Goal: Task Accomplishment & Management: Manage account settings

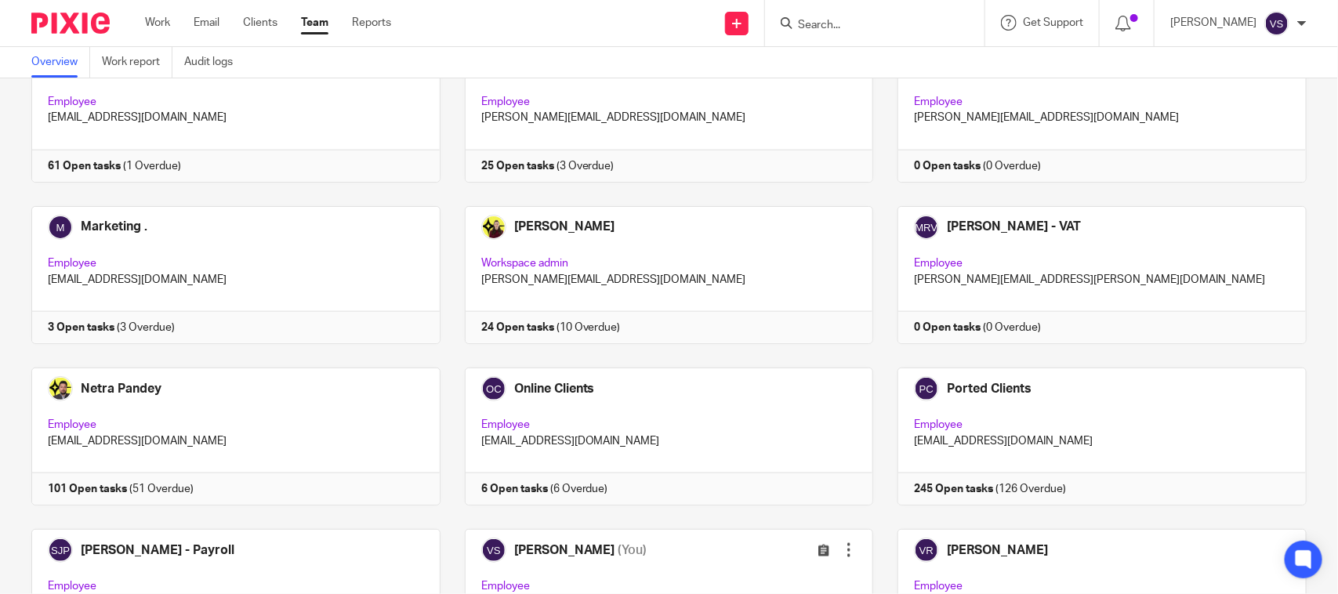
scroll to position [966, 0]
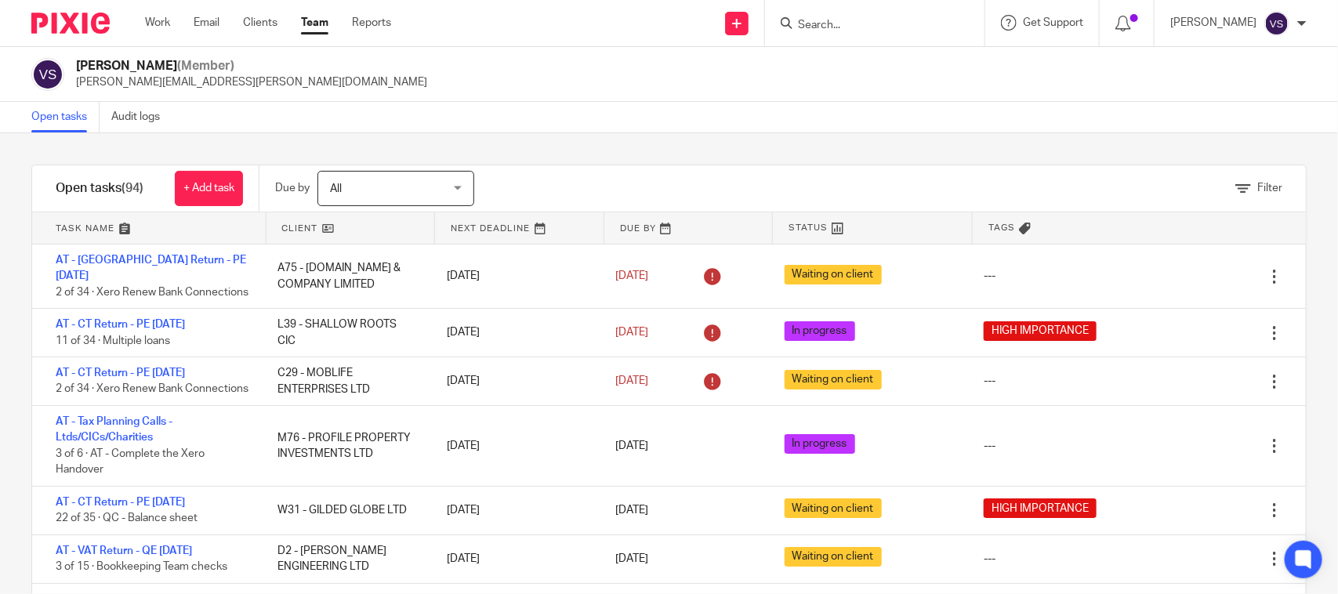
scroll to position [588, 0]
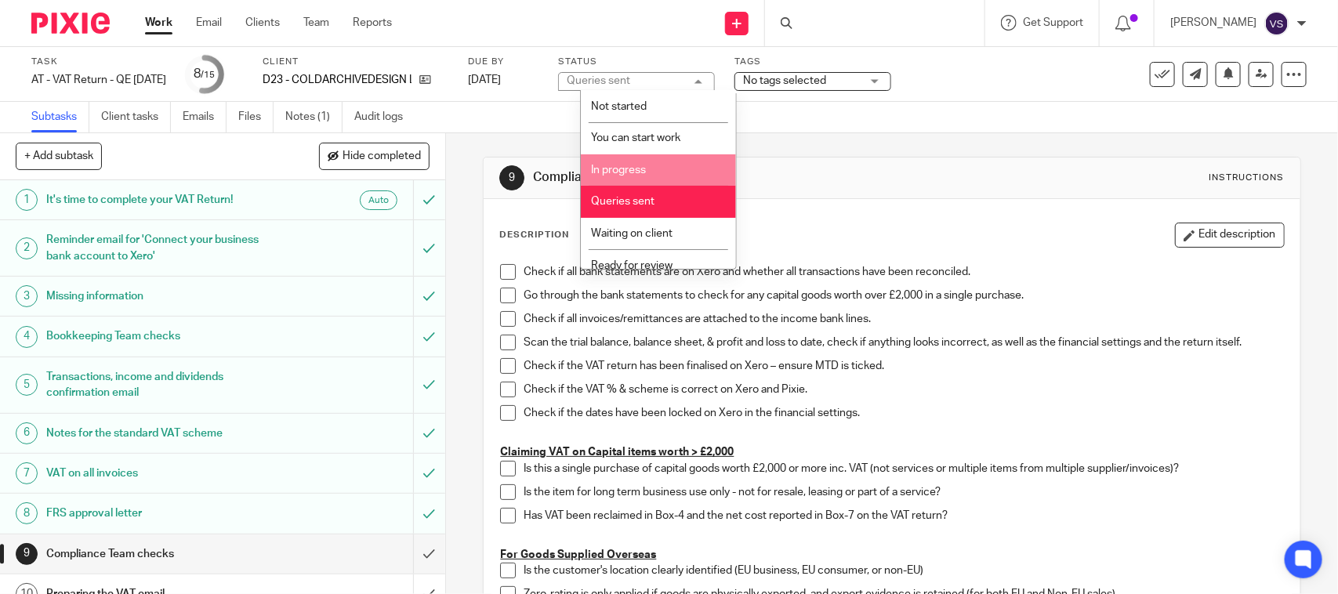
click at [652, 157] on li "In progress" at bounding box center [658, 170] width 155 height 32
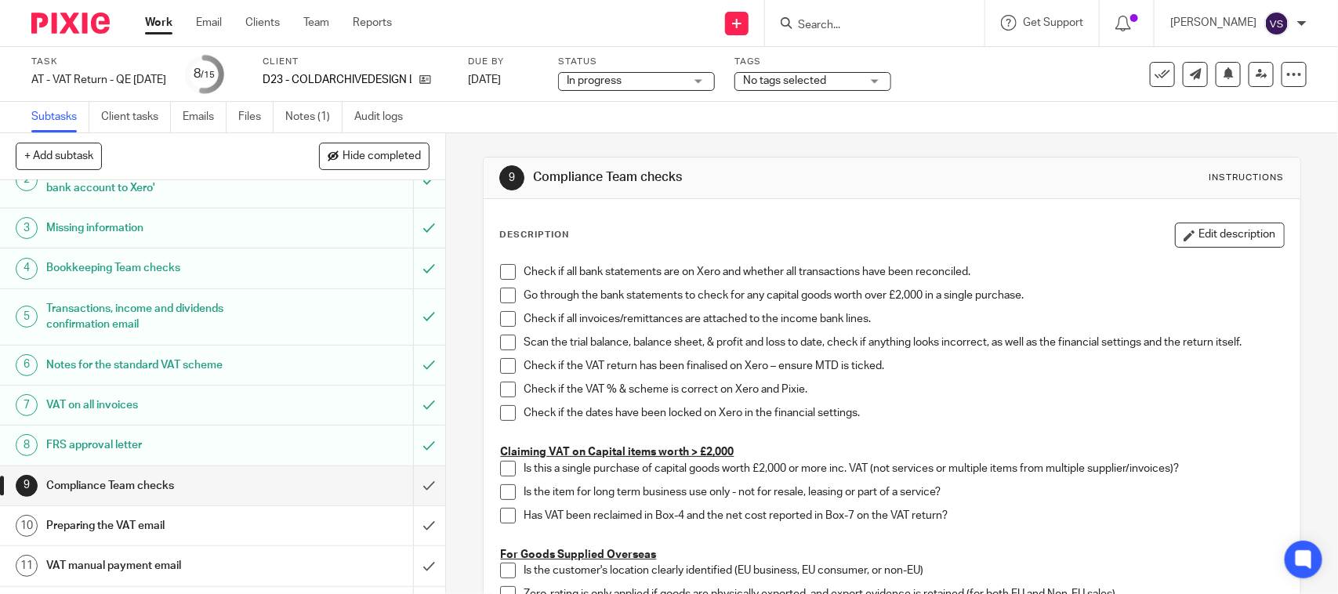
scroll to position [98, 0]
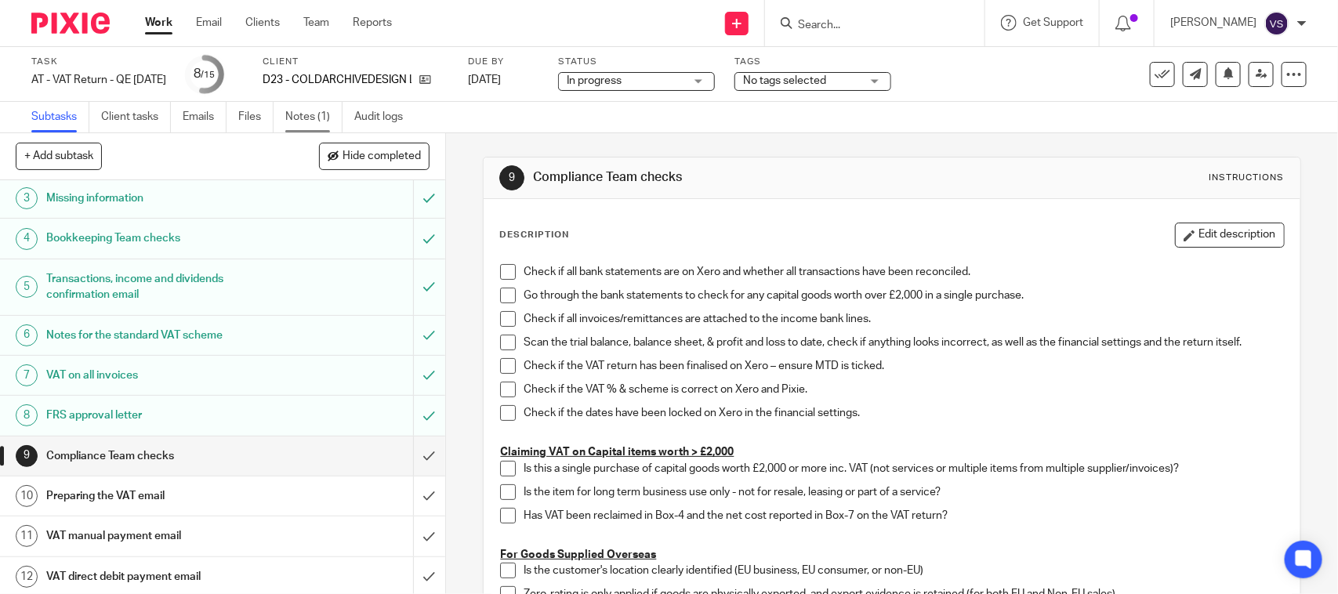
click at [303, 116] on link "Notes (1)" at bounding box center [313, 117] width 57 height 31
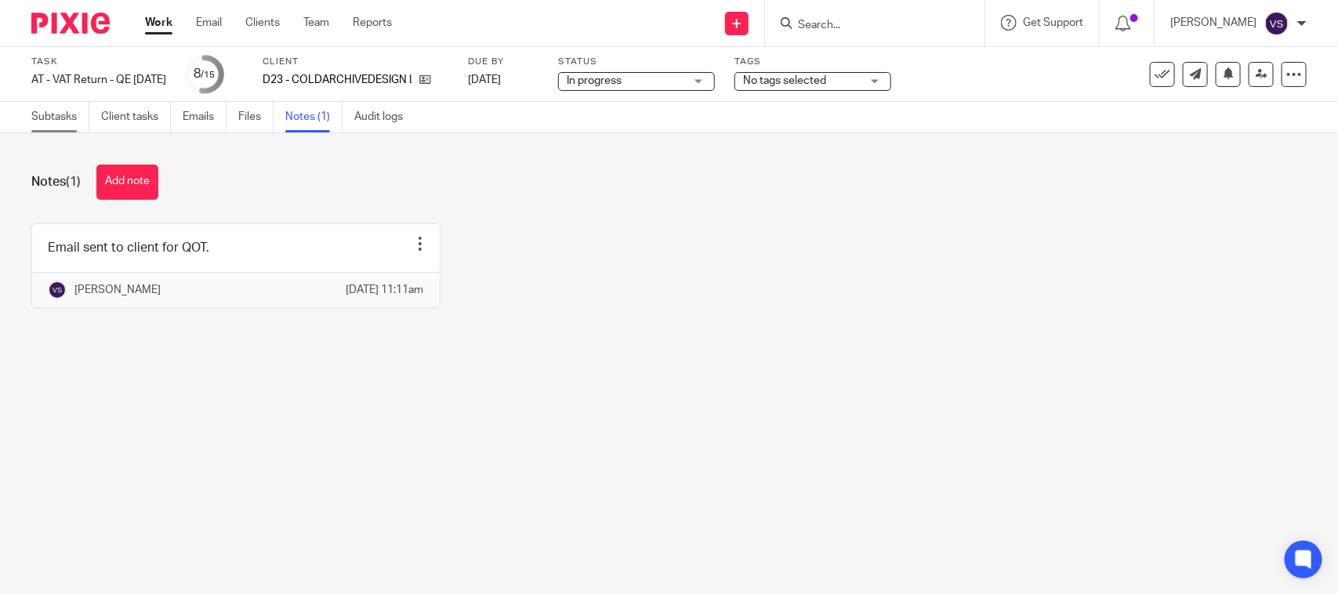
click at [56, 119] on link "Subtasks" at bounding box center [60, 117] width 58 height 31
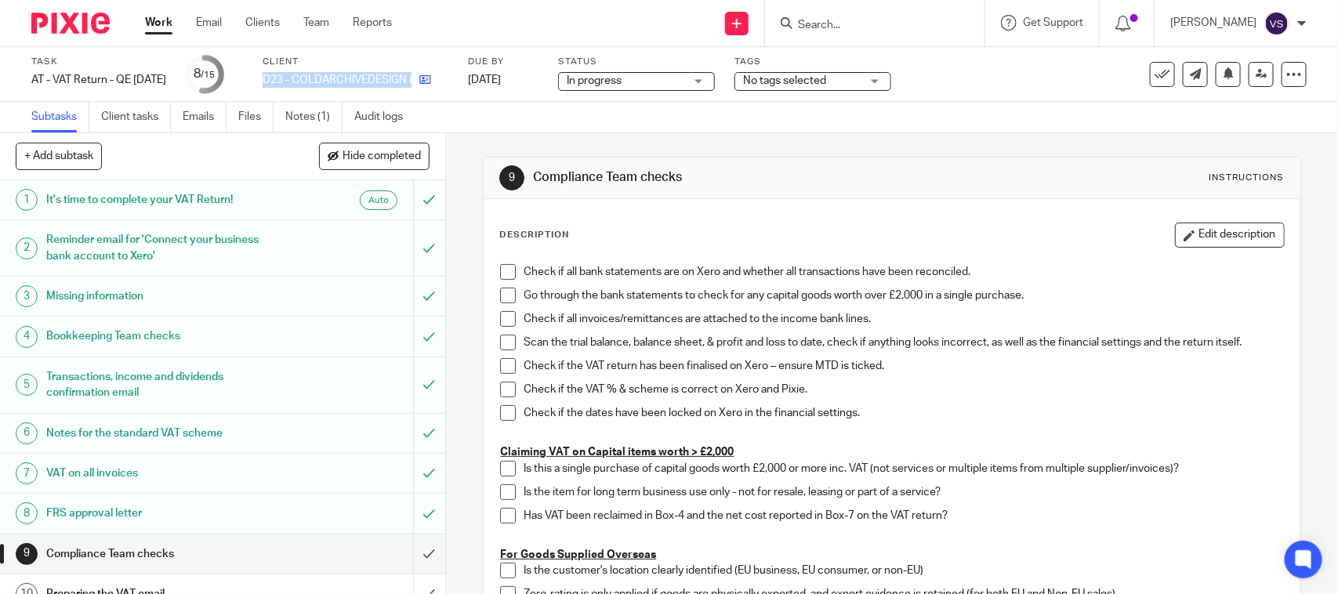
drag, startPoint x: 282, startPoint y: 76, endPoint x: 439, endPoint y: 87, distance: 157.2
click at [439, 87] on div "Task AT - VAT Return - QE 31-08-2025 Save AT - VAT Return - QE 31-08-2025 8 /15…" at bounding box center [562, 75] width 1063 height 38
copy div "D23 - COLDARCHIVEDESIGN LTD"
click at [715, 80] on div "In progress In progress" at bounding box center [636, 81] width 157 height 19
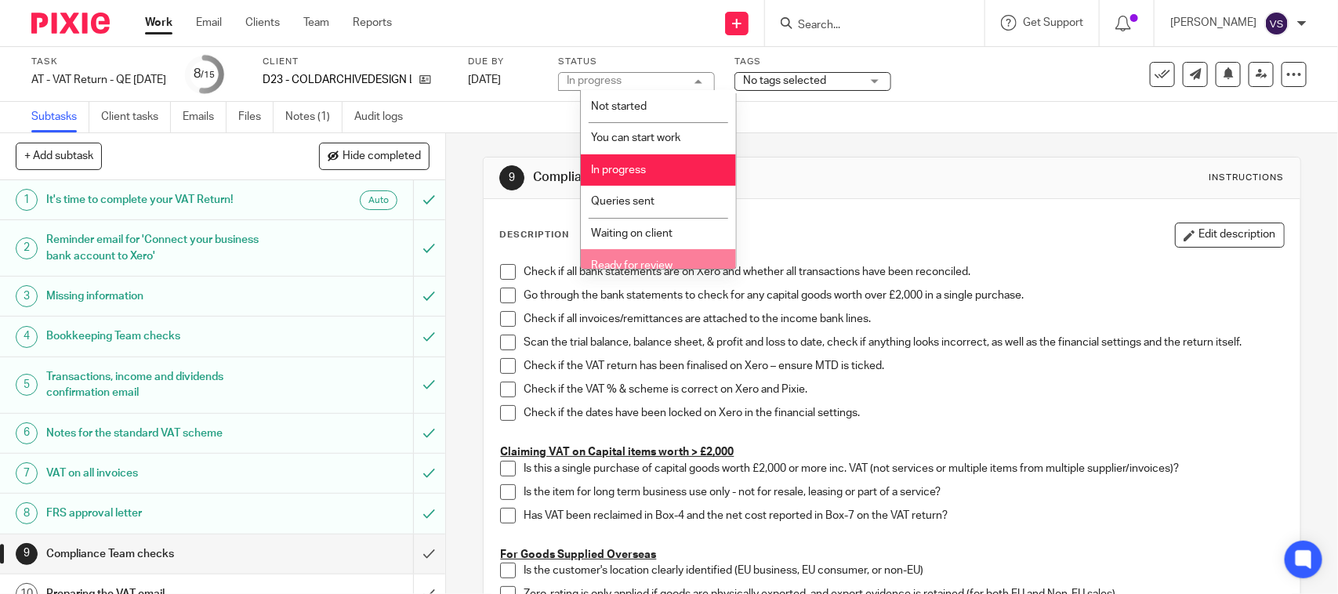
click at [653, 255] on li "Ready for review" at bounding box center [658, 265] width 155 height 32
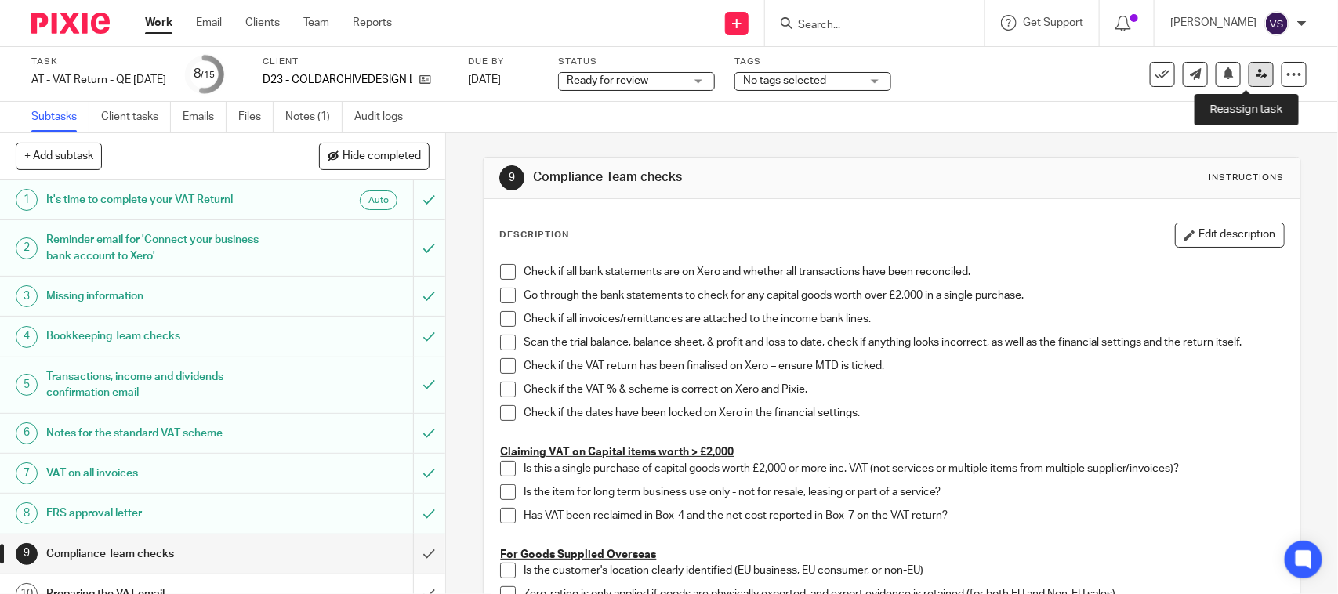
click at [1256, 73] on icon at bounding box center [1262, 74] width 12 height 12
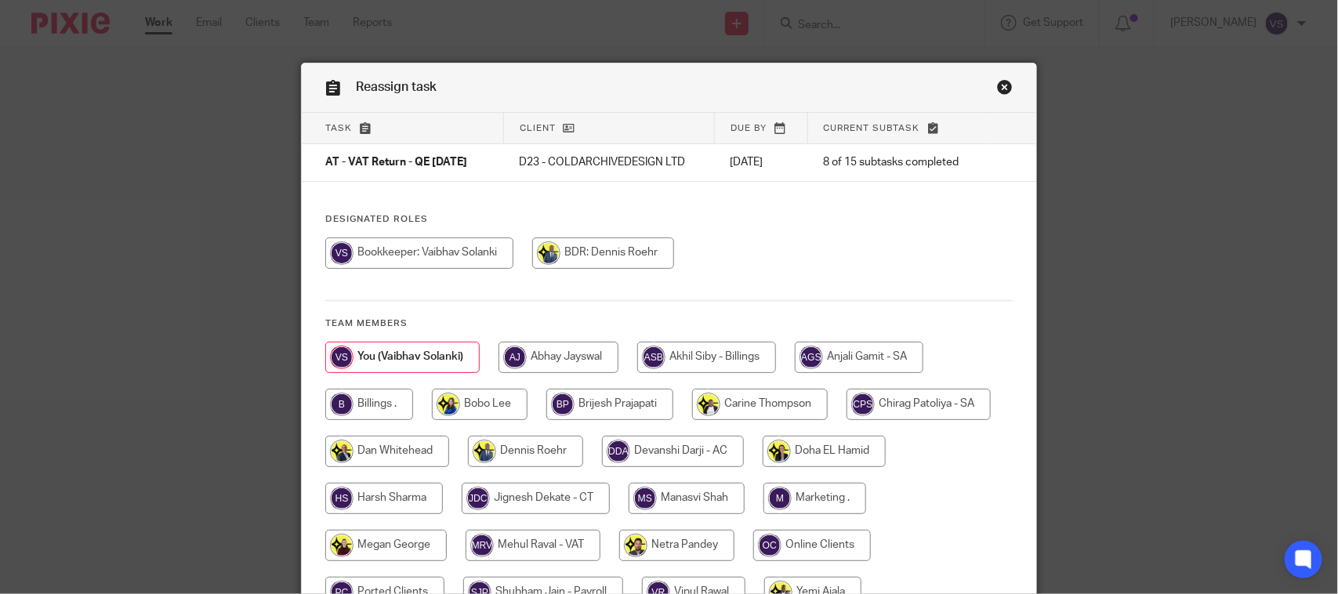
scroll to position [159, 0]
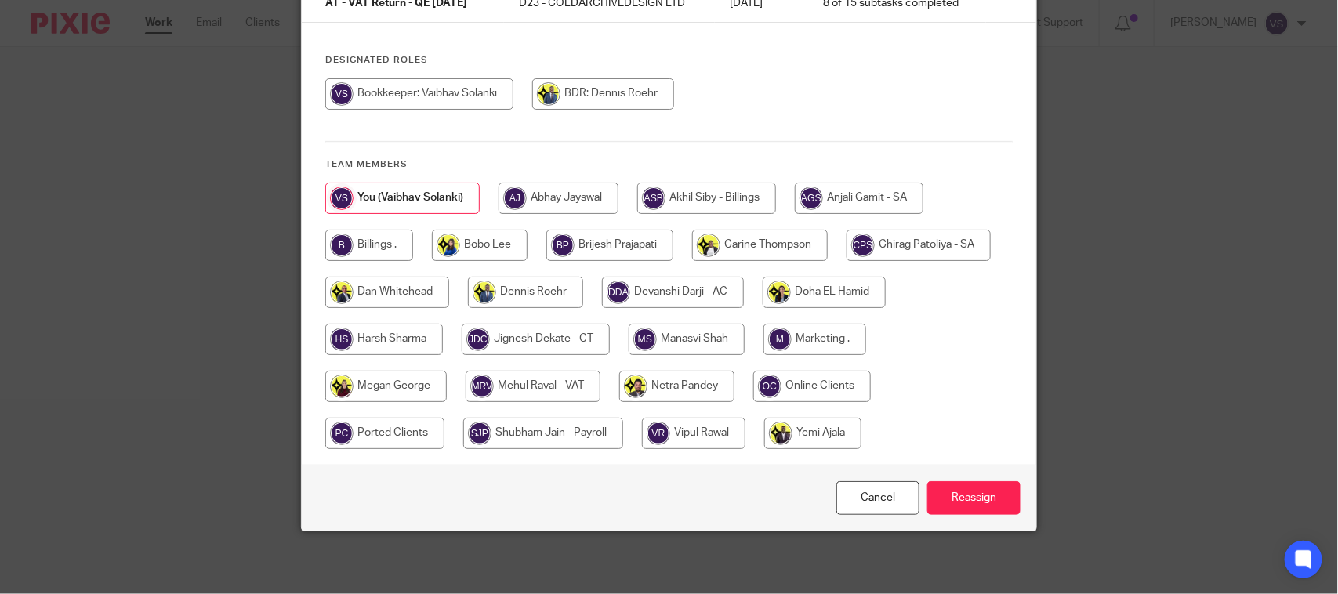
click at [558, 379] on input "radio" at bounding box center [533, 386] width 135 height 31
radio input "true"
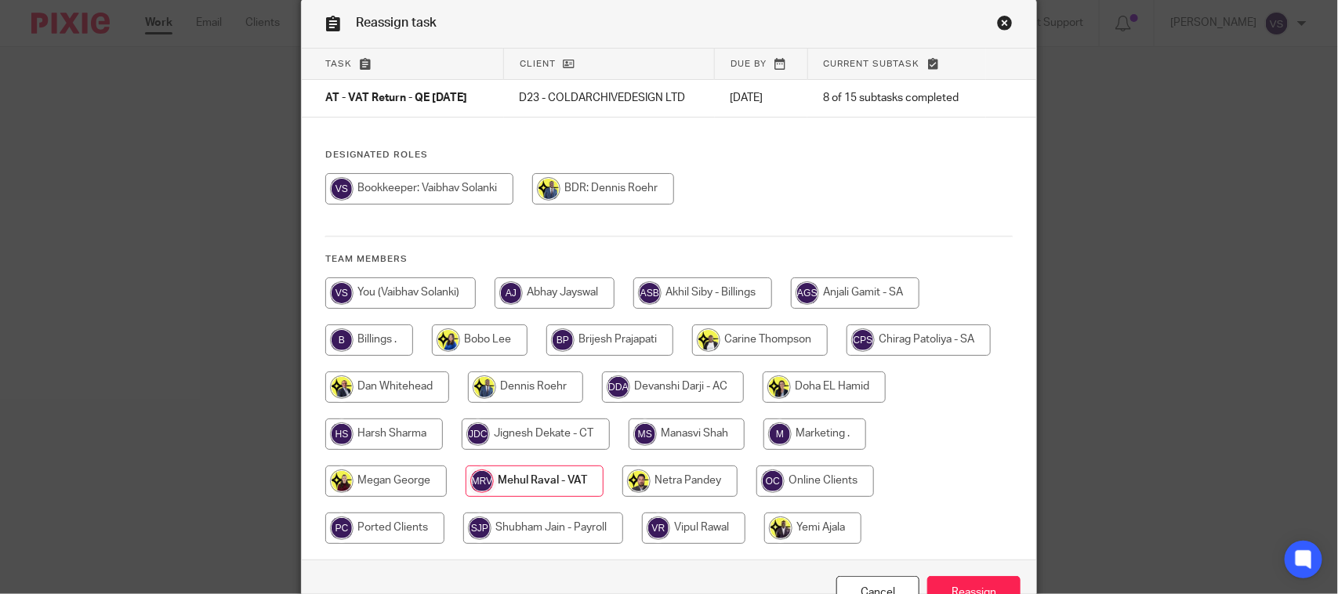
scroll to position [98, 0]
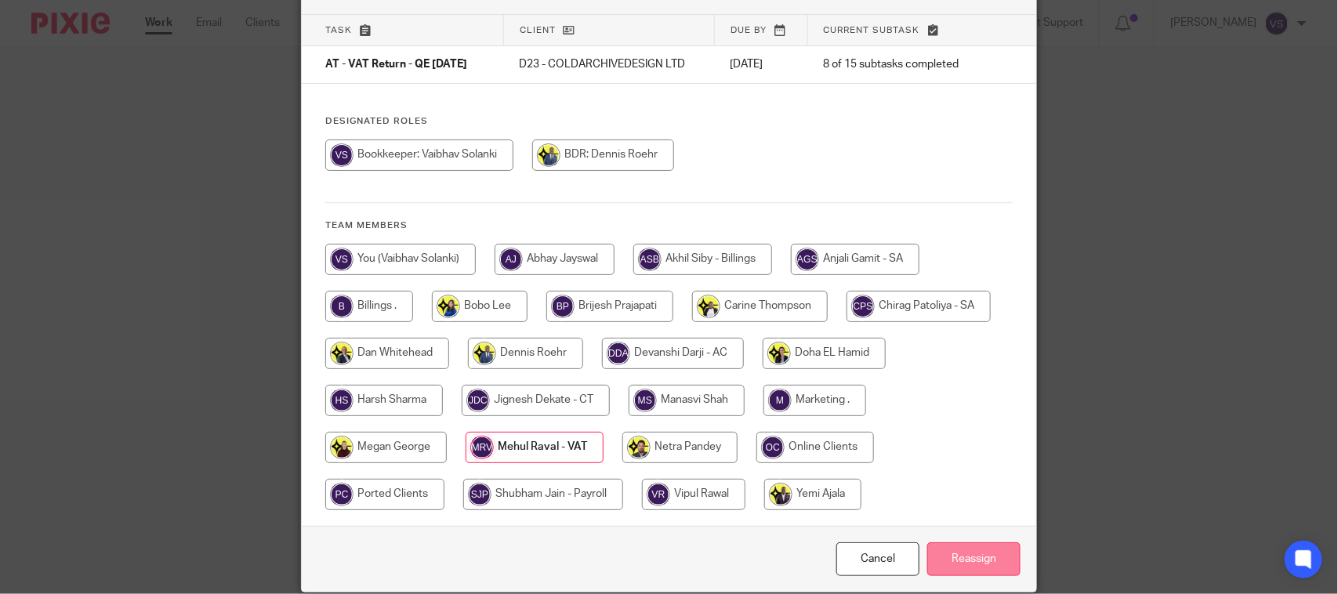
click at [953, 555] on input "Reassign" at bounding box center [974, 560] width 93 height 34
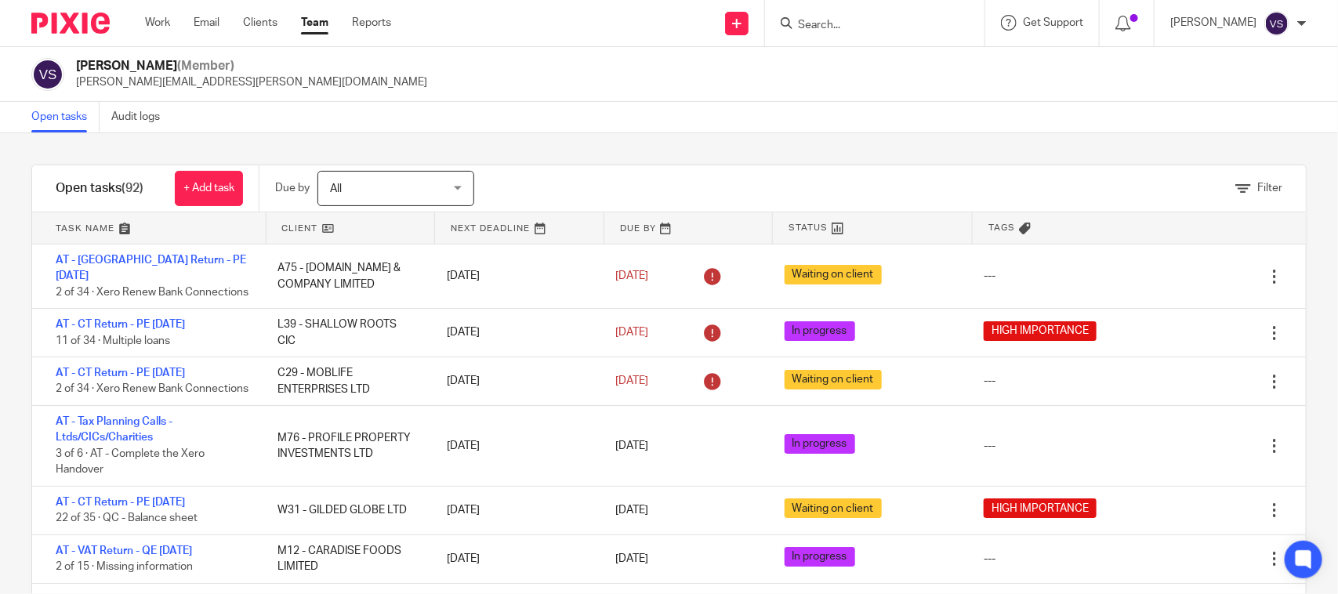
click at [319, 224] on link at bounding box center [351, 227] width 169 height 31
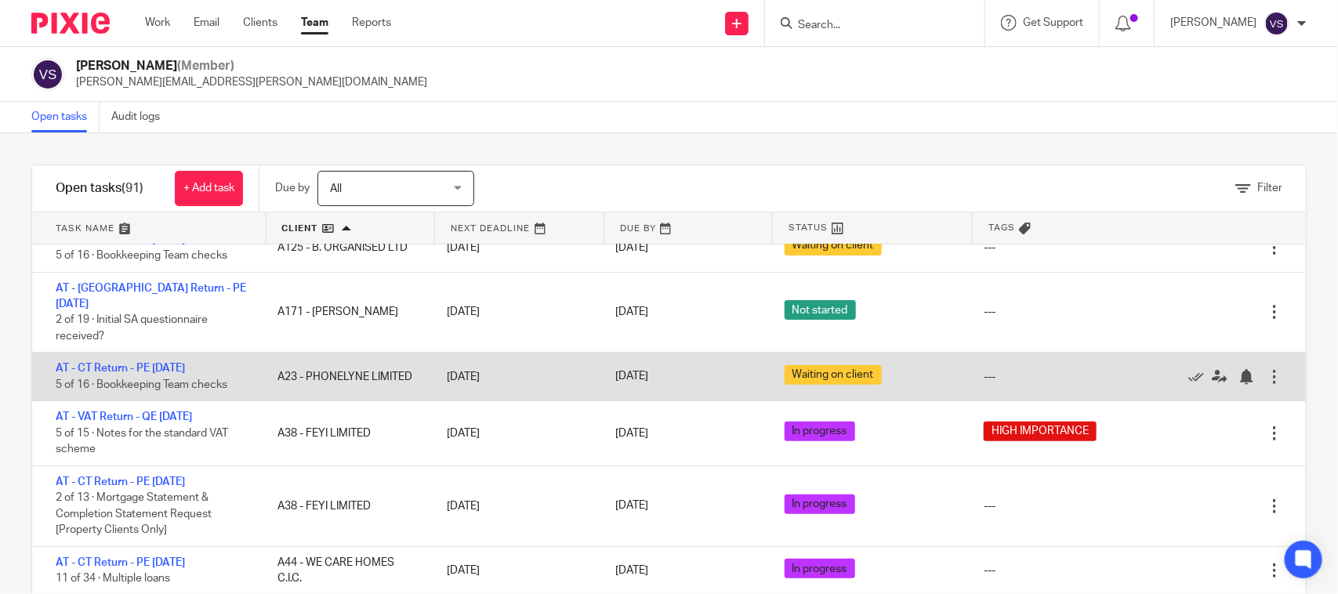
scroll to position [196, 0]
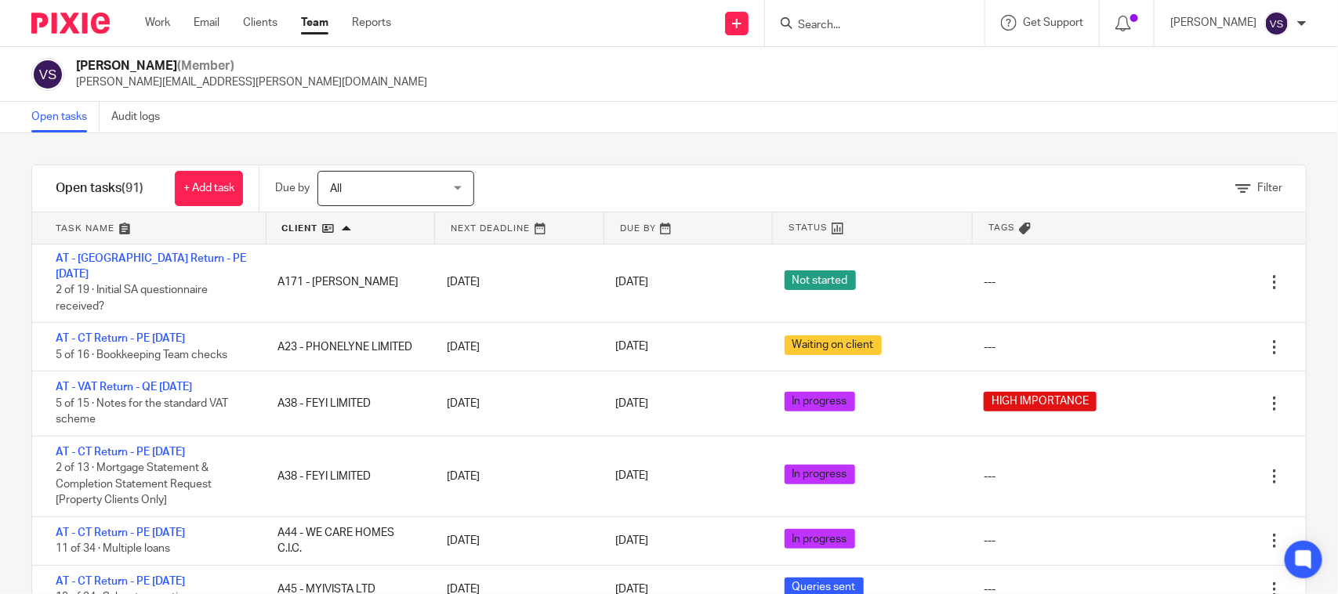
click at [131, 183] on span "(91)" at bounding box center [133, 188] width 22 height 13
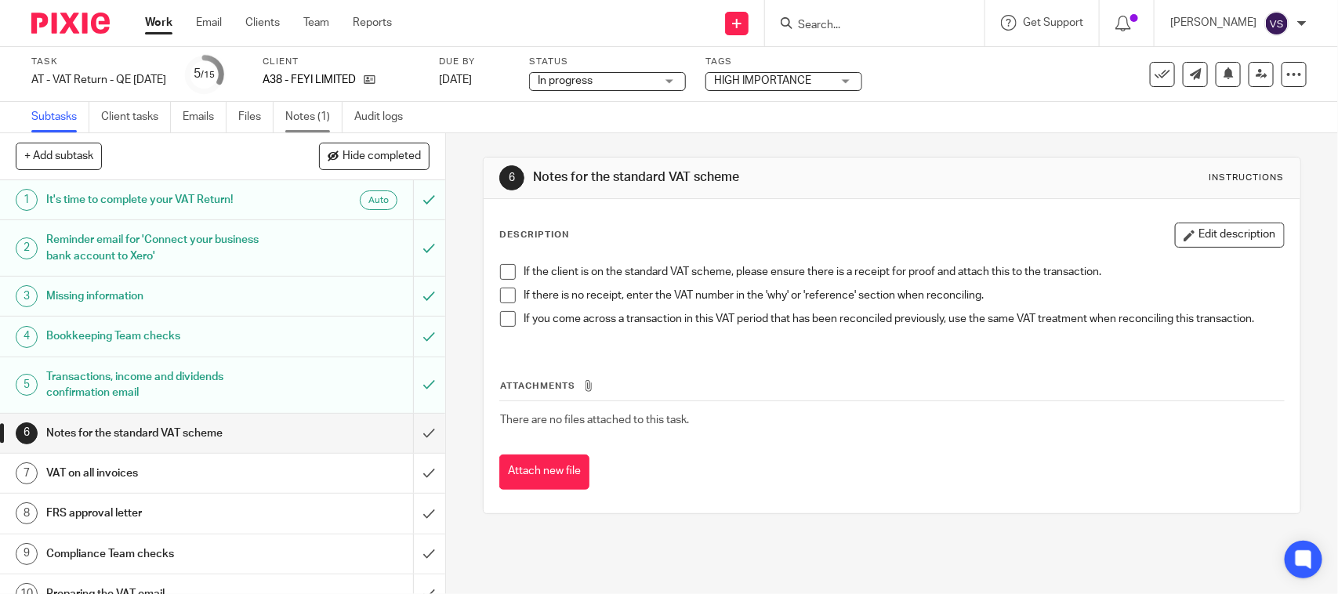
click at [300, 122] on link "Notes (1)" at bounding box center [313, 117] width 57 height 31
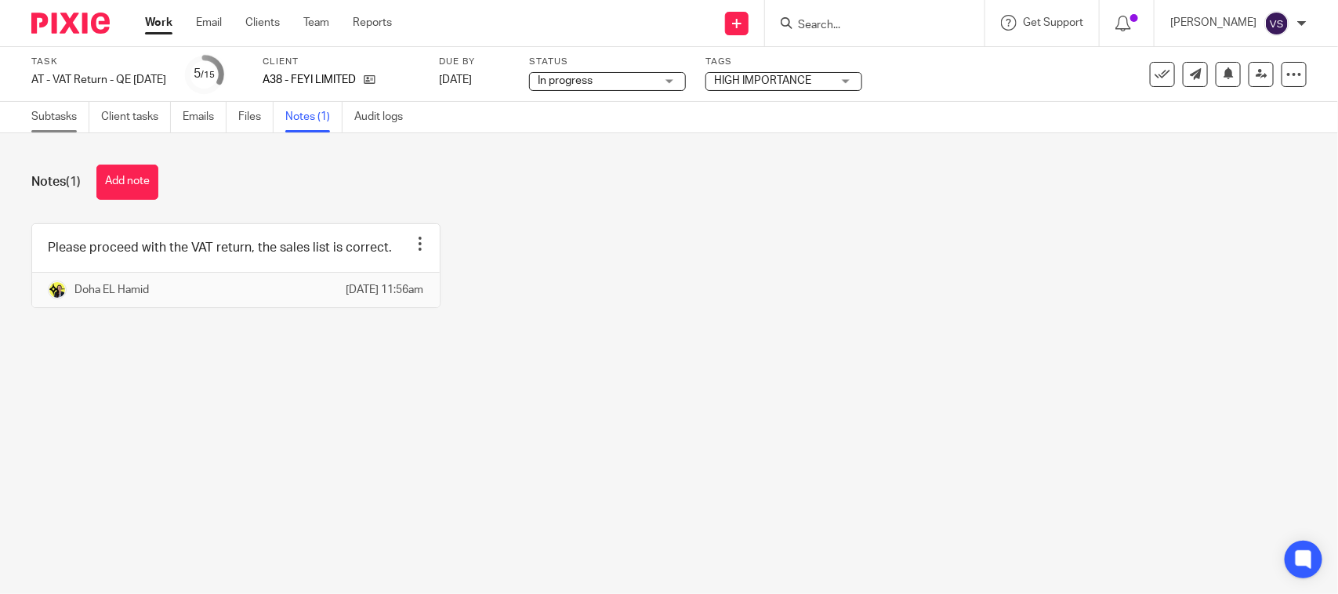
click at [57, 118] on link "Subtasks" at bounding box center [60, 117] width 58 height 31
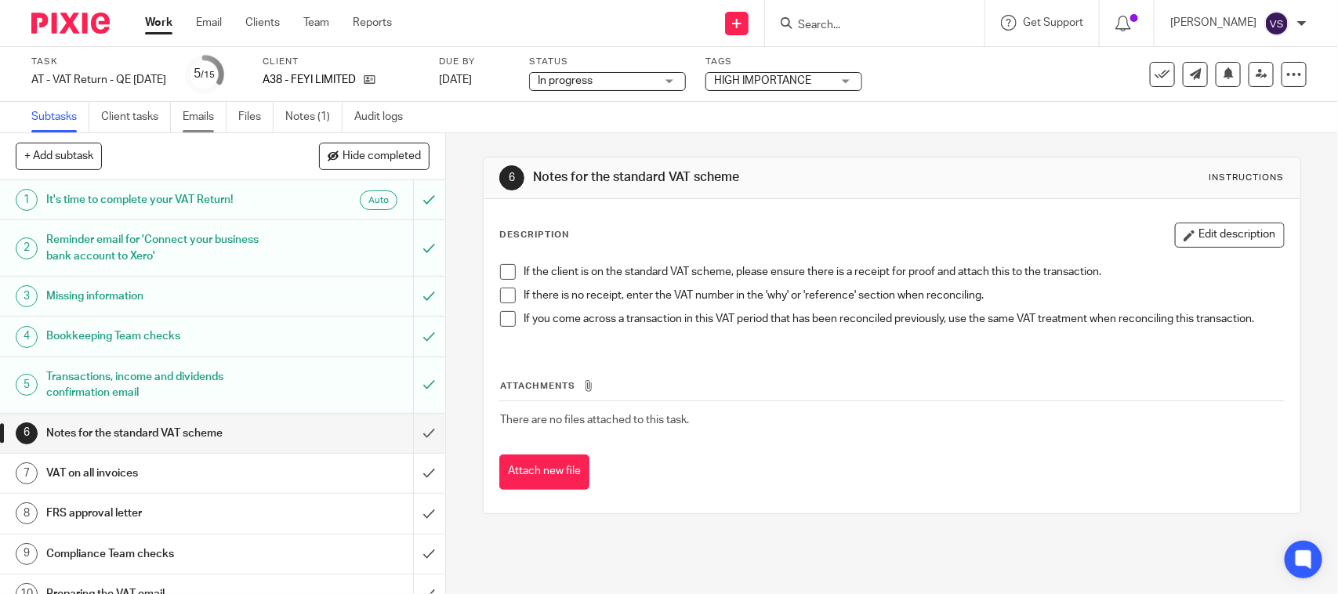
click at [213, 111] on link "Emails" at bounding box center [205, 117] width 44 height 31
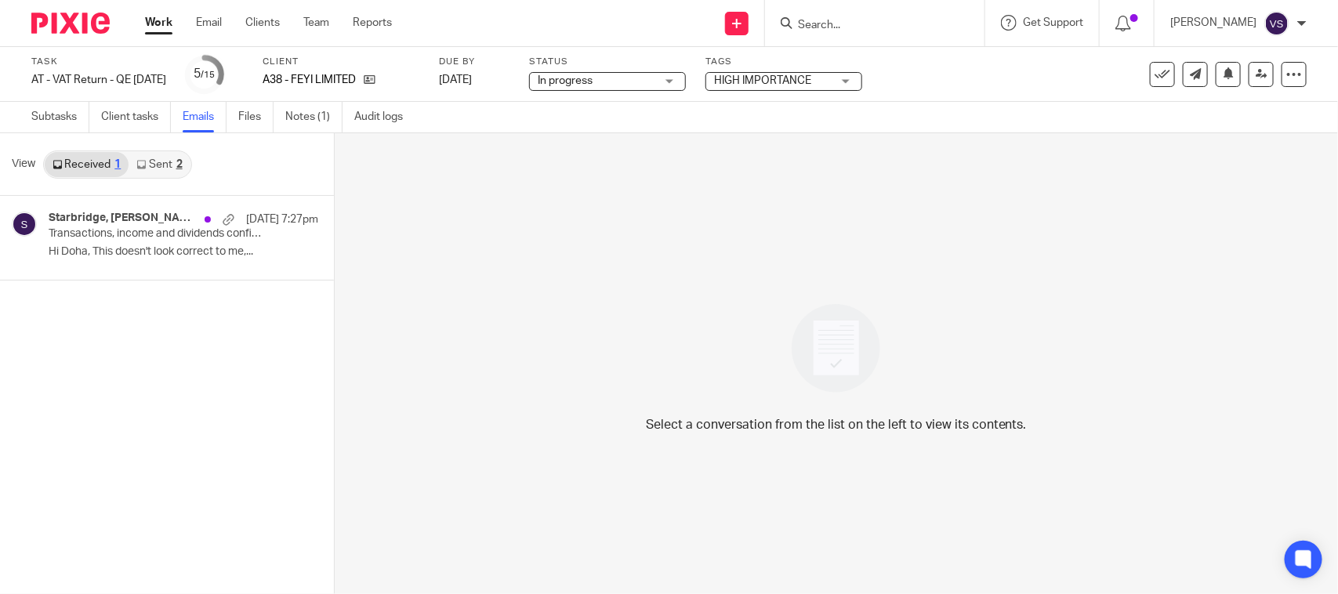
click at [161, 167] on link "Sent 2" at bounding box center [159, 164] width 61 height 25
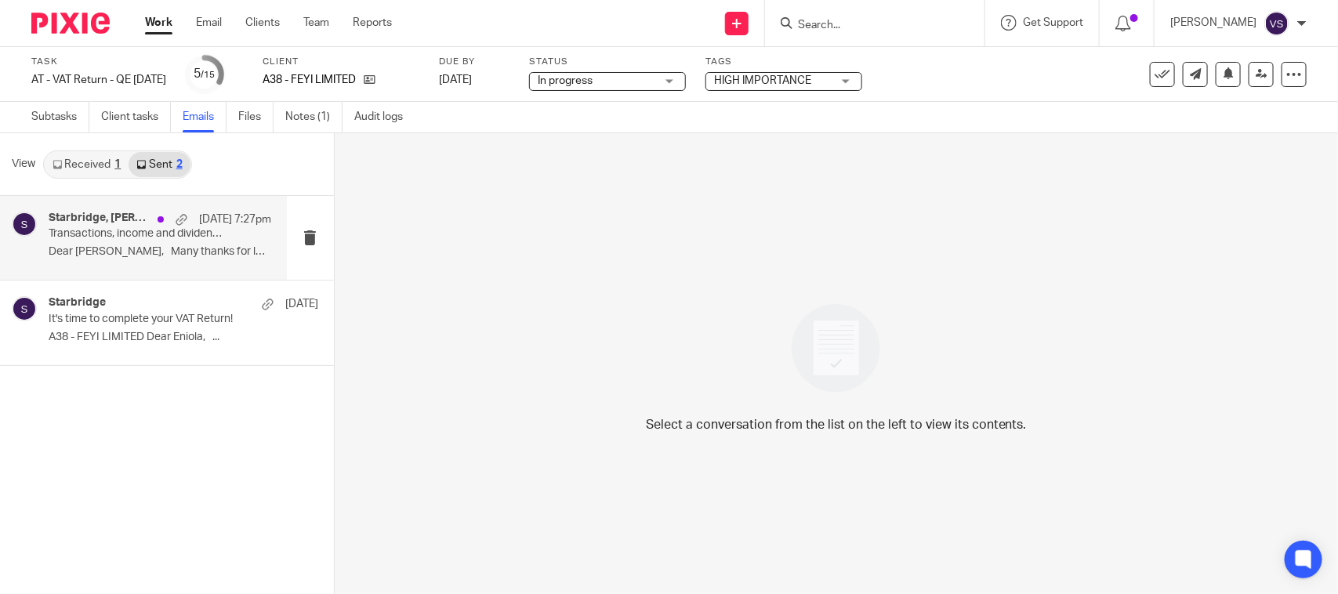
click at [147, 241] on div "Starbridge, [PERSON_NAME] [DATE] 7:27pm Transactions, income and dividends conf…" at bounding box center [160, 238] width 223 height 53
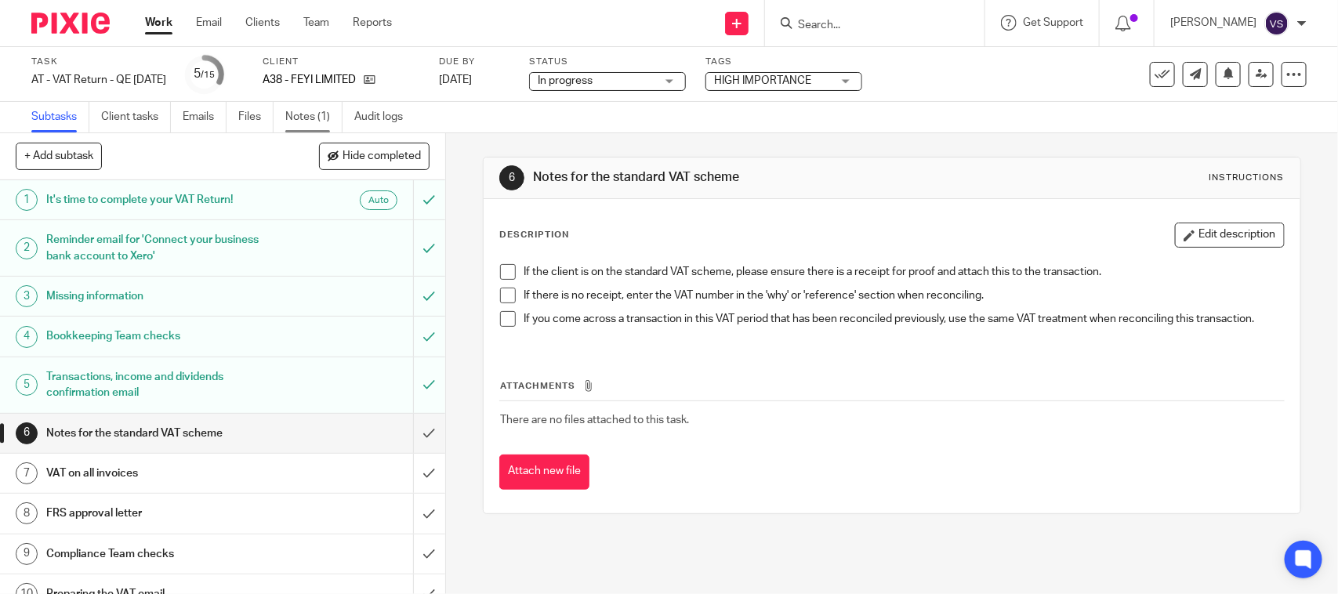
click at [302, 118] on link "Notes (1)" at bounding box center [313, 117] width 57 height 31
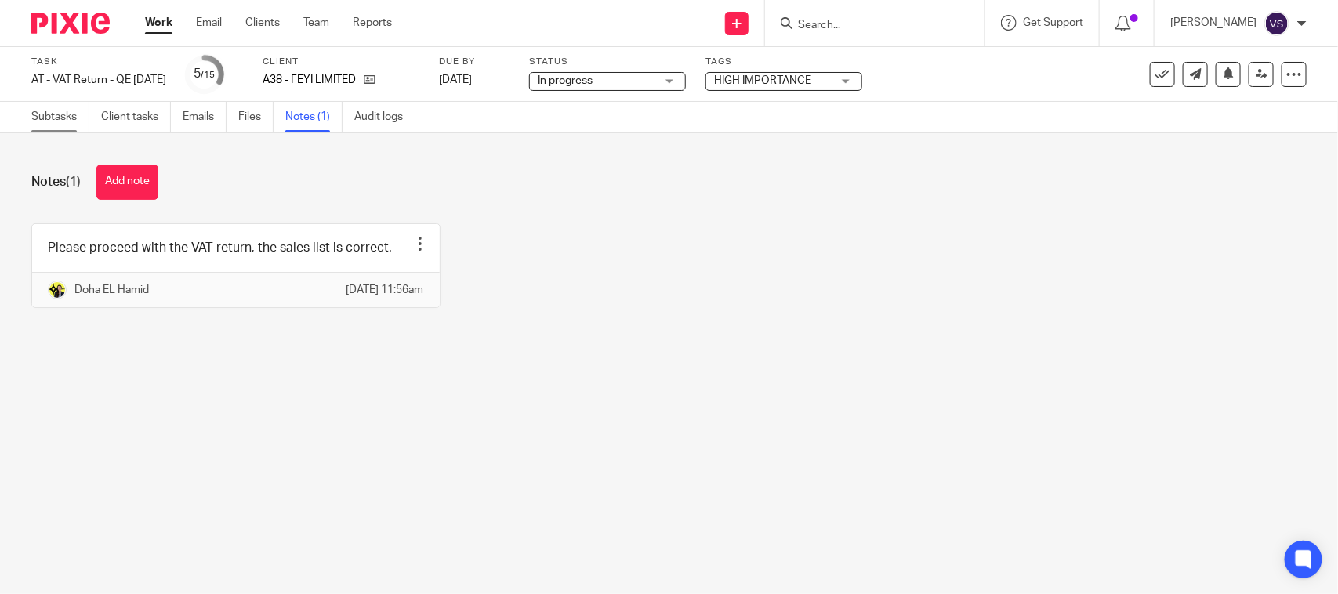
drag, startPoint x: 49, startPoint y: 106, endPoint x: 103, endPoint y: 162, distance: 78.7
click at [49, 106] on link "Subtasks" at bounding box center [60, 117] width 58 height 31
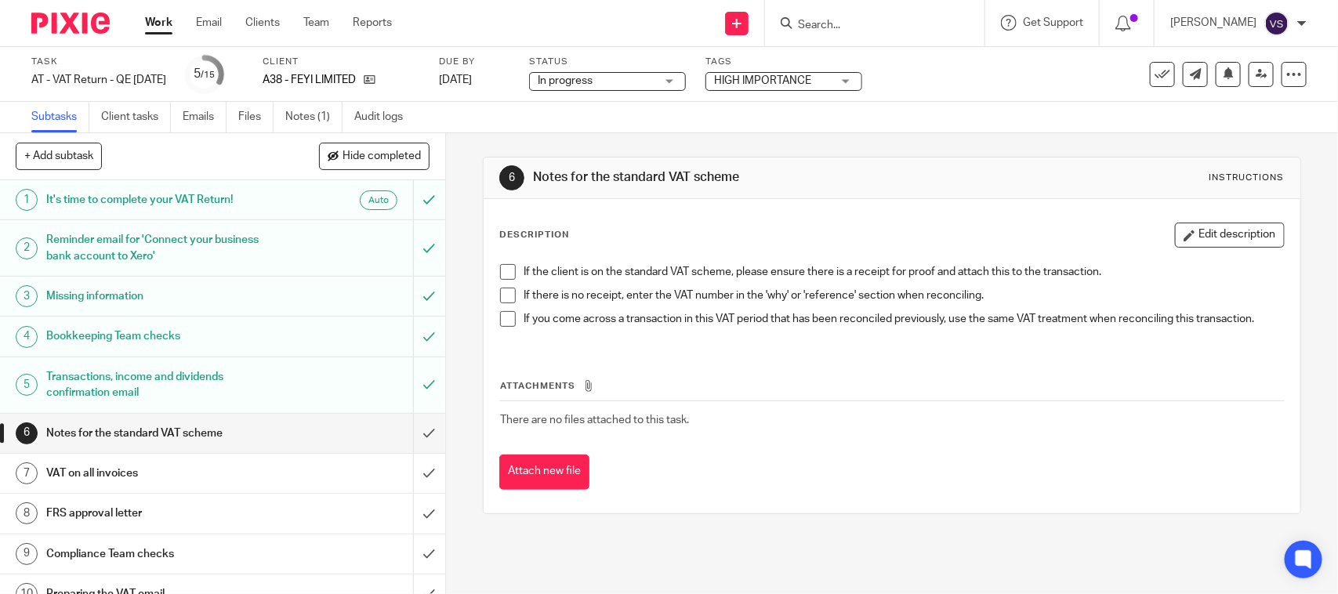
click at [500, 275] on span at bounding box center [508, 272] width 16 height 16
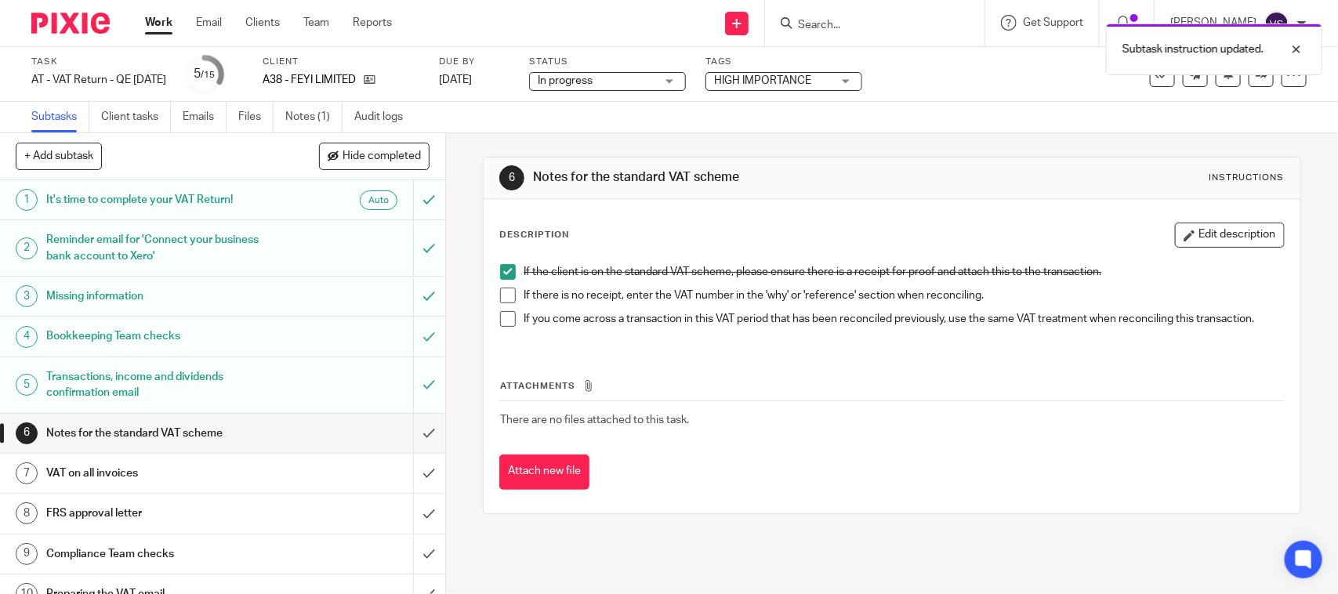
click at [502, 286] on li "If the client is on the standard VAT scheme, please ensure there is a receipt f…" at bounding box center [891, 276] width 783 height 24
click at [504, 298] on span at bounding box center [508, 296] width 16 height 16
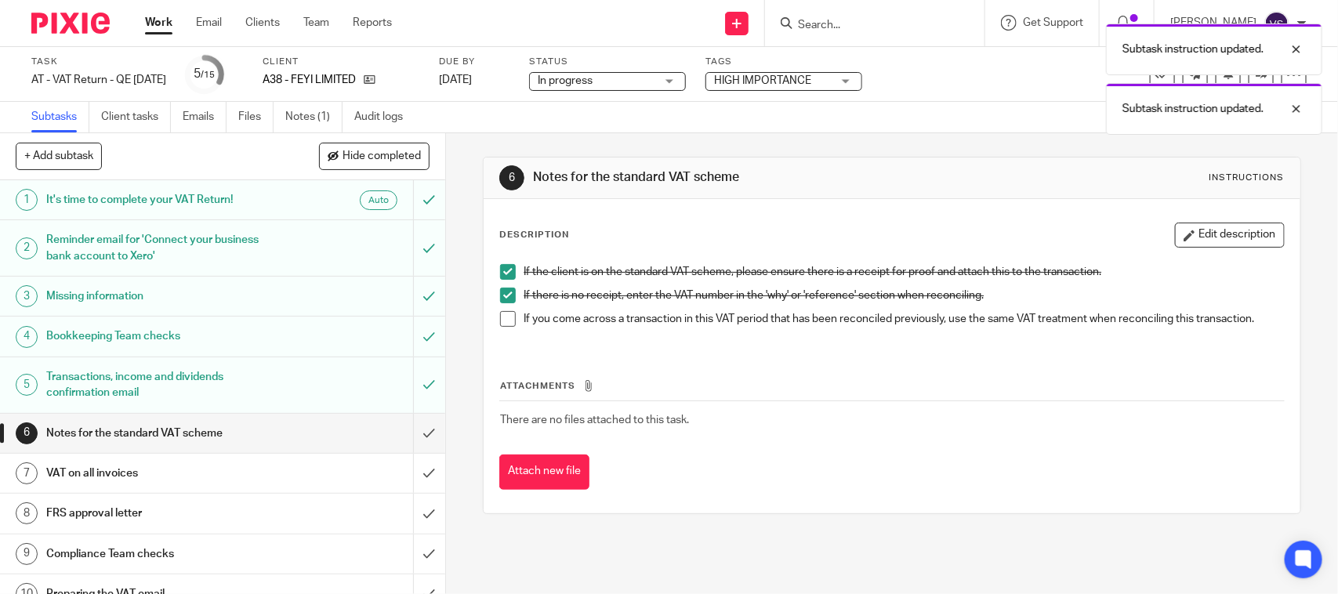
click at [500, 323] on span at bounding box center [508, 319] width 16 height 16
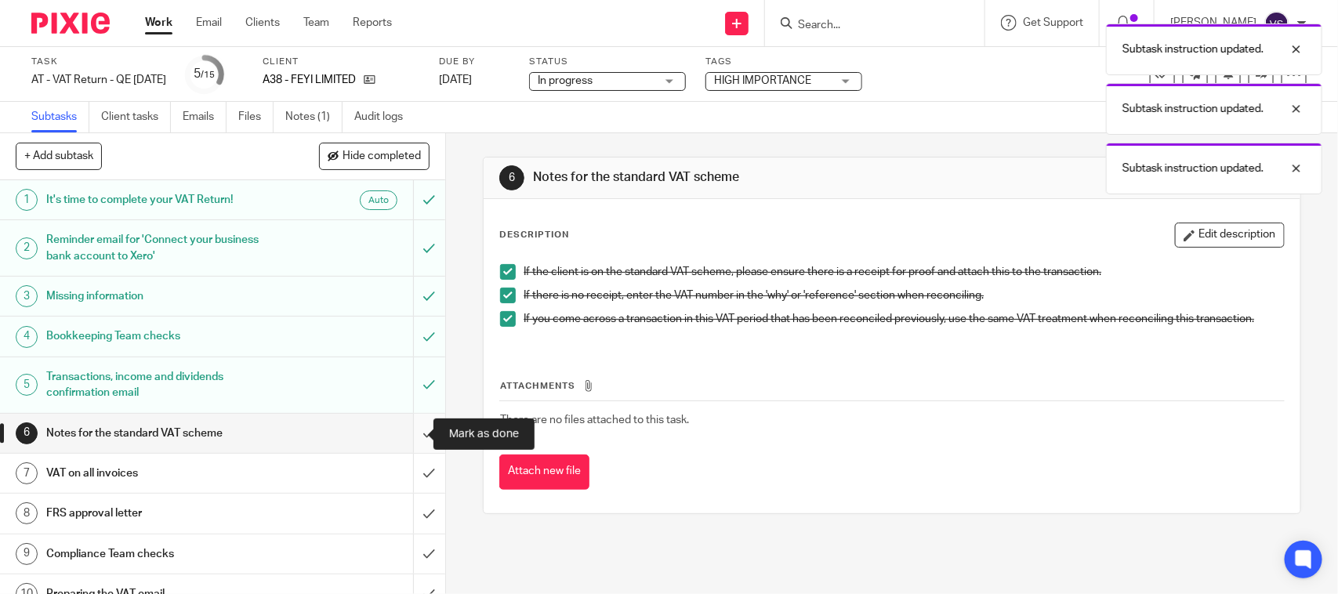
click at [414, 431] on input "submit" at bounding box center [222, 433] width 445 height 39
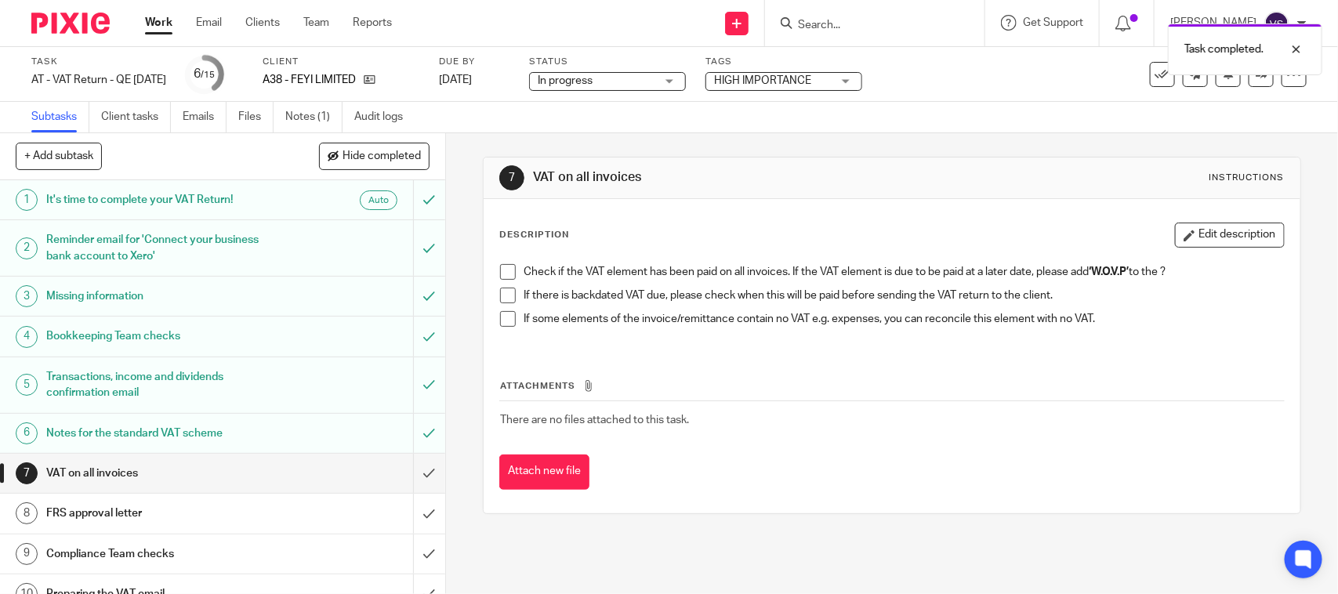
click at [504, 269] on span at bounding box center [508, 272] width 16 height 16
click at [502, 295] on span at bounding box center [508, 296] width 16 height 16
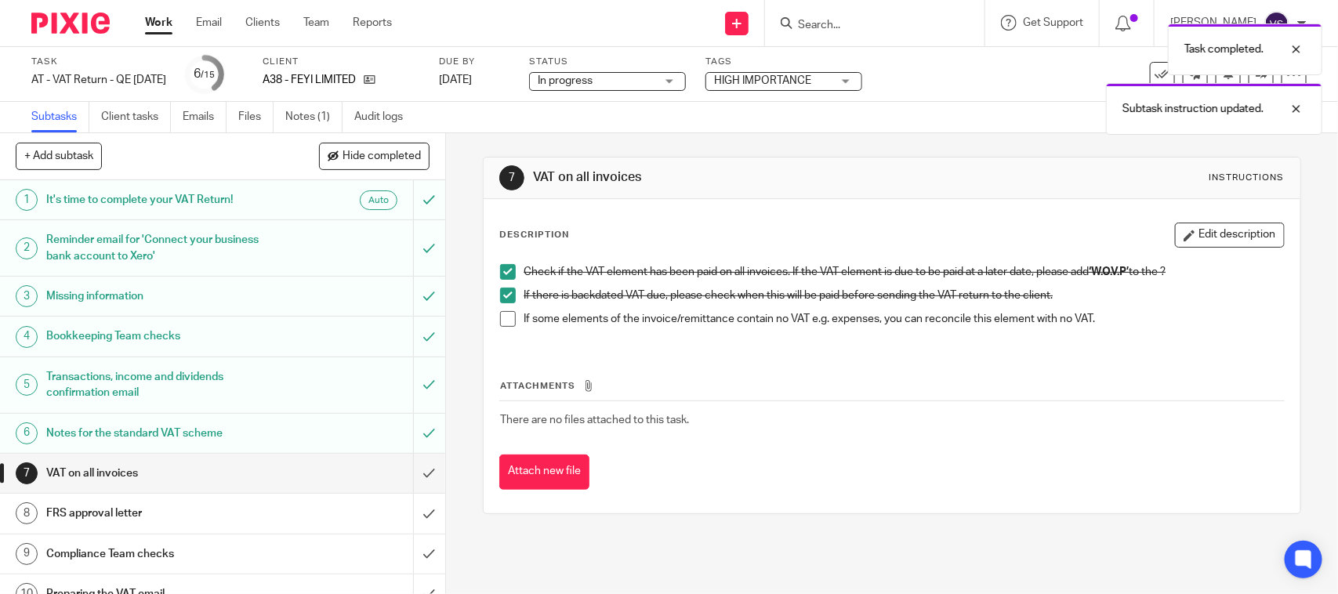
click at [503, 320] on span at bounding box center [508, 319] width 16 height 16
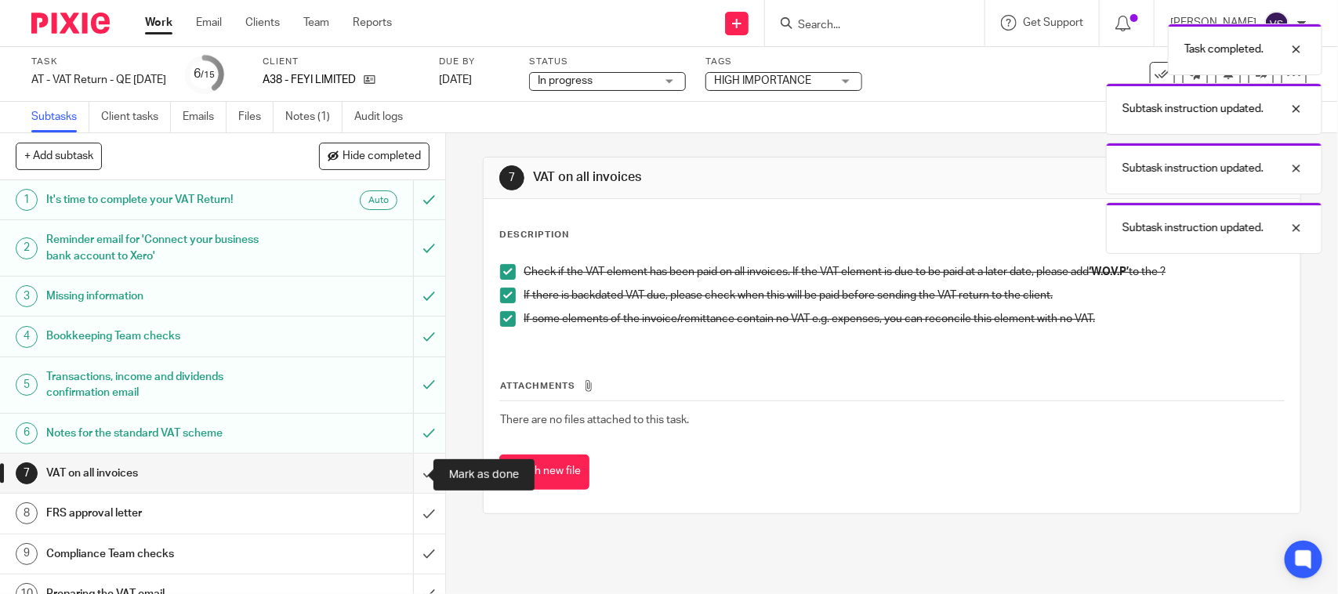
click at [412, 470] on input "submit" at bounding box center [222, 473] width 445 height 39
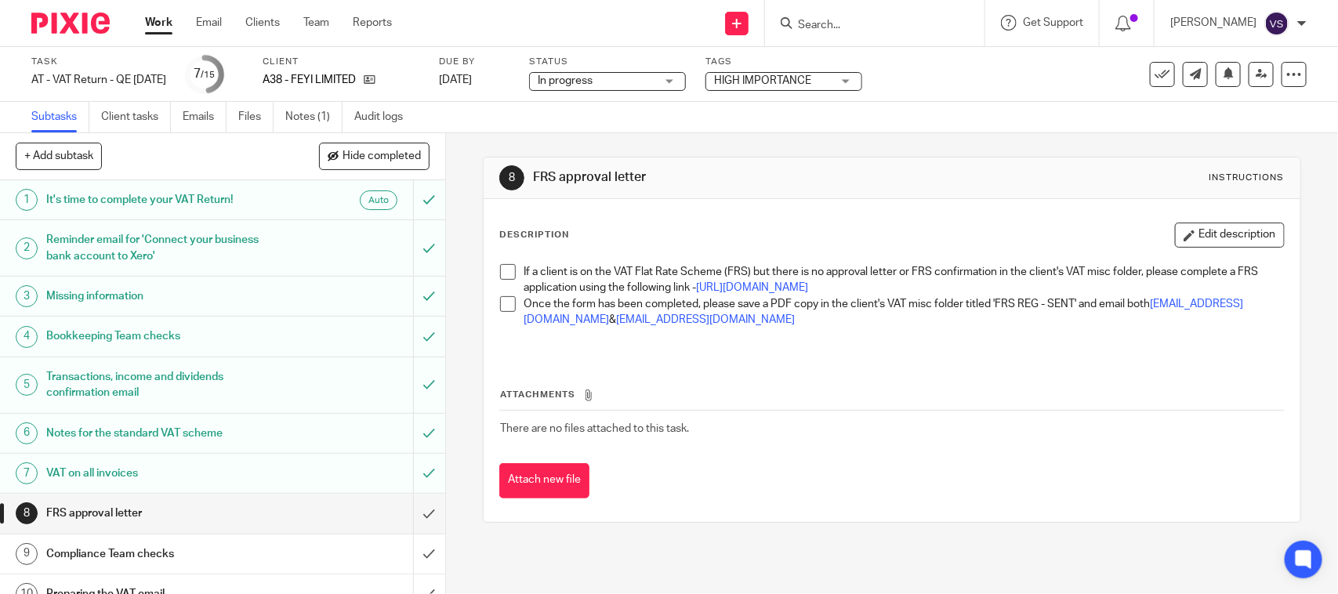
click at [503, 277] on span at bounding box center [508, 272] width 16 height 16
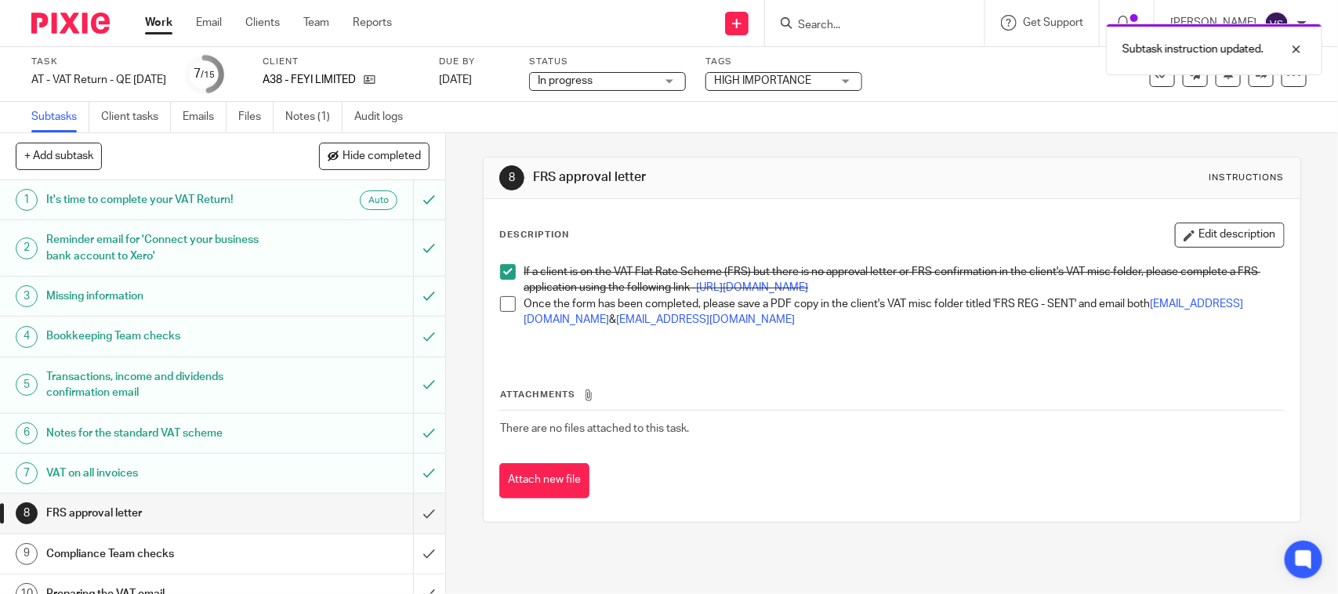
click at [500, 329] on li "Once the form has been completed, please save a PDF copy in the client's VAT mi…" at bounding box center [891, 312] width 783 height 32
click at [504, 312] on span at bounding box center [508, 304] width 16 height 16
click at [307, 120] on link "Notes (1)" at bounding box center [313, 117] width 57 height 31
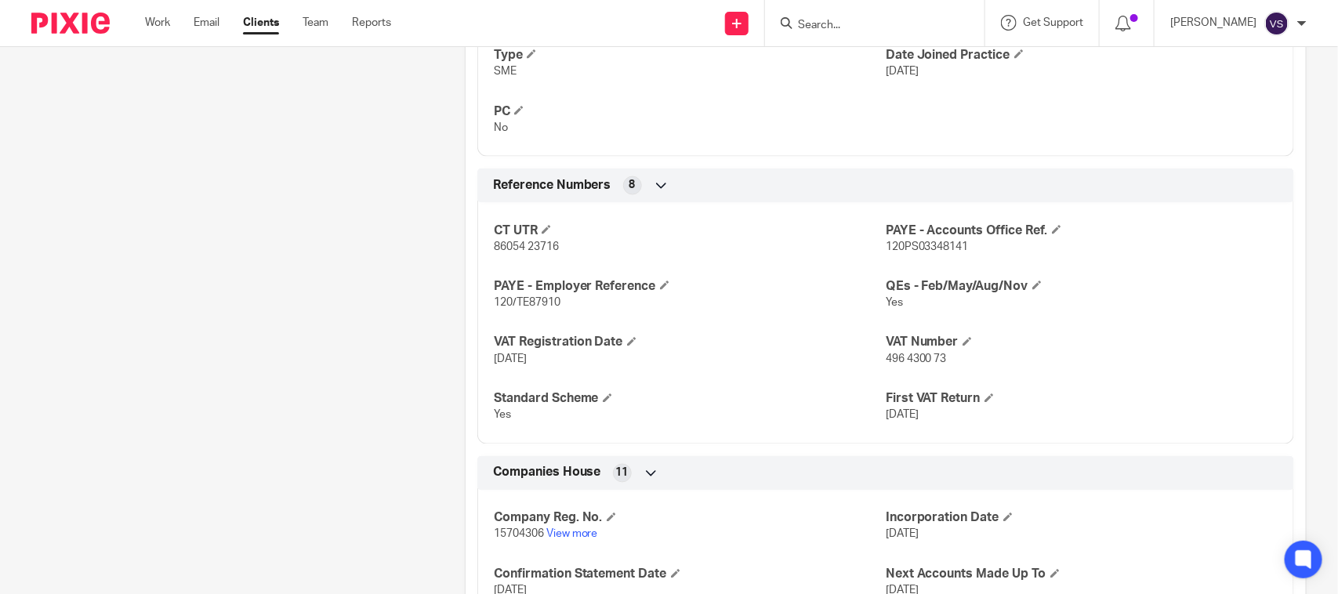
scroll to position [1059, 0]
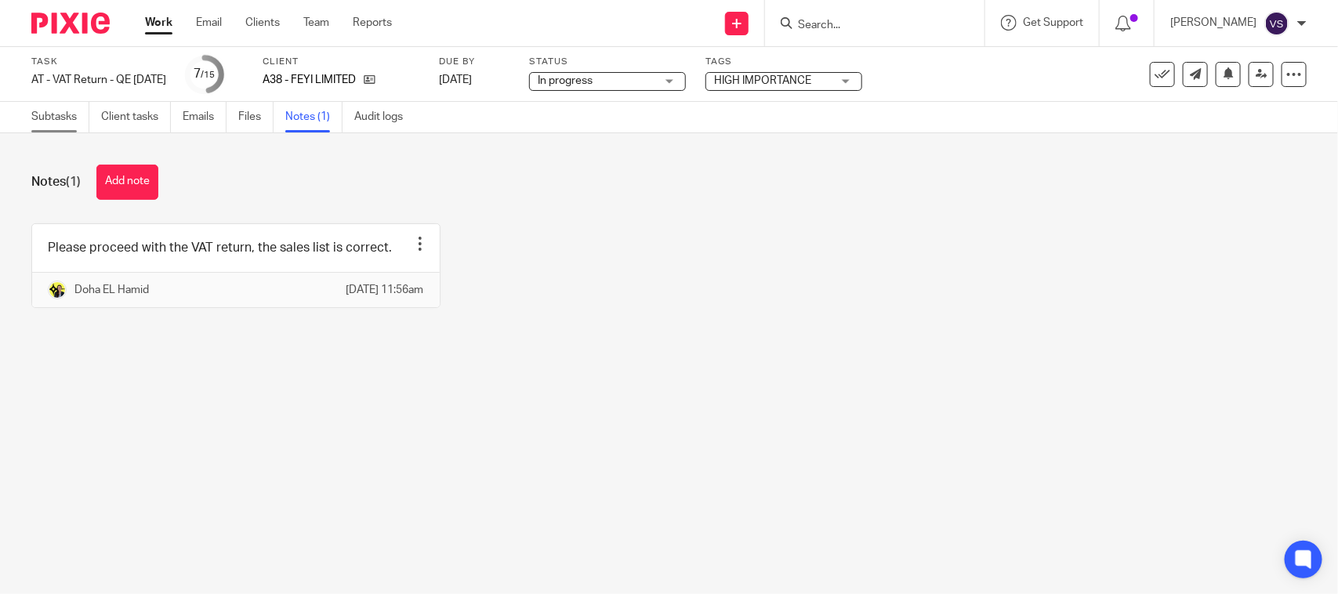
click at [44, 122] on link "Subtasks" at bounding box center [60, 117] width 58 height 31
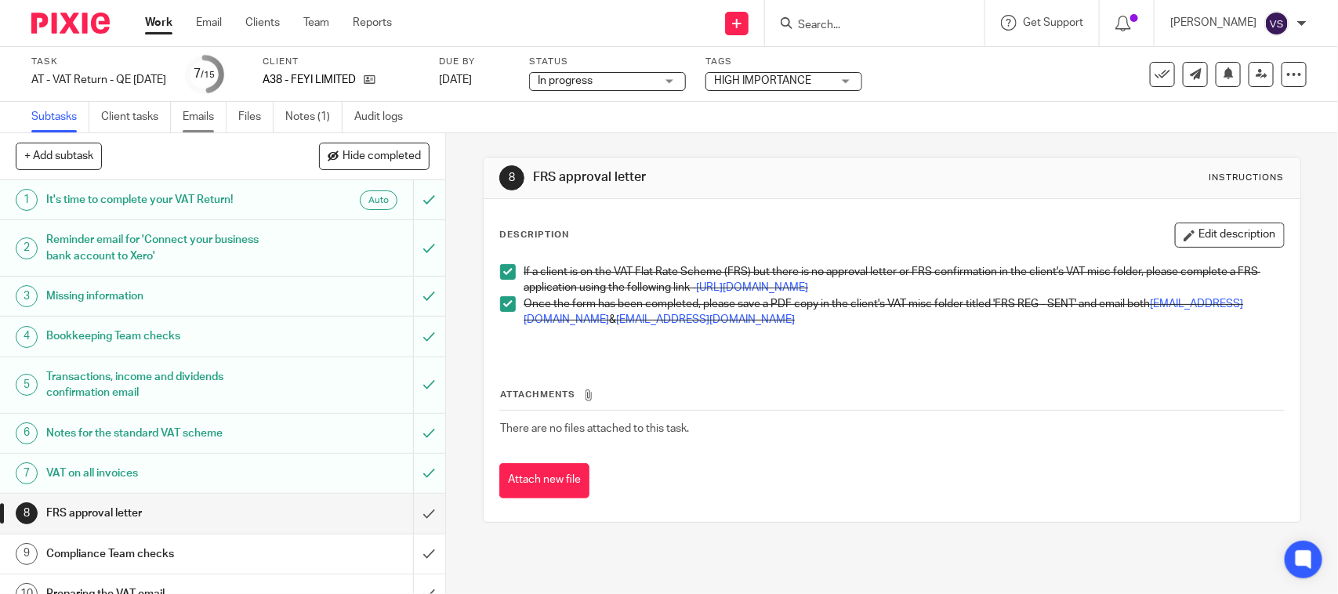
click at [194, 118] on link "Emails" at bounding box center [205, 117] width 44 height 31
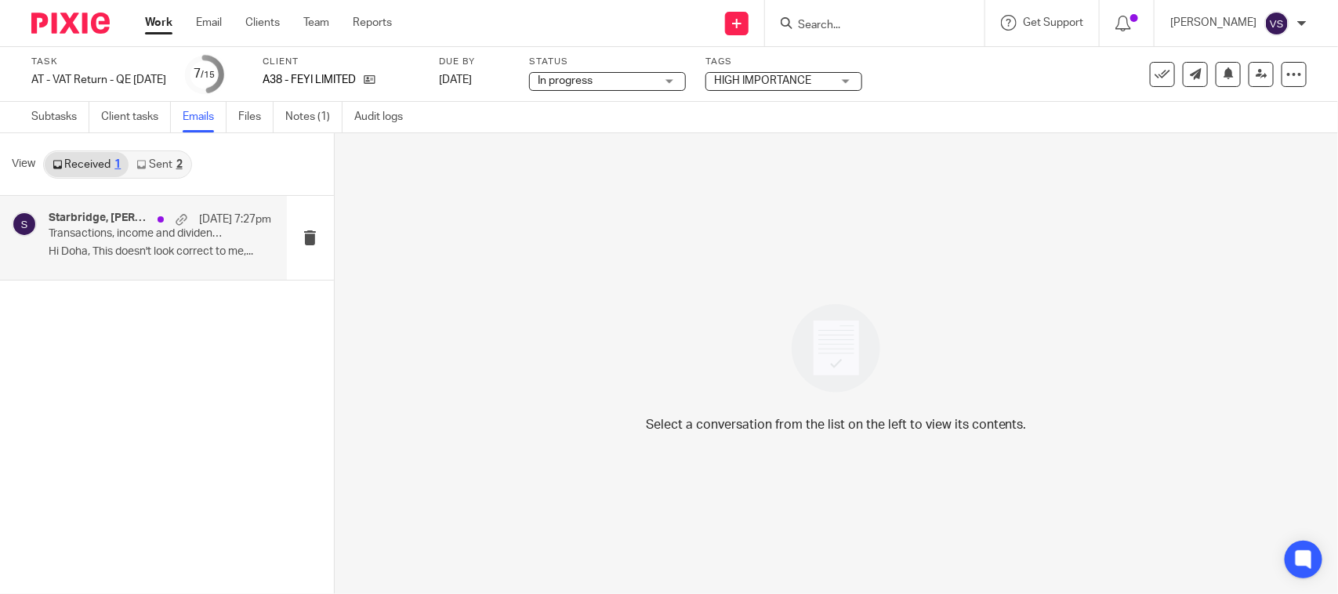
click at [186, 255] on p "Hi Doha, This doesn't look correct to me,..." at bounding box center [160, 251] width 223 height 13
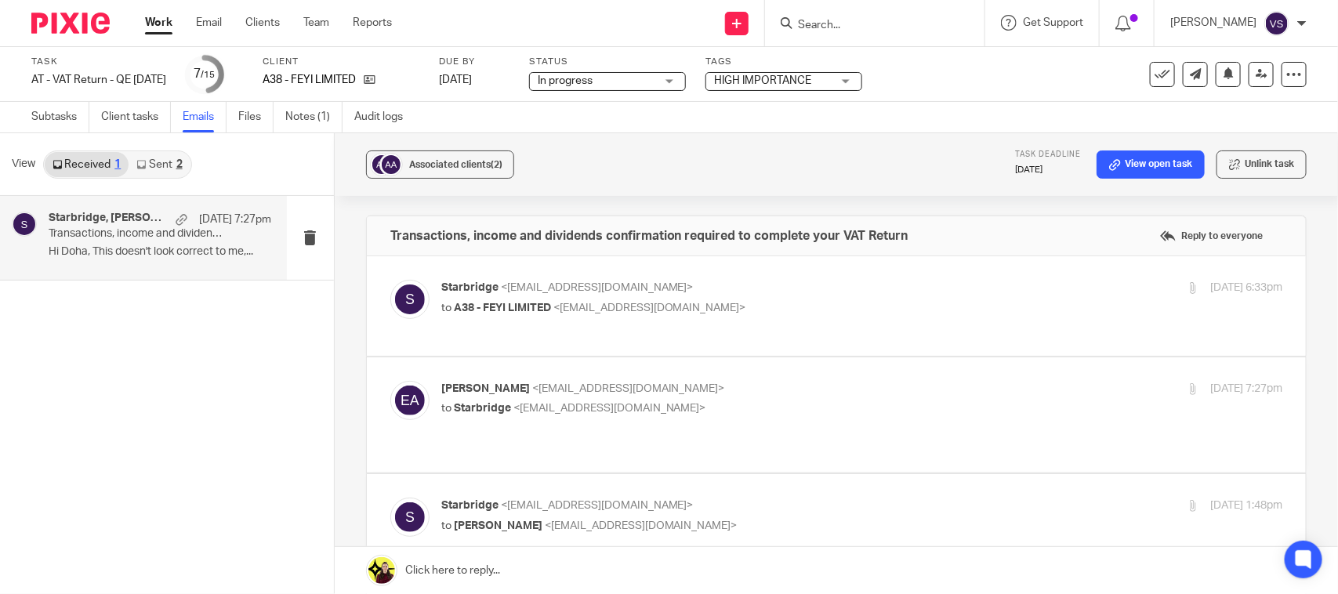
click at [561, 314] on p "to A38 - FEYI LIMITED <eni@feyi.co.uk>" at bounding box center [721, 308] width 561 height 16
checkbox input "true"
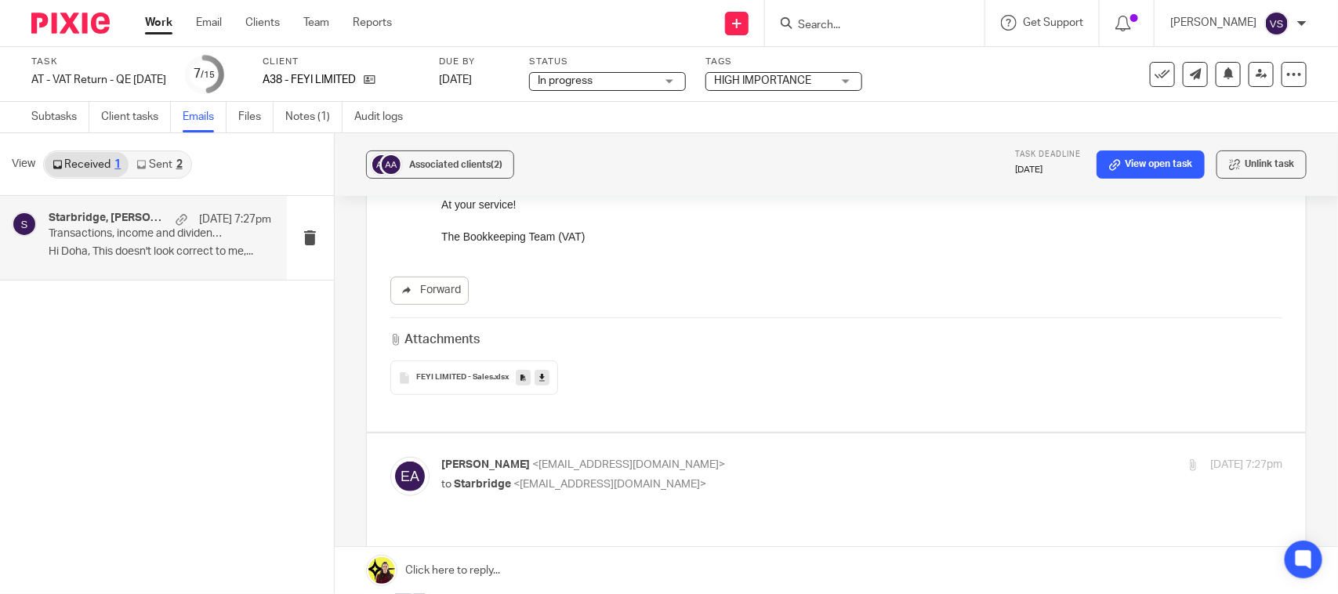
scroll to position [392, 0]
click at [440, 376] on span "FEYI LIMITED - Sales" at bounding box center [454, 378] width 77 height 9
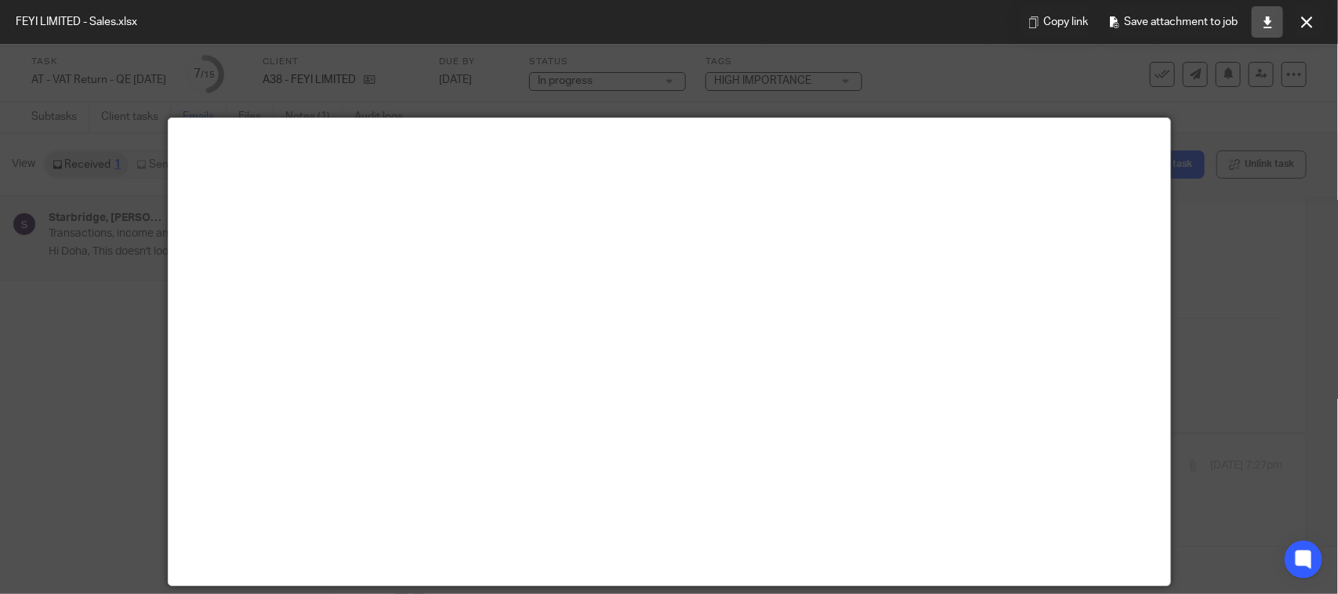
click at [1263, 33] on link at bounding box center [1267, 21] width 31 height 31
click at [1300, 22] on button at bounding box center [1306, 21] width 31 height 31
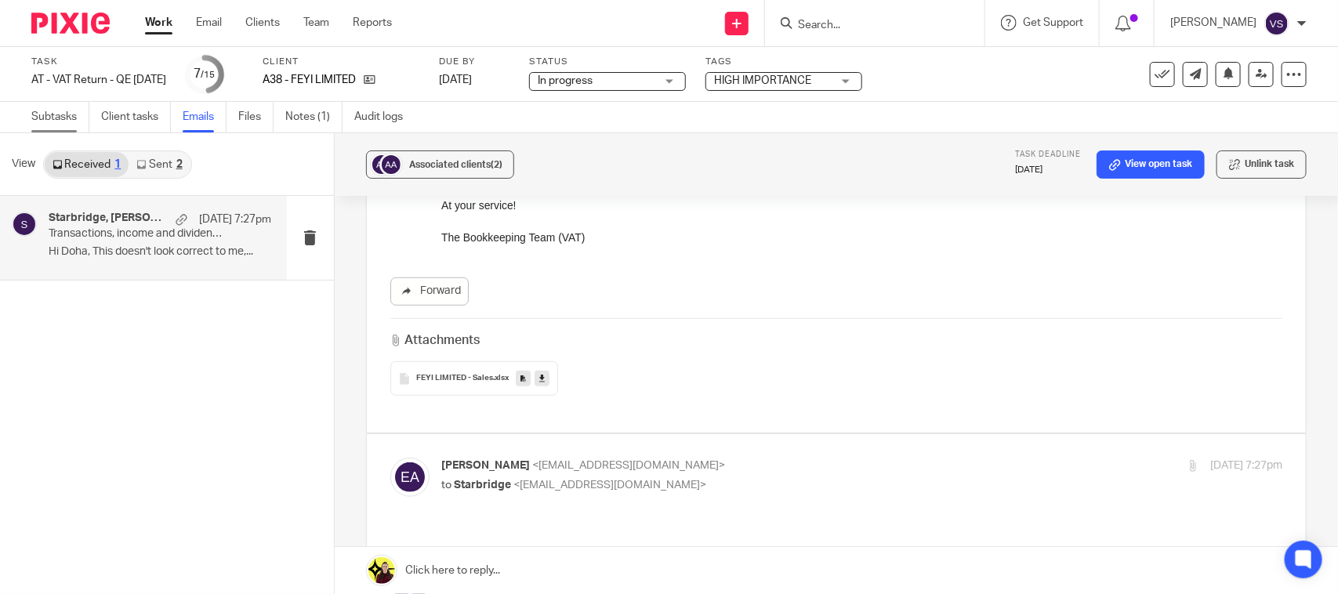
click at [48, 111] on link "Subtasks" at bounding box center [60, 117] width 58 height 31
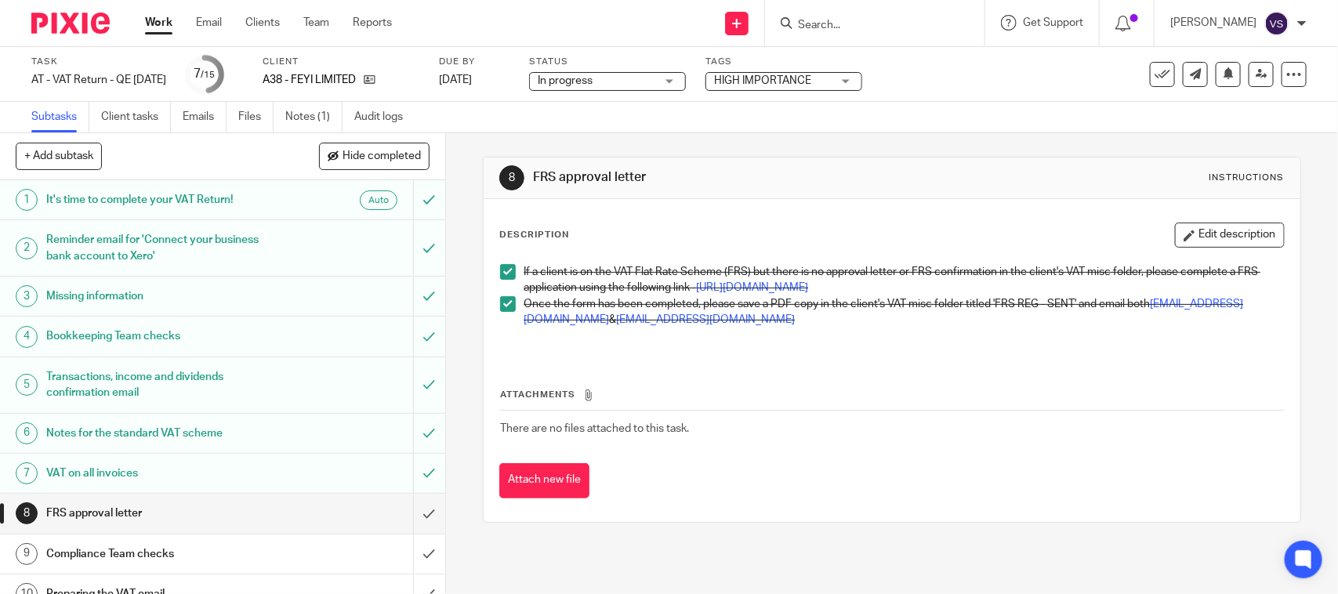
click at [184, 506] on h1 "FRS approval letter" at bounding box center [163, 514] width 234 height 24
click at [405, 517] on input "submit" at bounding box center [222, 513] width 445 height 39
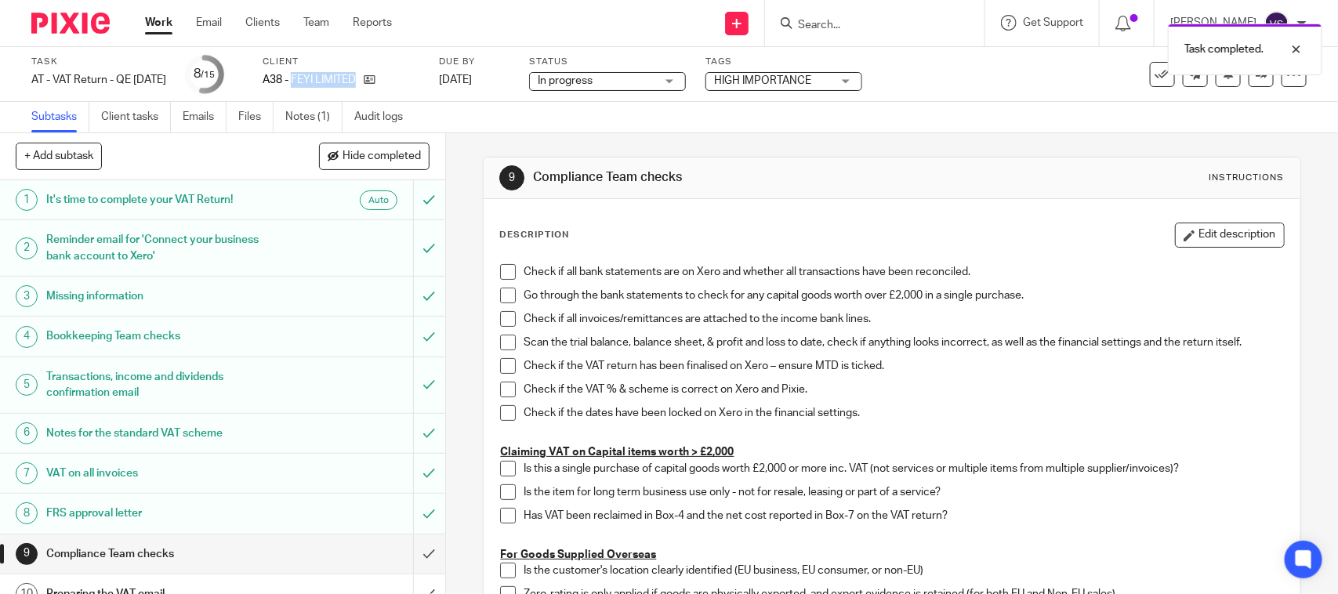
drag, startPoint x: 315, startPoint y: 73, endPoint x: 400, endPoint y: 78, distance: 84.9
click at [400, 78] on div "A38 - FEYI LIMITED" at bounding box center [341, 80] width 157 height 16
click at [686, 80] on div "In progress In progress" at bounding box center [607, 81] width 157 height 19
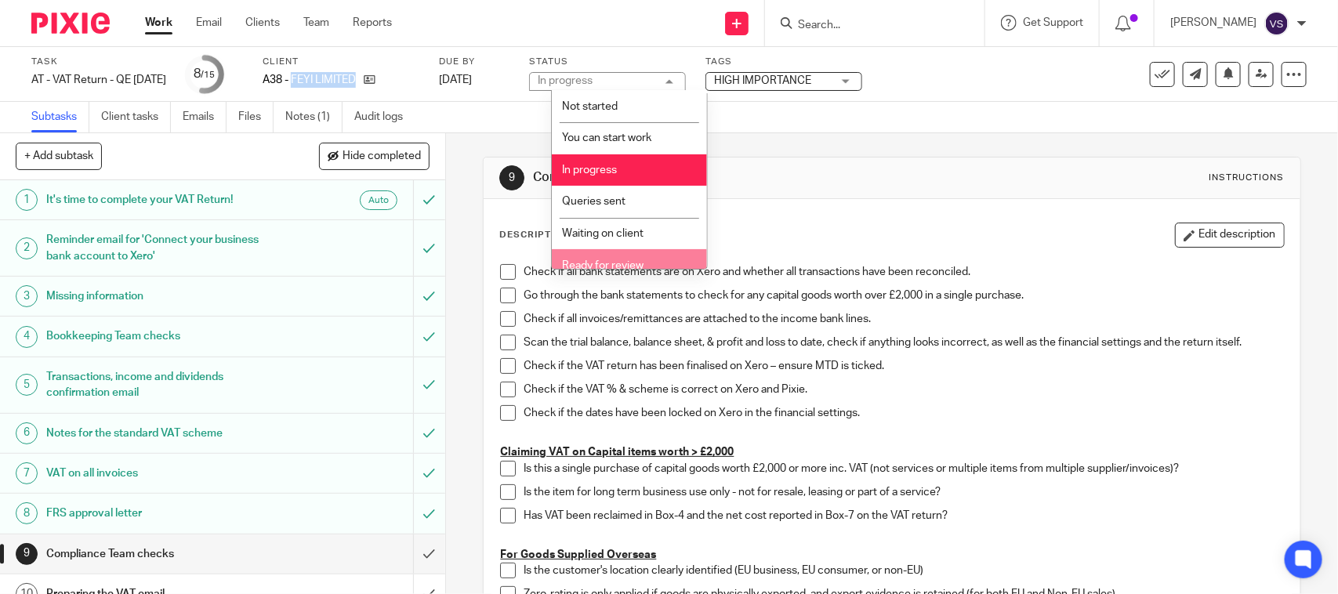
click at [613, 253] on li "Ready for review" at bounding box center [629, 265] width 155 height 32
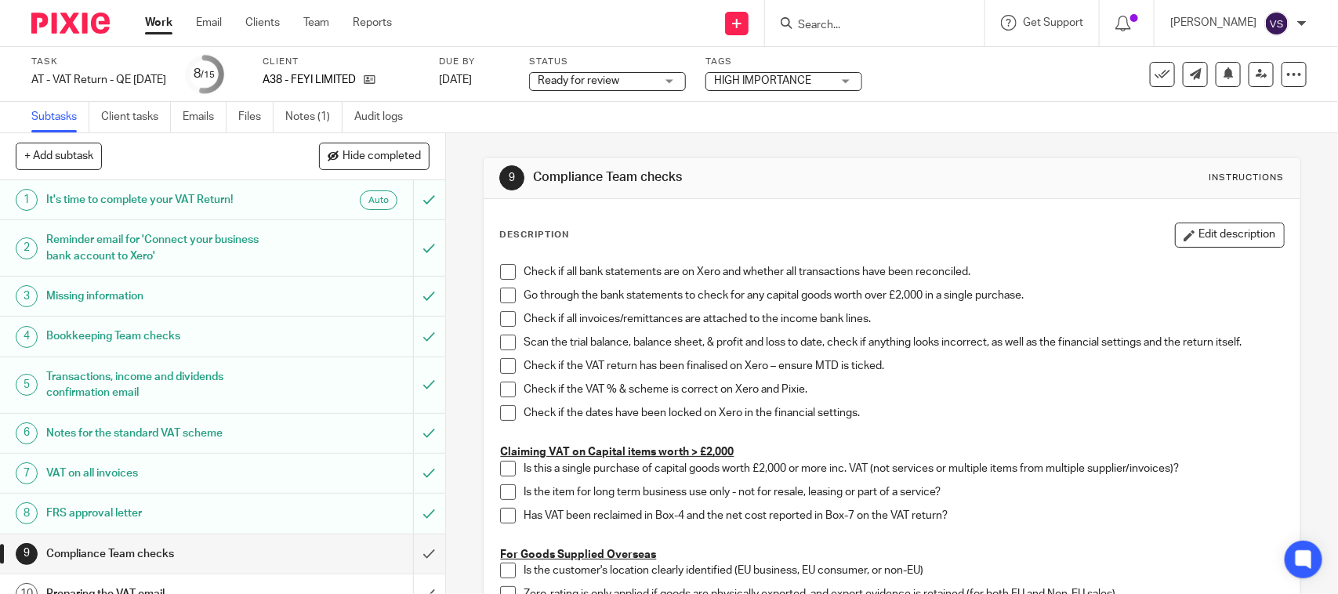
click at [1256, 74] on icon at bounding box center [1262, 74] width 12 height 12
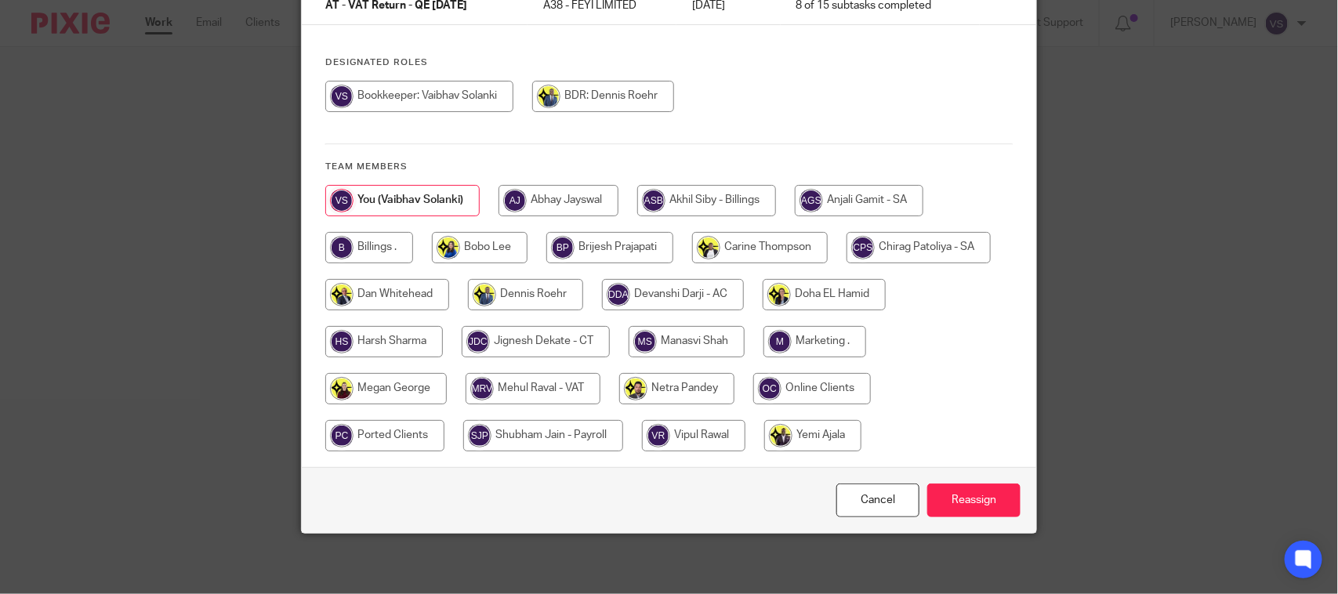
scroll to position [159, 0]
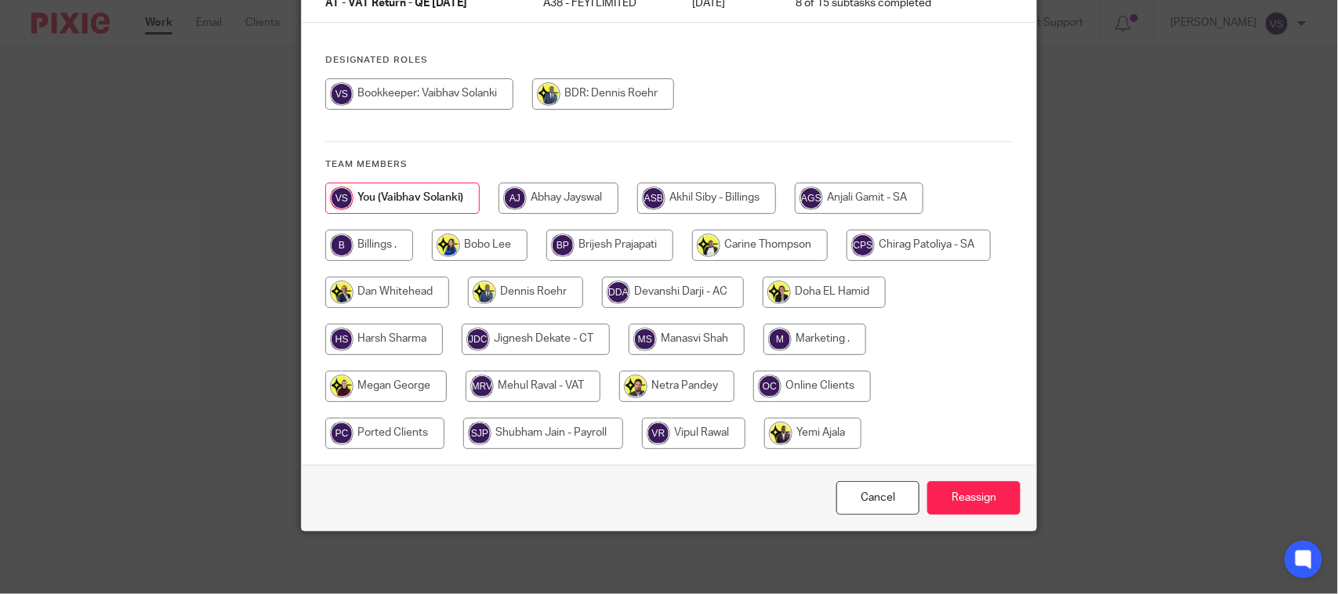
click at [527, 387] on input "radio" at bounding box center [533, 386] width 135 height 31
radio input "true"
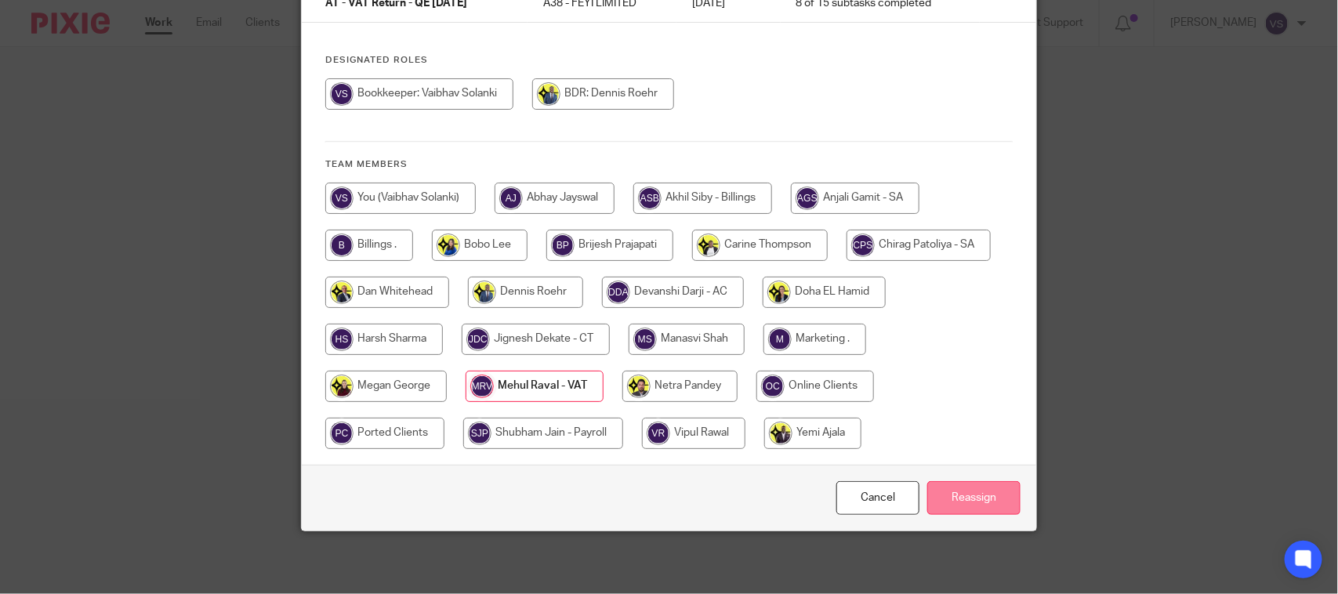
click at [978, 510] on input "Reassign" at bounding box center [974, 498] width 93 height 34
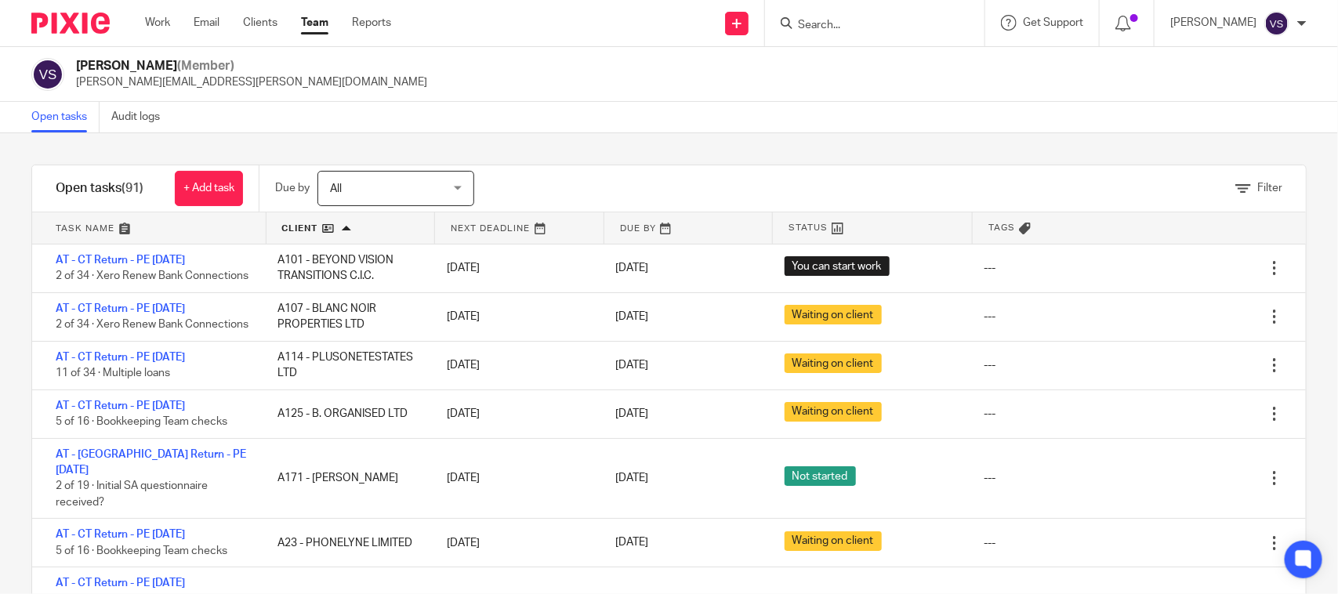
click at [538, 136] on div "Filter tasks Only show tasks matching all of these conditions 1 Client name Is …" at bounding box center [669, 363] width 1338 height 461
click at [892, 32] on form at bounding box center [880, 23] width 167 height 20
click at [868, 22] on input "Search" at bounding box center [867, 26] width 141 height 14
type input "o"
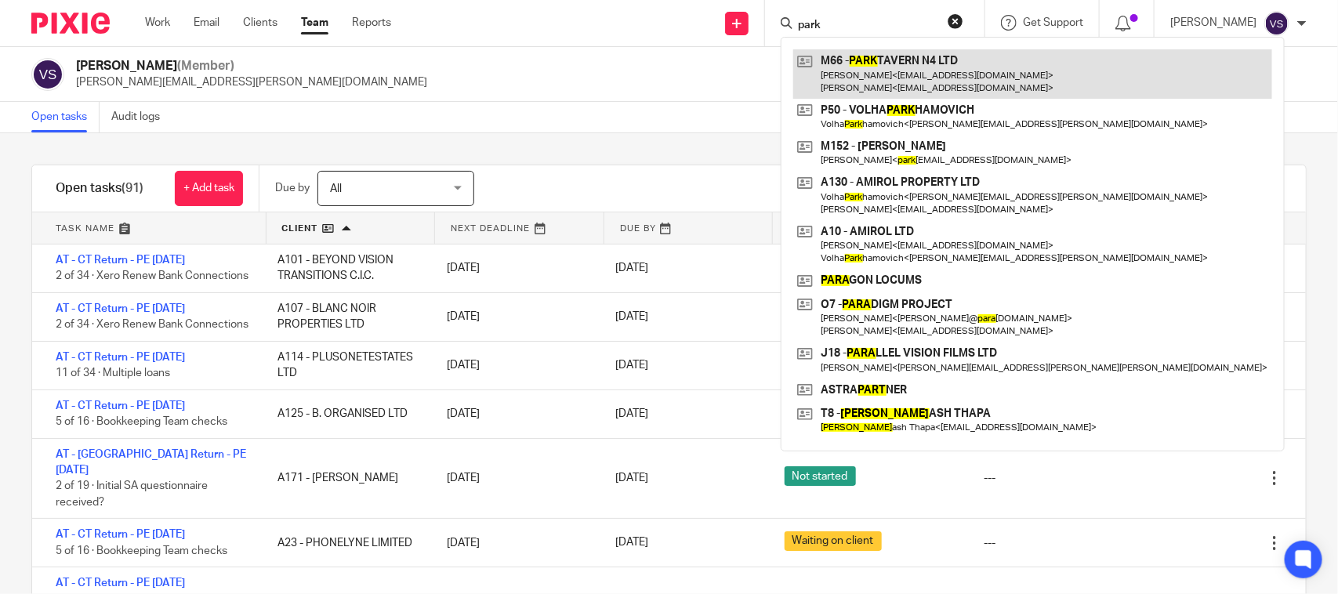
type input "park"
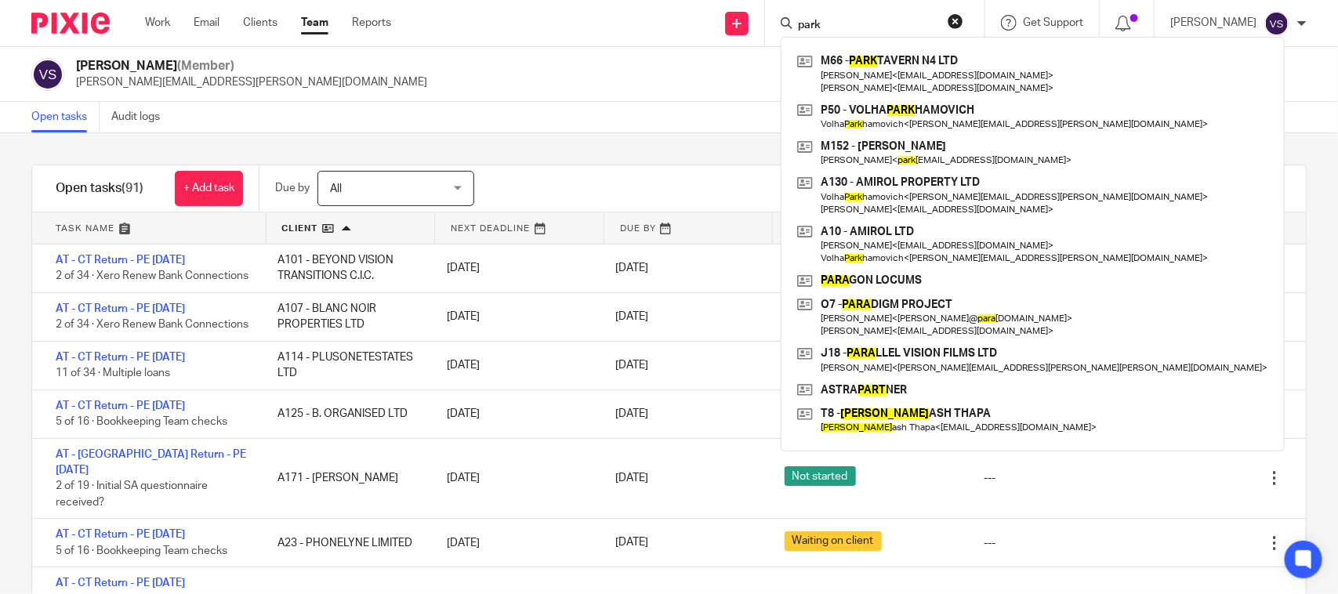
click at [649, 78] on div "Vaibhav Solanki (Member) vaibhav.solanki@confiancebizsol.com" at bounding box center [669, 74] width 1276 height 33
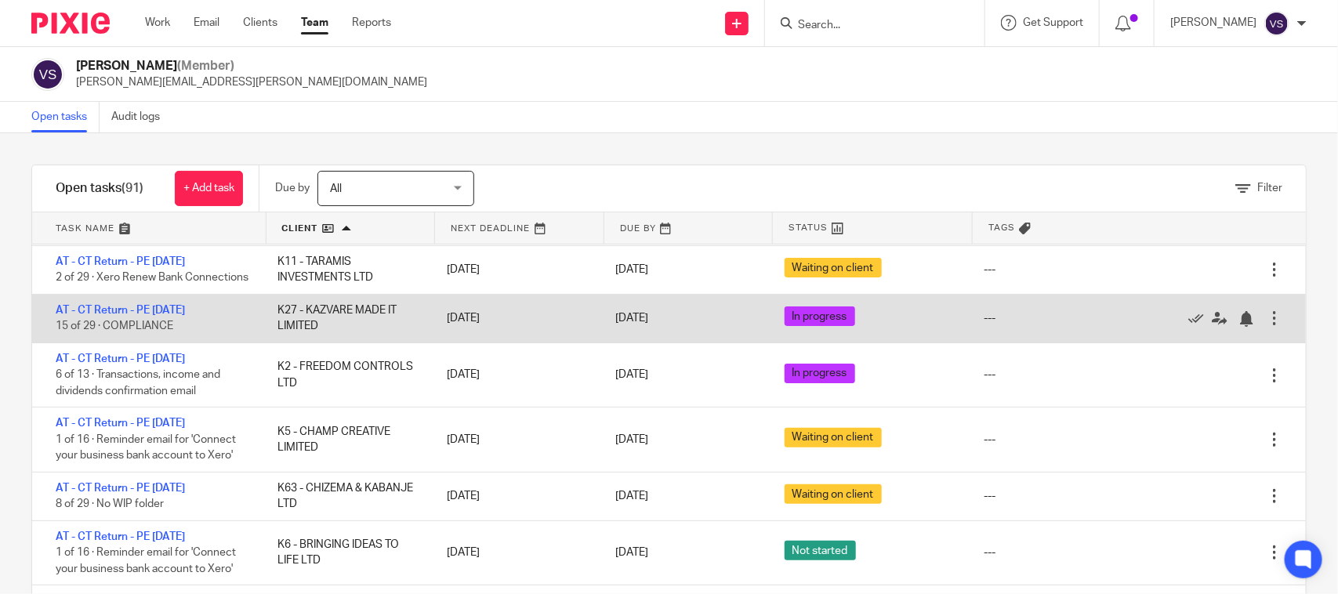
scroll to position [2940, 0]
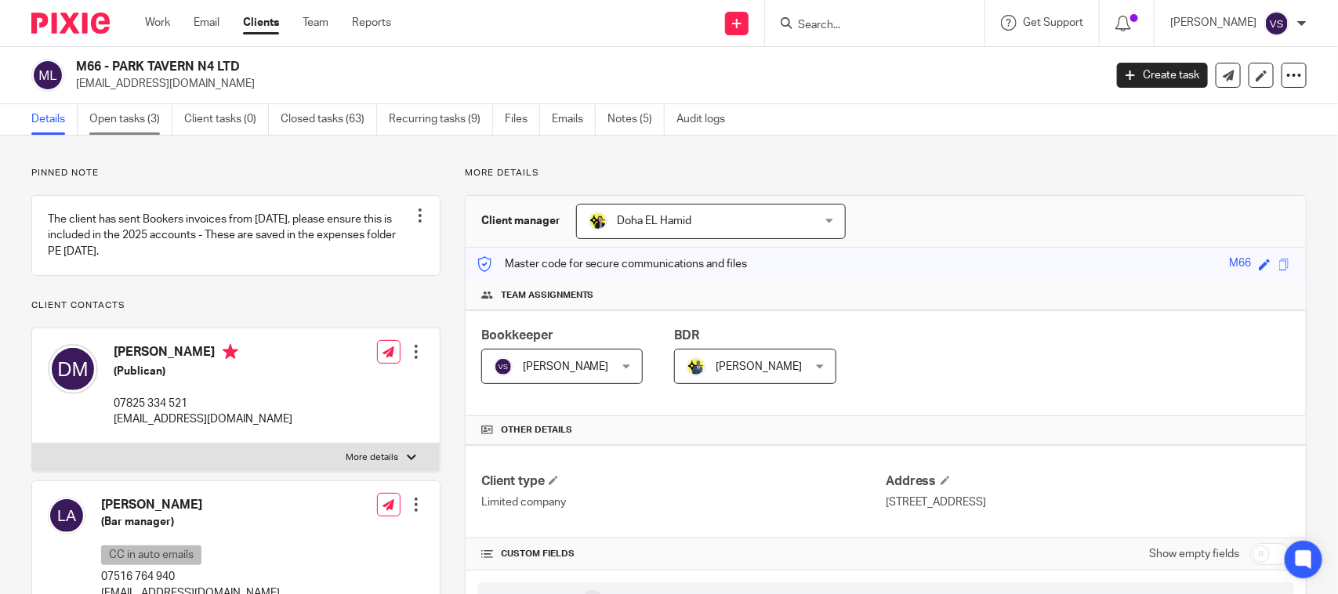
click at [120, 112] on link "Open tasks (3)" at bounding box center [130, 119] width 83 height 31
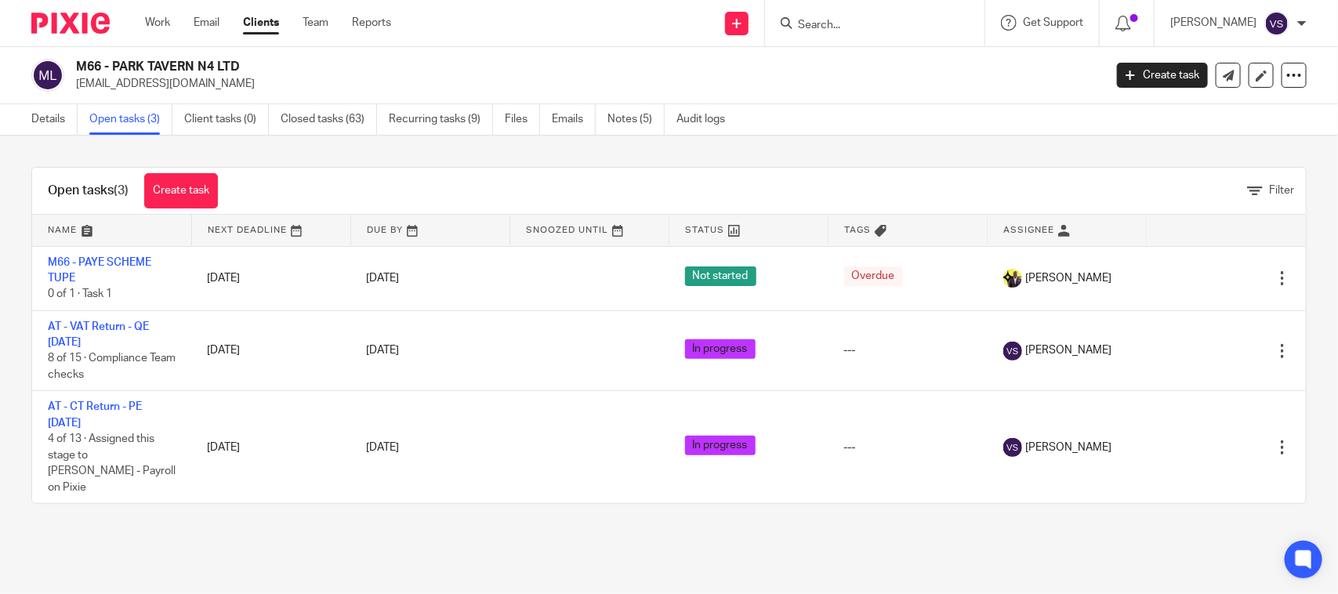
click at [833, 163] on div "Open tasks (3) Create task Filter Name Next Deadline Due By Snoozed Until Statu…" at bounding box center [669, 336] width 1338 height 400
click at [778, 71] on h2 "M66 - PARK TAVERN N4 LTD" at bounding box center [483, 67] width 814 height 16
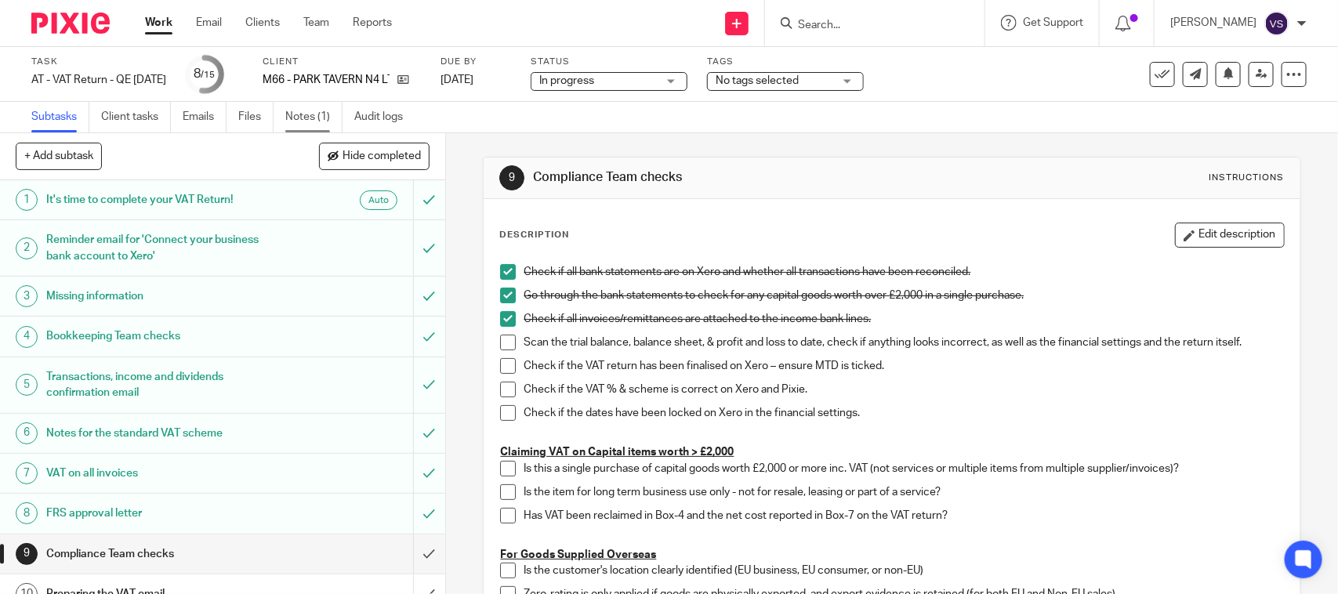
click at [329, 107] on link "Notes (1)" at bounding box center [313, 117] width 57 height 31
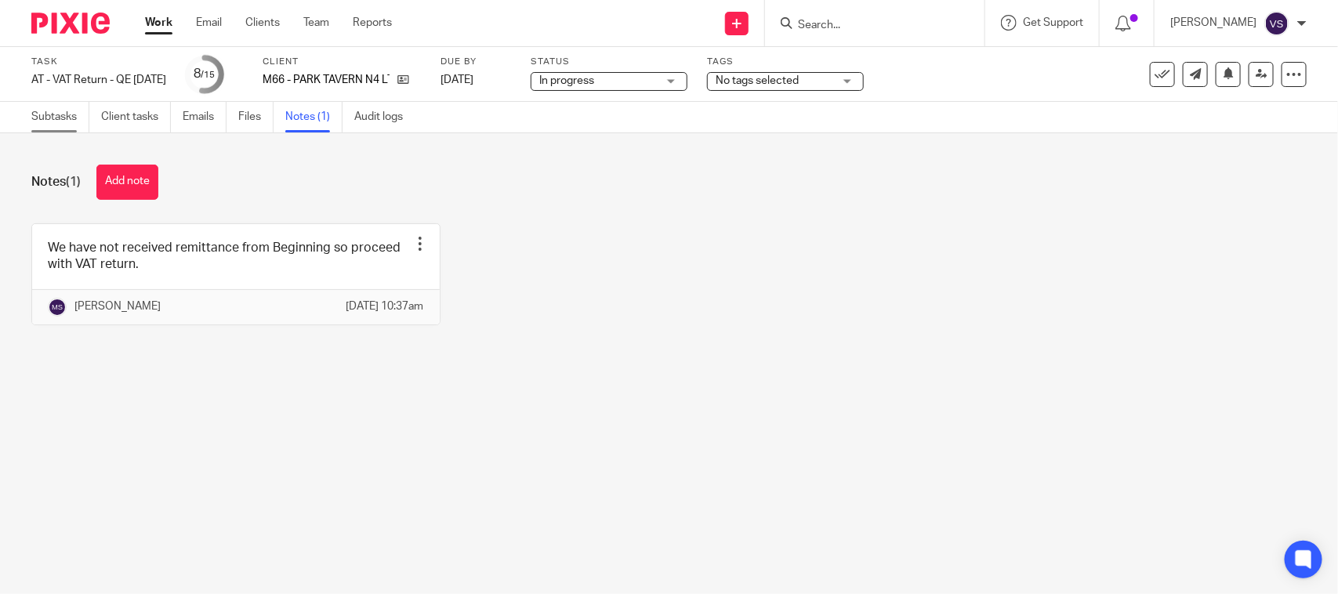
click at [39, 118] on link "Subtasks" at bounding box center [60, 117] width 58 height 31
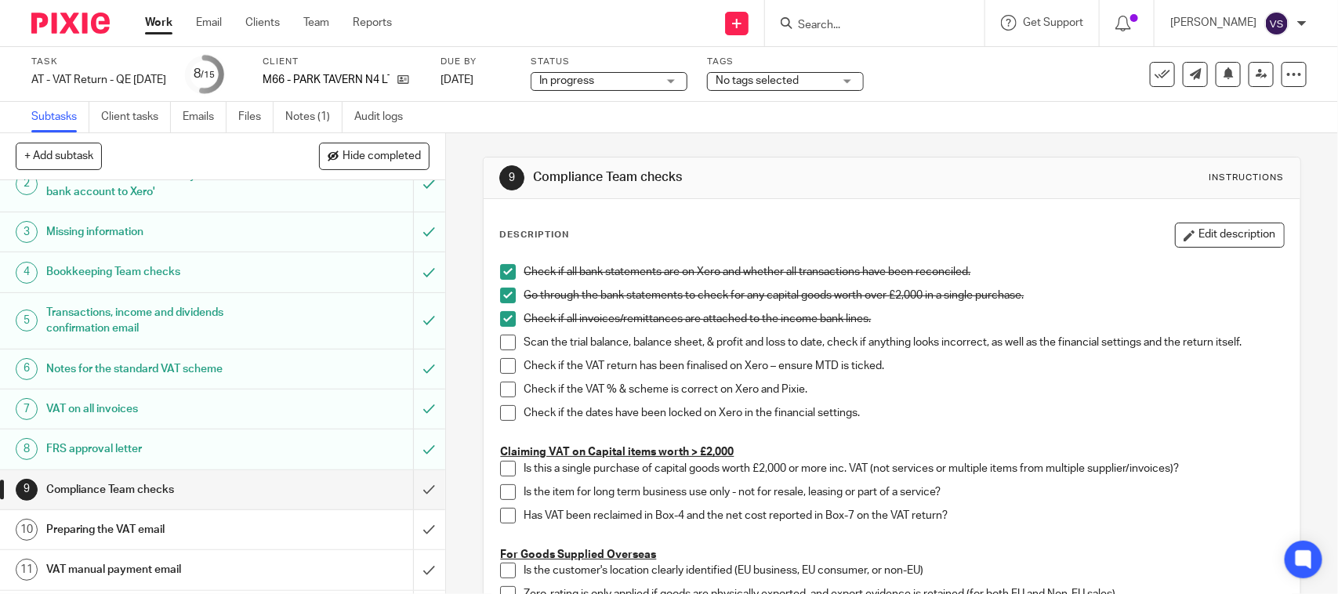
scroll to position [98, 0]
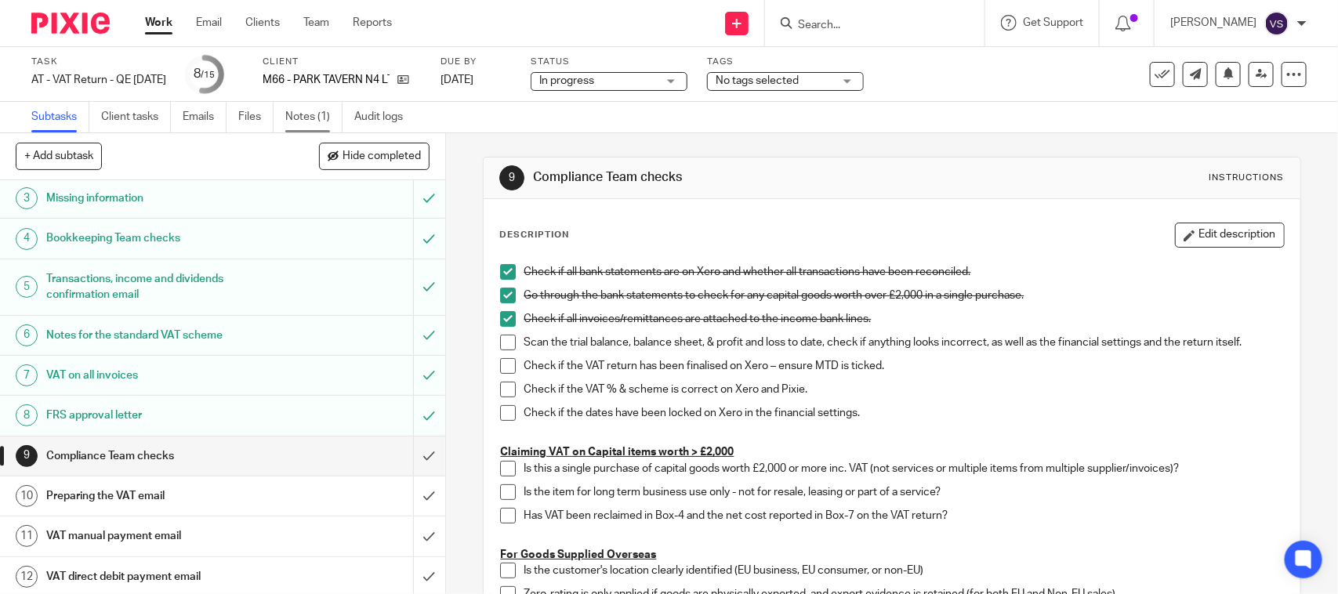
click at [304, 112] on link "Notes (1)" at bounding box center [313, 117] width 57 height 31
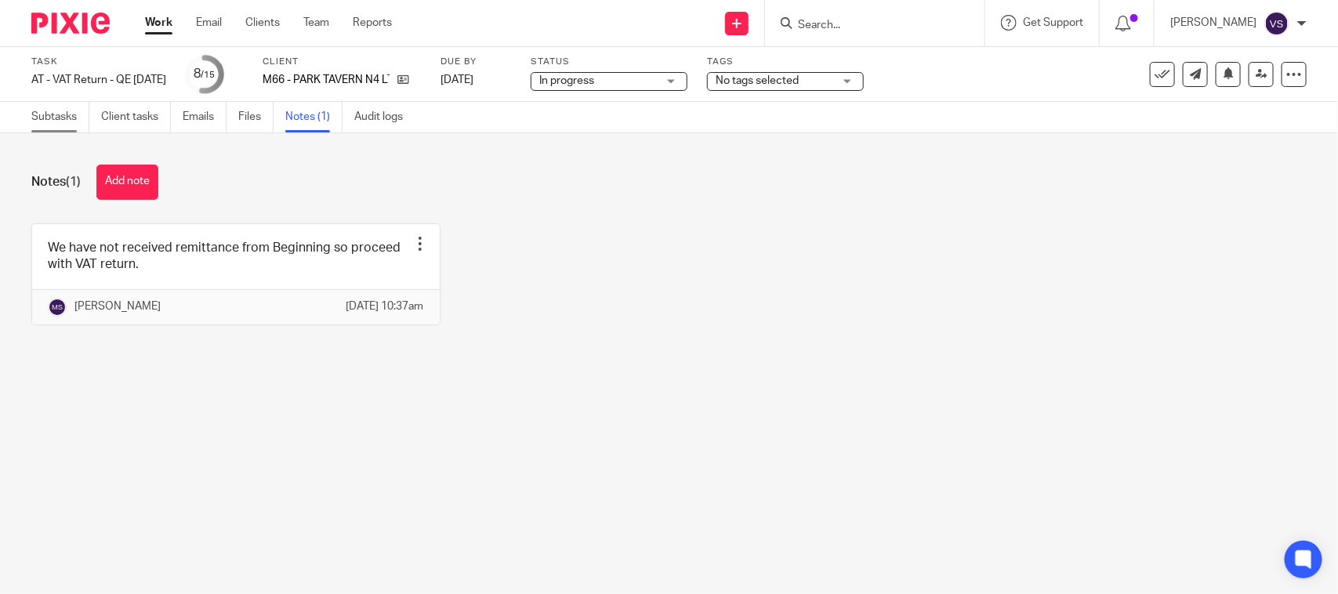
click at [31, 114] on div "Subtasks Client tasks Emails Files Notes (1) Audit logs" at bounding box center [221, 117] width 442 height 31
click at [60, 114] on link "Subtasks" at bounding box center [60, 117] width 58 height 31
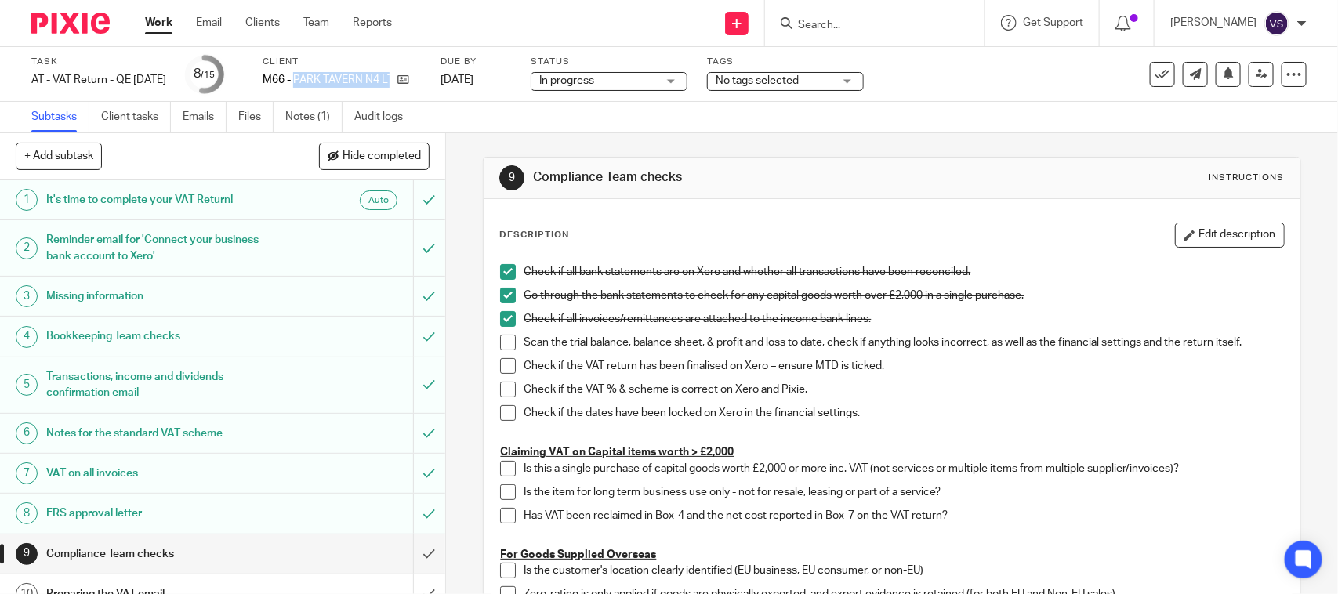
drag, startPoint x: 318, startPoint y: 84, endPoint x: 337, endPoint y: 82, distance: 19.7
click at [390, 80] on p "M66 - PARK TAVERN N4 LTD" at bounding box center [326, 80] width 127 height 16
drag, startPoint x: 280, startPoint y: 80, endPoint x: 473, endPoint y: 95, distance: 193.4
click at [473, 95] on div "Task AT - VAT Return - QE [DATE] Save AT - VAT Return - QE [DATE] 8 /15 Client …" at bounding box center [669, 74] width 1338 height 55
click at [474, 95] on div "Task AT - VAT Return - QE [DATE] Save AT - VAT Return - QE [DATE] 8 /15 Client …" at bounding box center [669, 74] width 1338 height 55
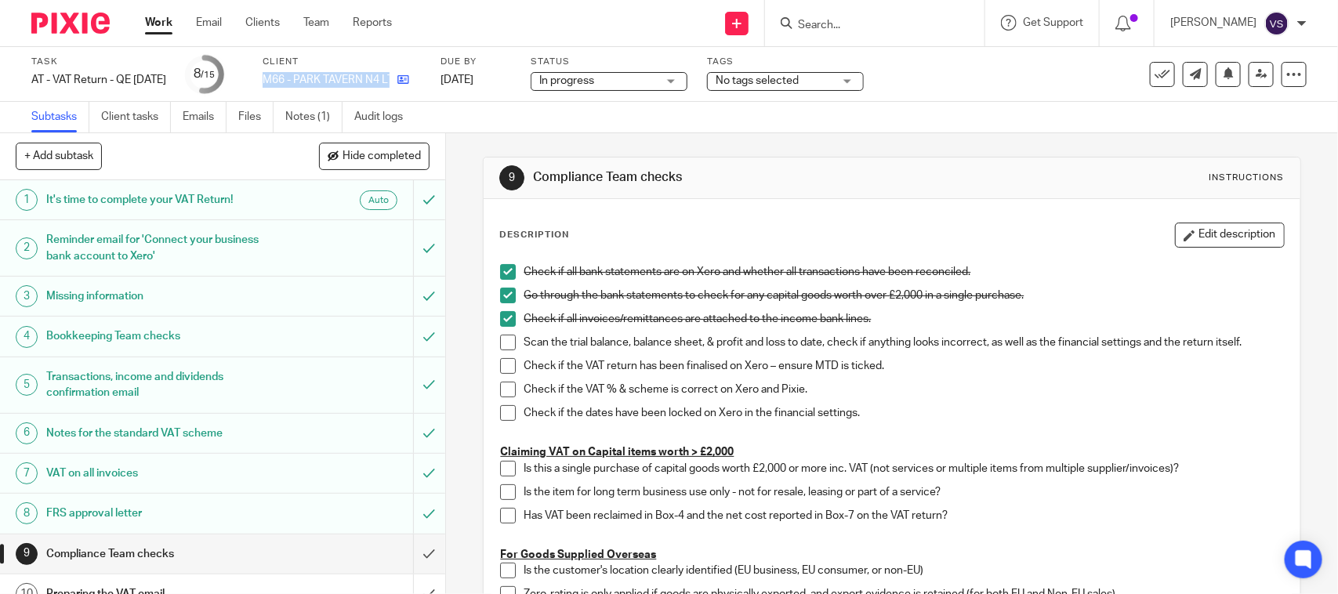
drag, startPoint x: 282, startPoint y: 74, endPoint x: 416, endPoint y: 82, distance: 133.5
click at [416, 82] on div "Task AT - VAT Return - QE [DATE] Save AT - VAT Return - QE [DATE] 8 /15 Client …" at bounding box center [562, 75] width 1063 height 38
copy div "M66 - PARK TAVERN N4 LTD"
click at [303, 107] on link "Notes (1)" at bounding box center [313, 117] width 57 height 31
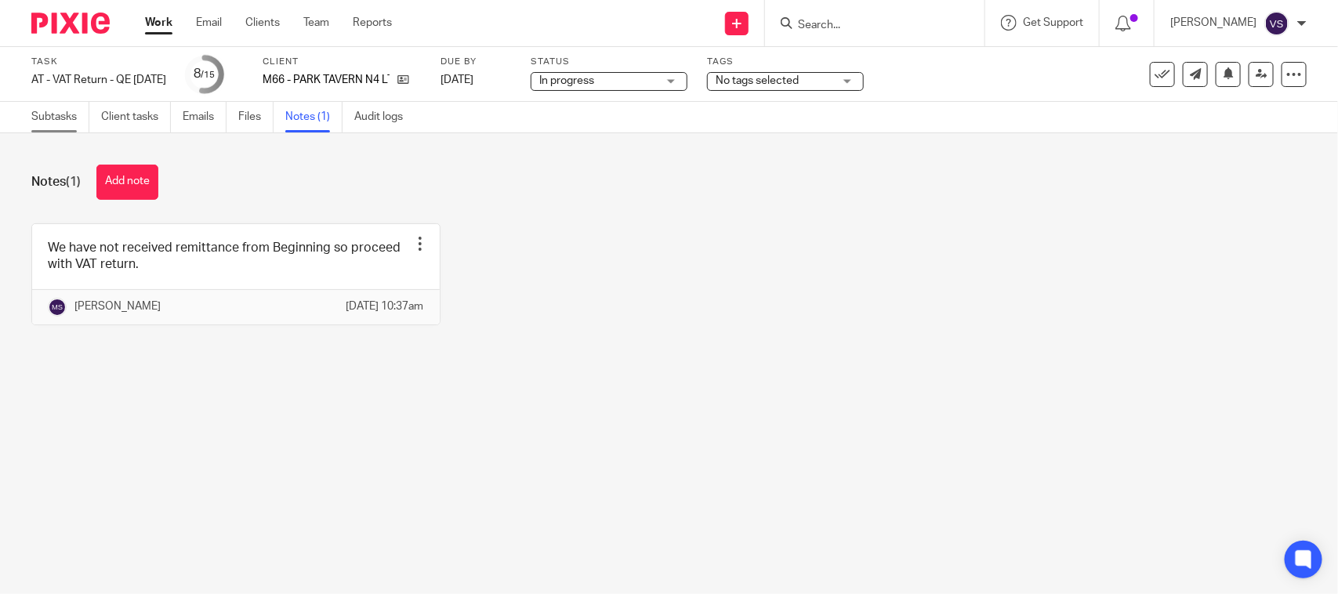
click at [47, 114] on link "Subtasks" at bounding box center [60, 117] width 58 height 31
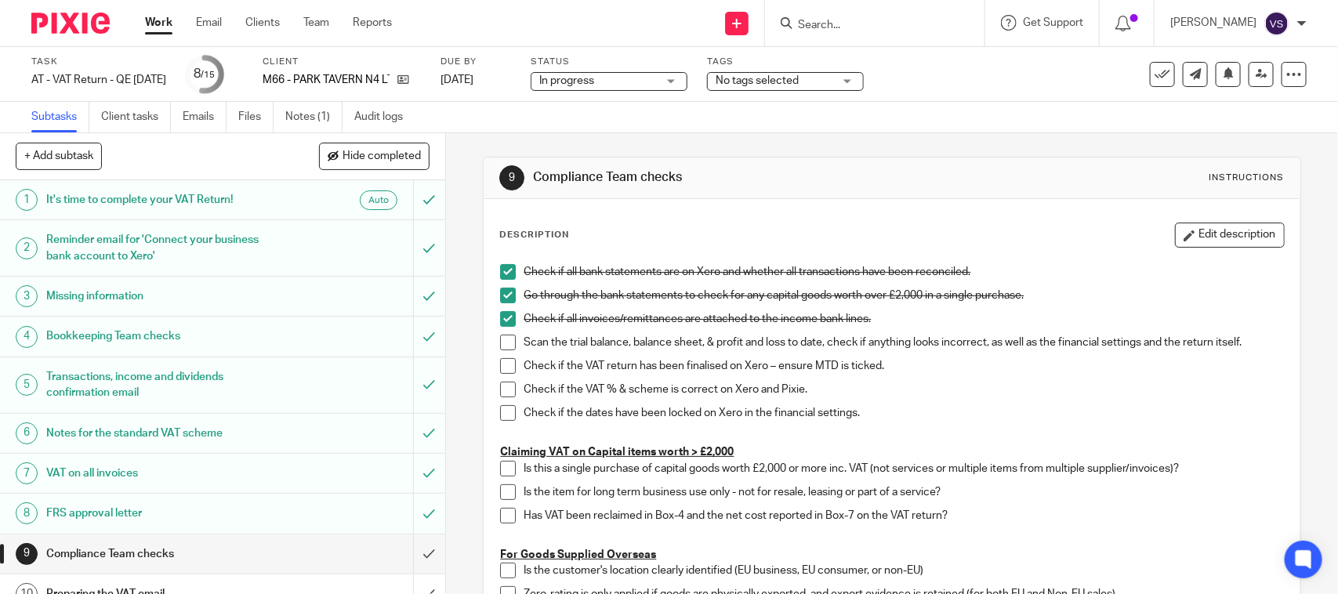
click at [817, 165] on div "9 Compliance Team checks Instructions" at bounding box center [892, 179] width 816 height 42
click at [950, 125] on div "Subtasks Client tasks Emails Files Notes (1) Audit logs" at bounding box center [669, 117] width 1338 height 31
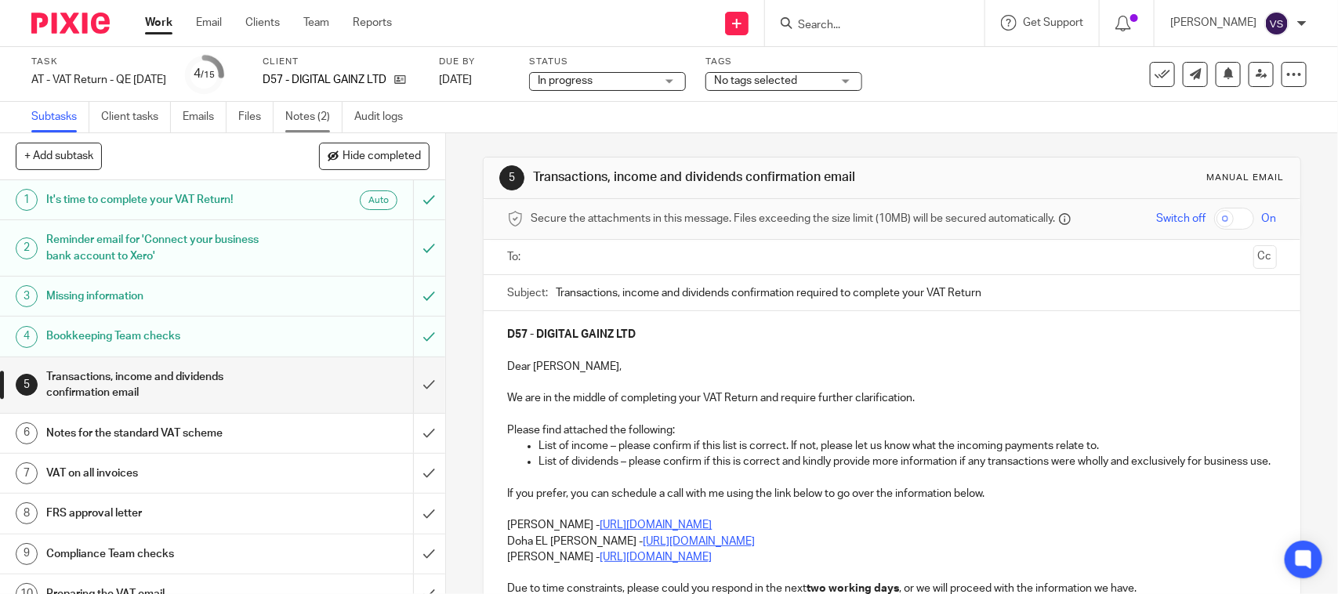
click at [304, 111] on link "Notes (2)" at bounding box center [313, 117] width 57 height 31
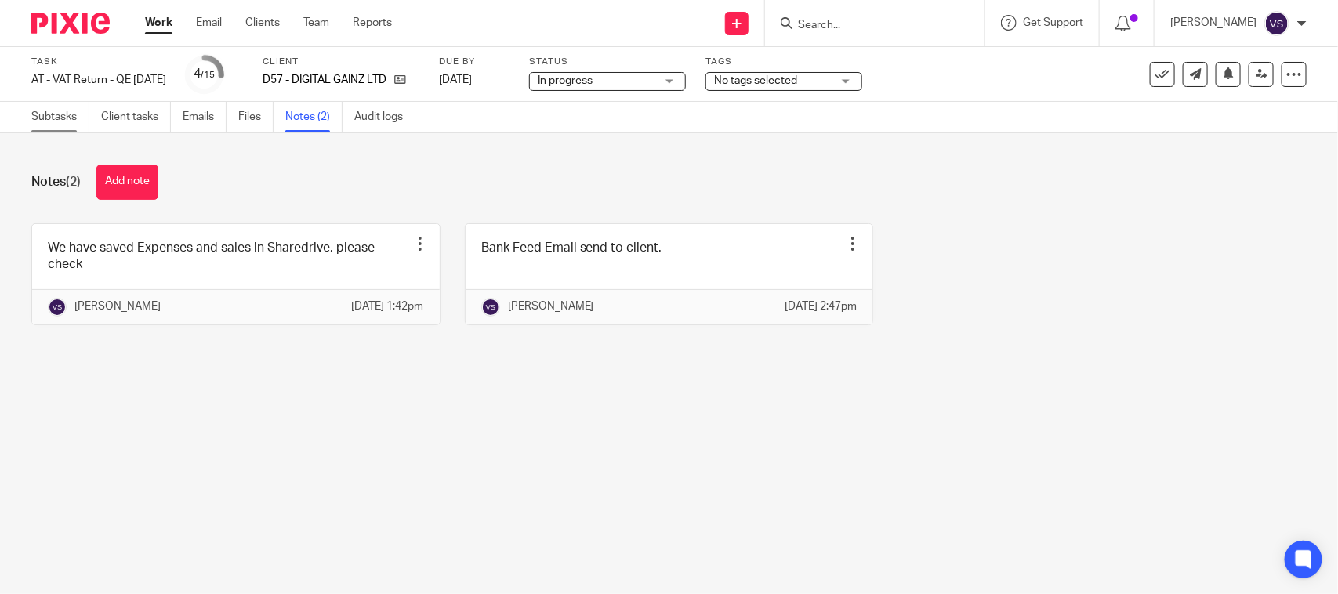
click at [61, 114] on link "Subtasks" at bounding box center [60, 117] width 58 height 31
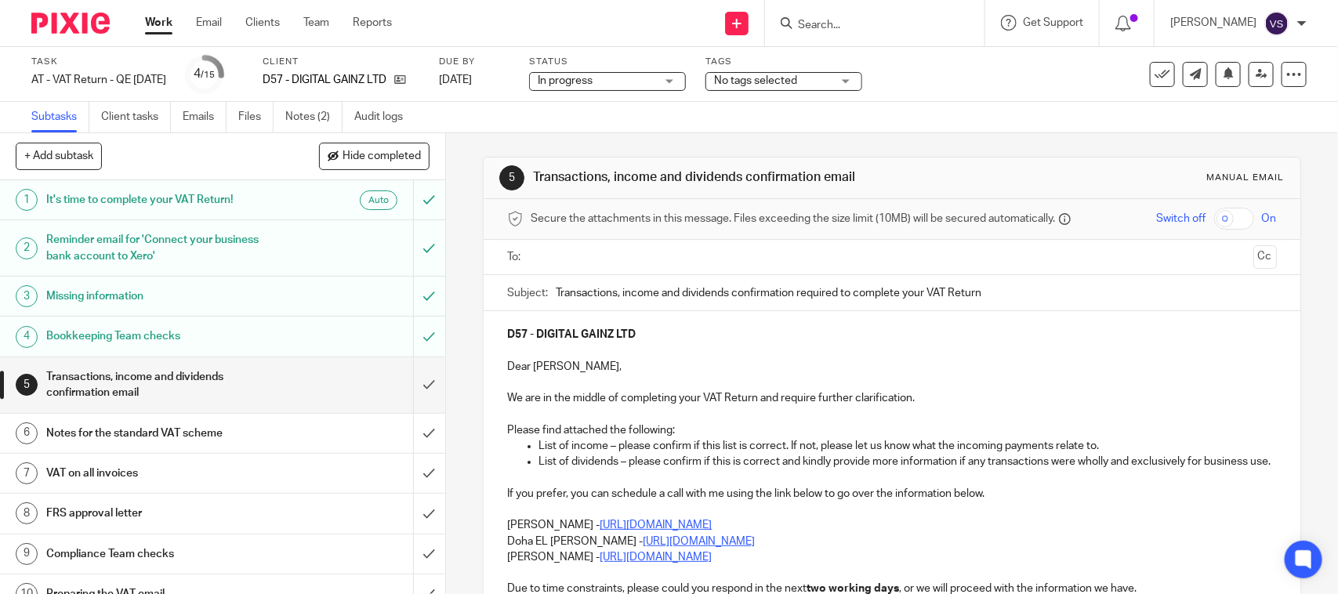
scroll to position [98, 0]
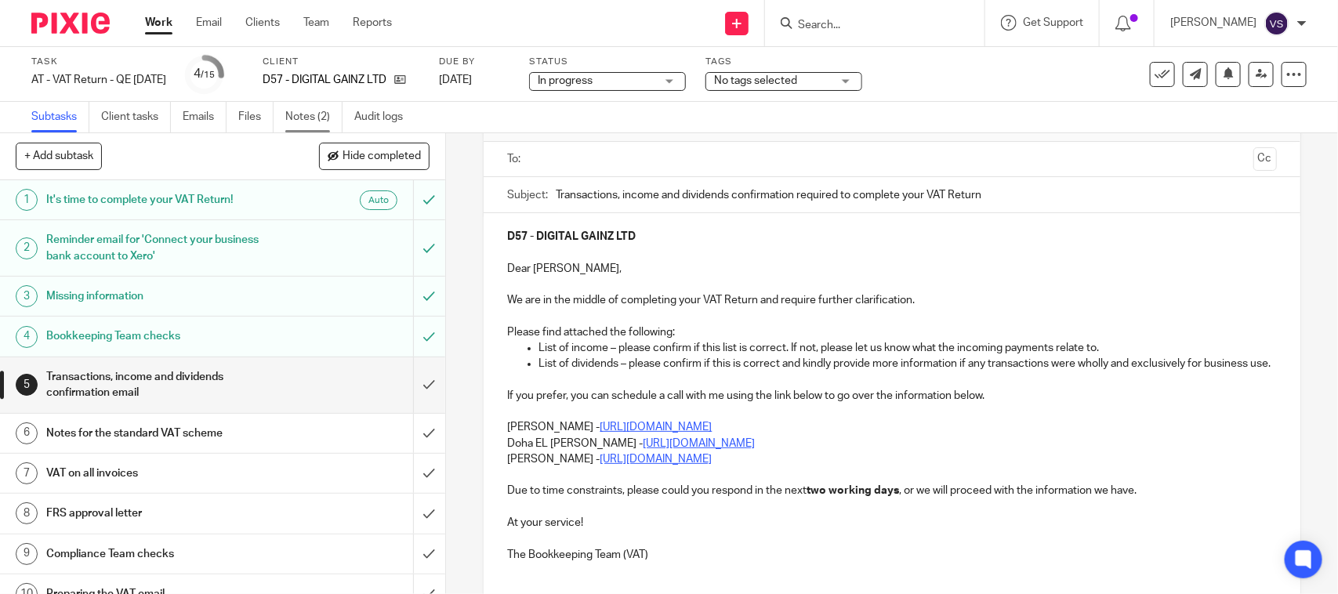
click at [300, 118] on link "Notes (2)" at bounding box center [313, 117] width 57 height 31
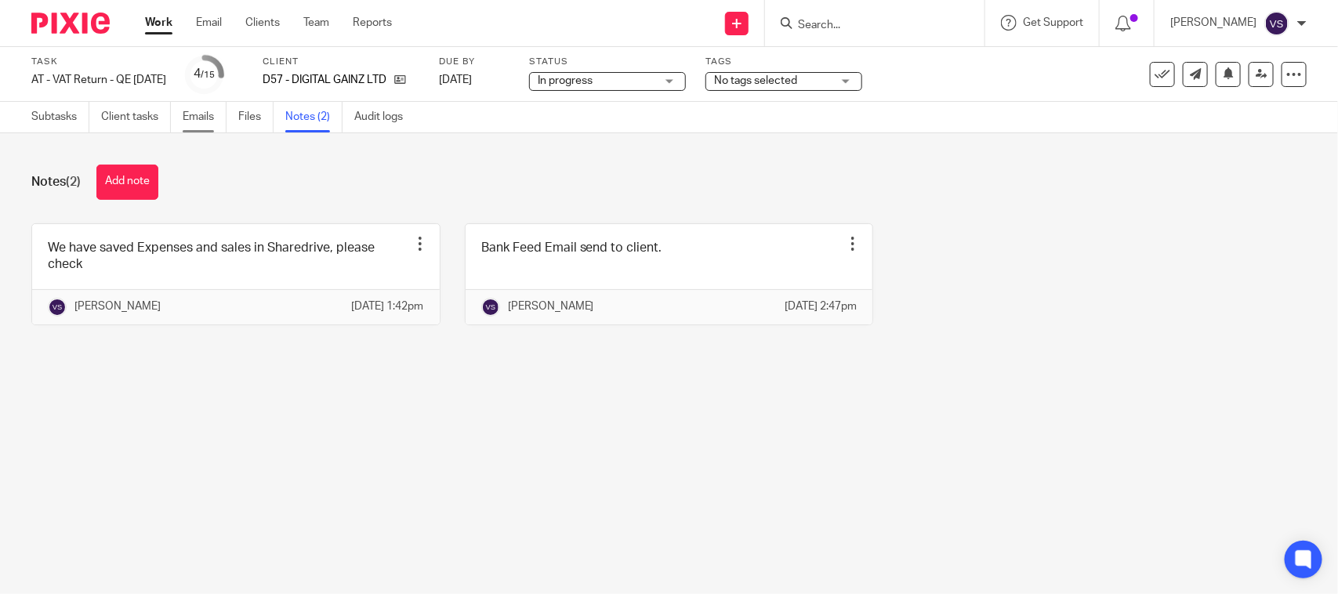
click at [197, 122] on link "Emails" at bounding box center [205, 117] width 44 height 31
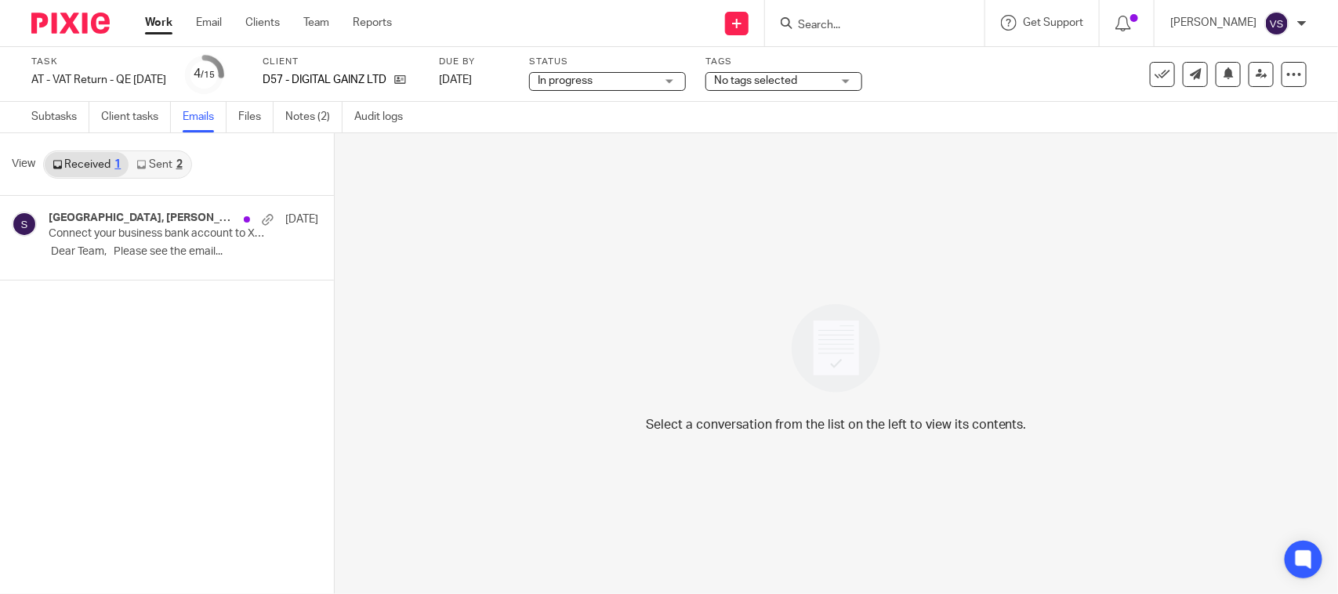
click at [162, 159] on link "Sent 2" at bounding box center [159, 164] width 61 height 25
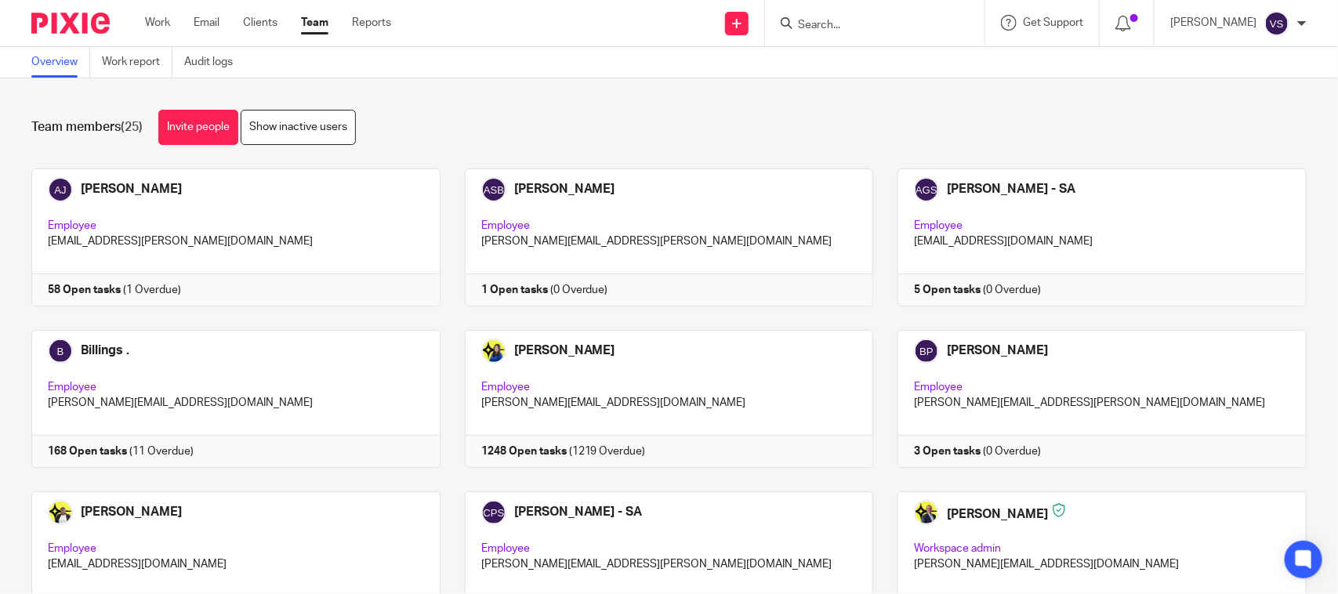
scroll to position [966, 0]
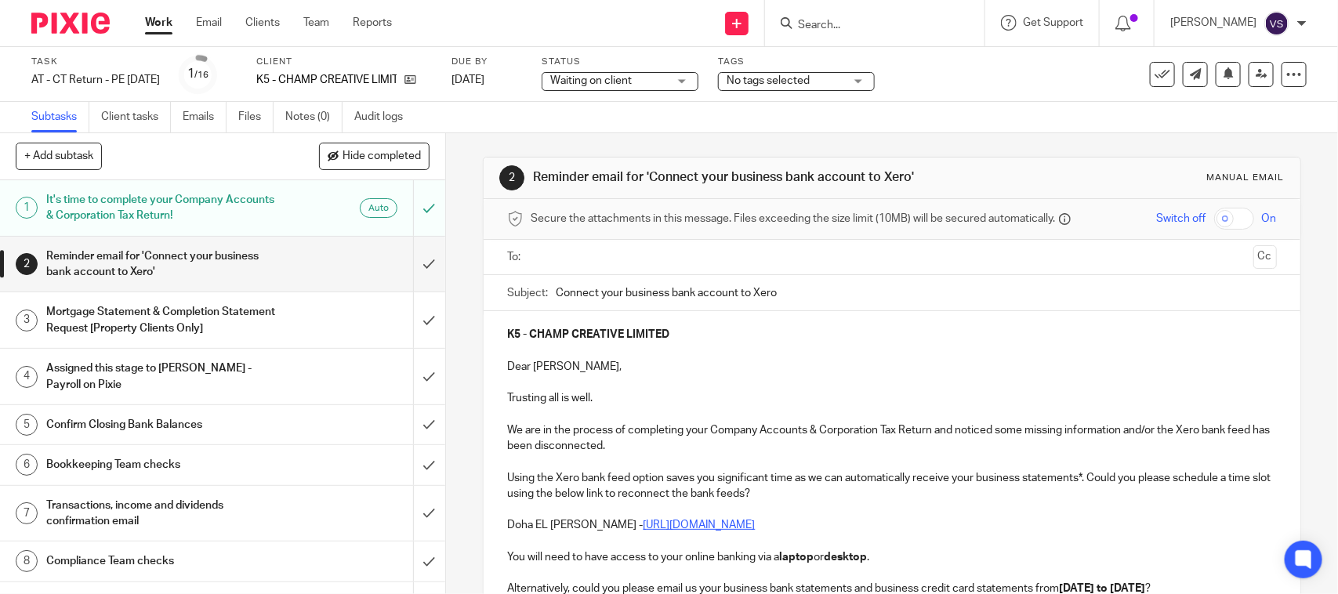
click at [699, 72] on div "Waiting on client Waiting on client" at bounding box center [620, 81] width 157 height 19
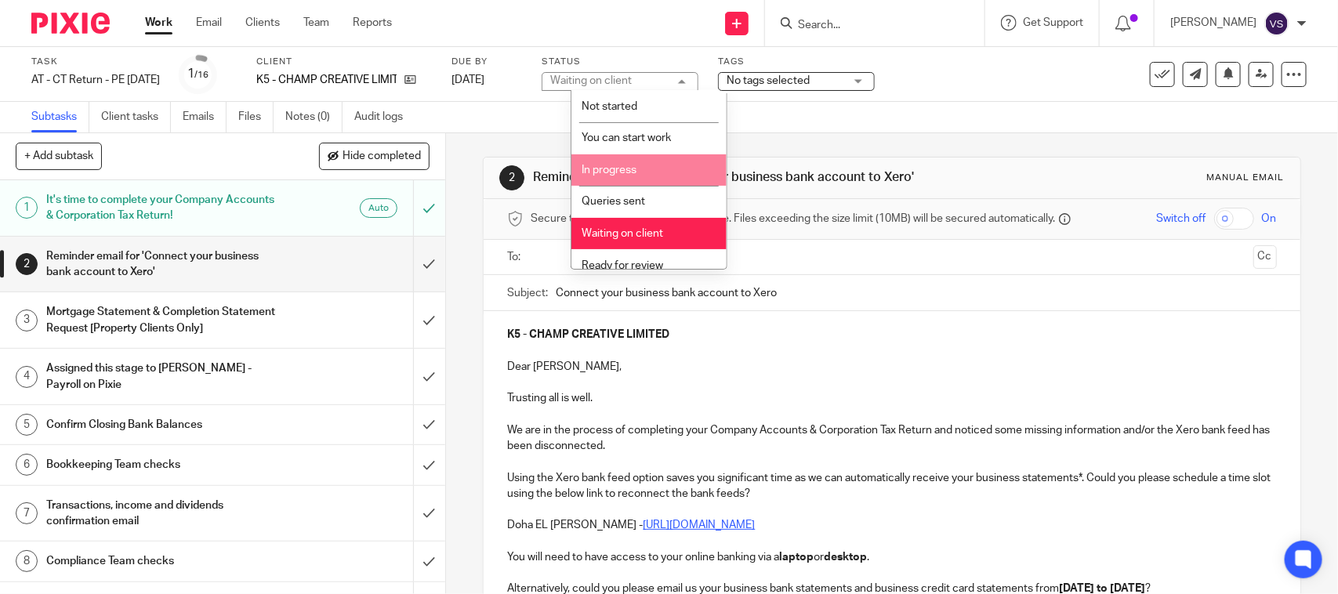
click at [637, 166] on li "In progress" at bounding box center [649, 170] width 155 height 32
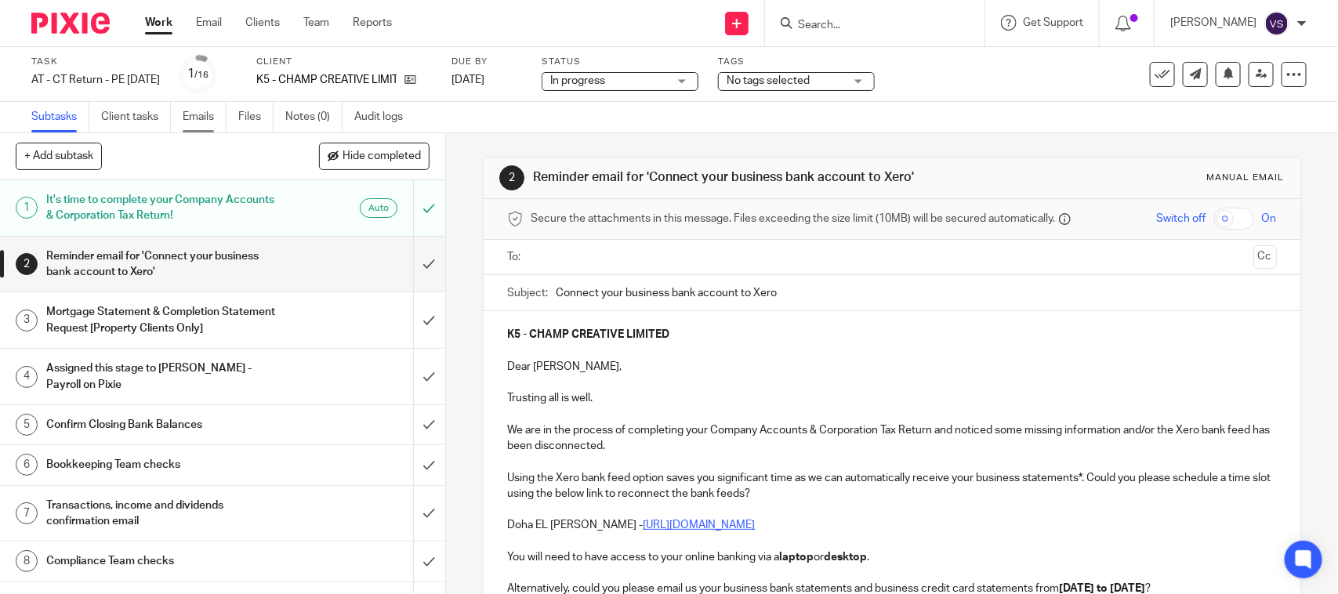
drag, startPoint x: 196, startPoint y: 112, endPoint x: 193, endPoint y: 125, distance: 13.7
click at [196, 112] on link "Emails" at bounding box center [205, 117] width 44 height 31
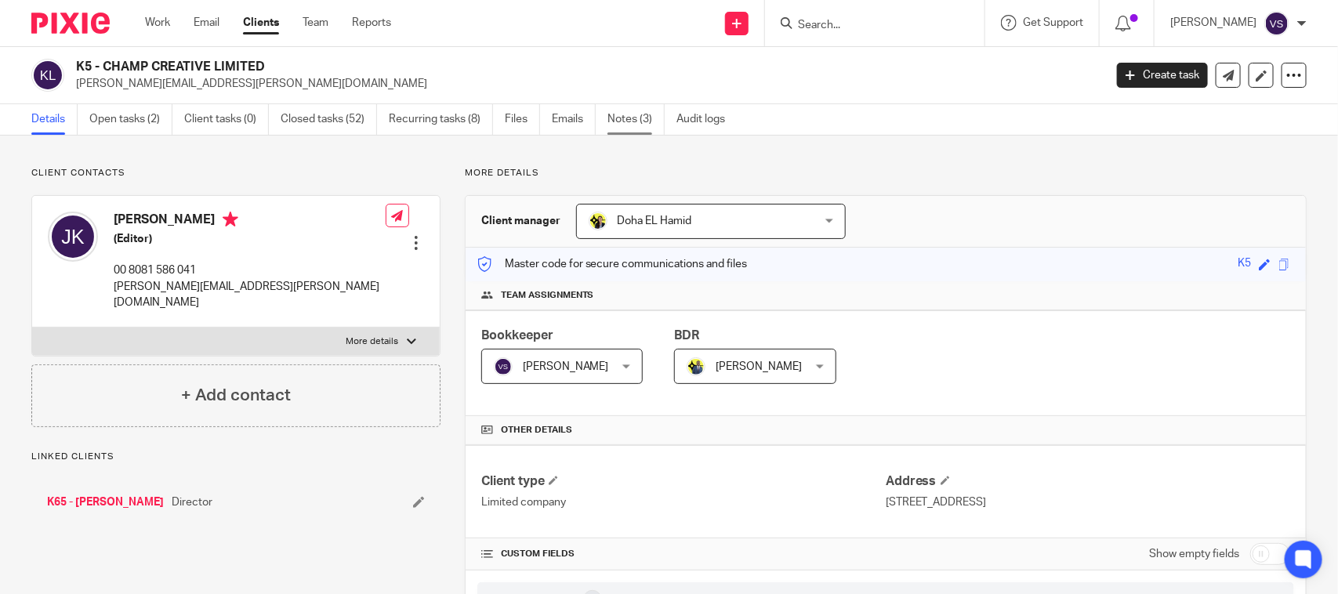
click at [632, 122] on link "Notes (3)" at bounding box center [636, 119] width 57 height 31
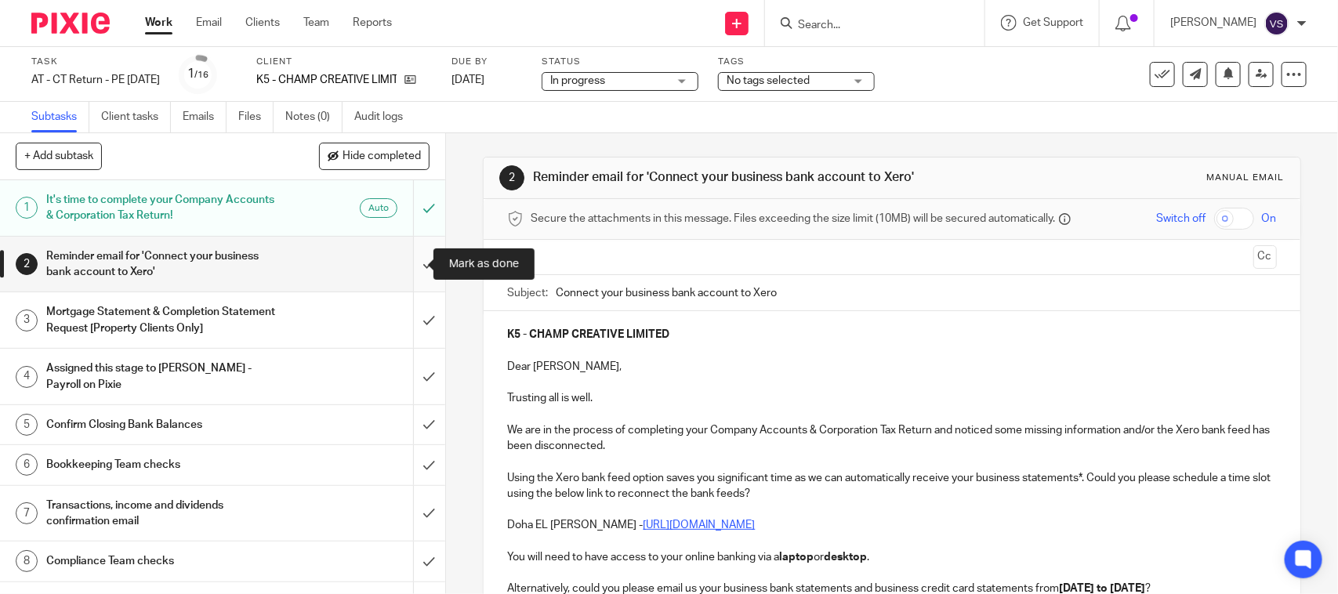
click at [410, 267] on input "submit" at bounding box center [222, 265] width 445 height 56
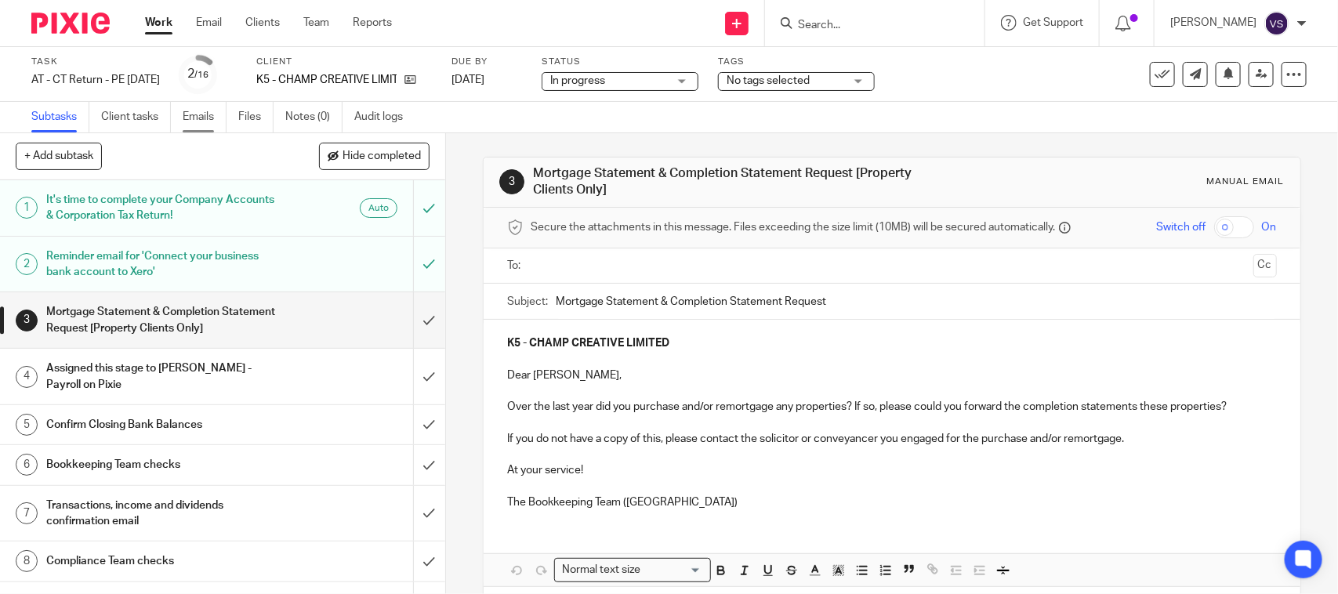
click at [204, 114] on link "Emails" at bounding box center [205, 117] width 44 height 31
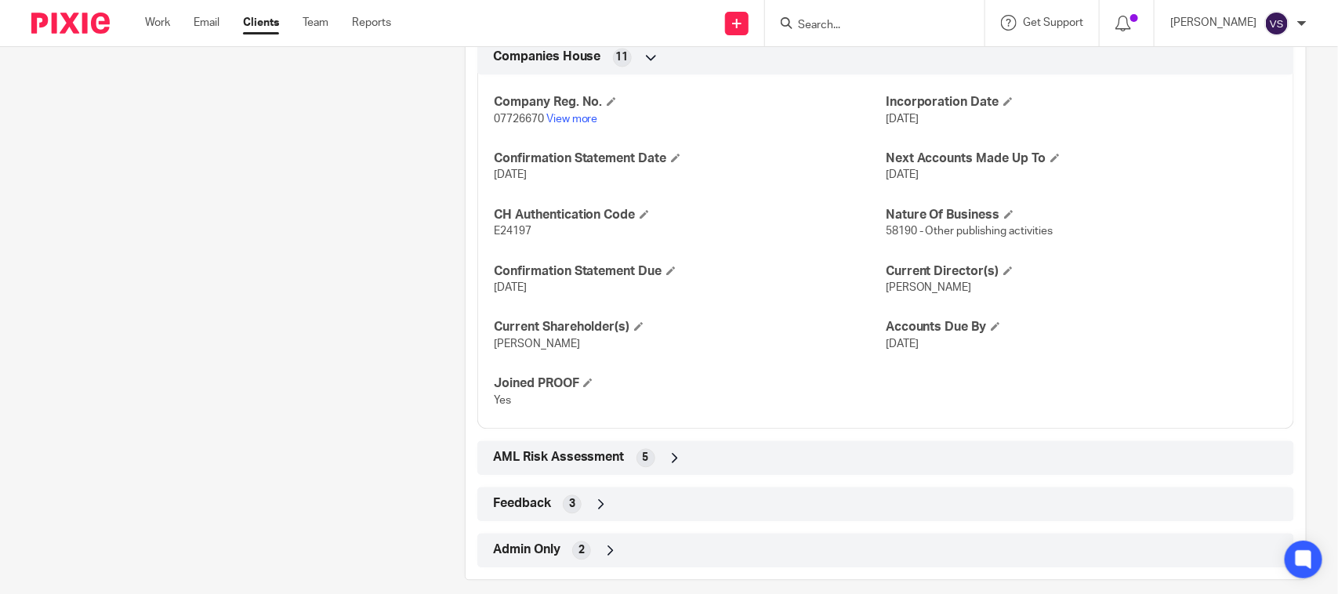
scroll to position [1369, 0]
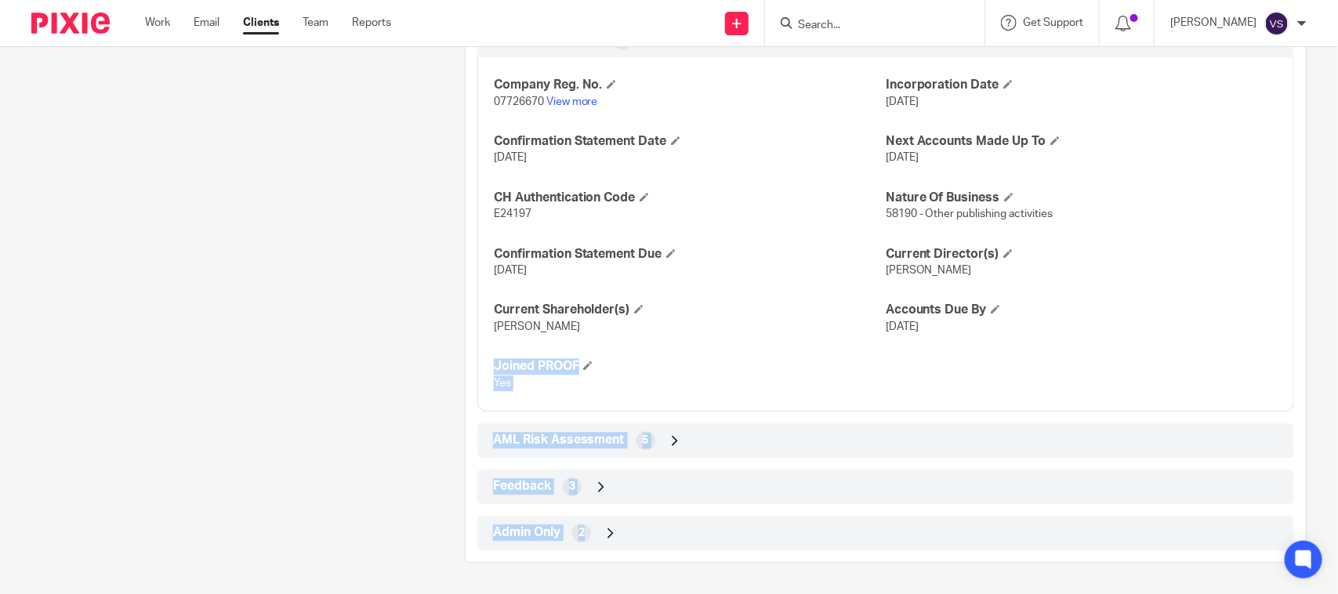
drag, startPoint x: 899, startPoint y: 633, endPoint x: 772, endPoint y: 633, distance: 126.2
click at [772, 594] on html "Work Email Clients Team Reports Work Email Clients Team Reports Settings Send n…" at bounding box center [669, 297] width 1338 height 594
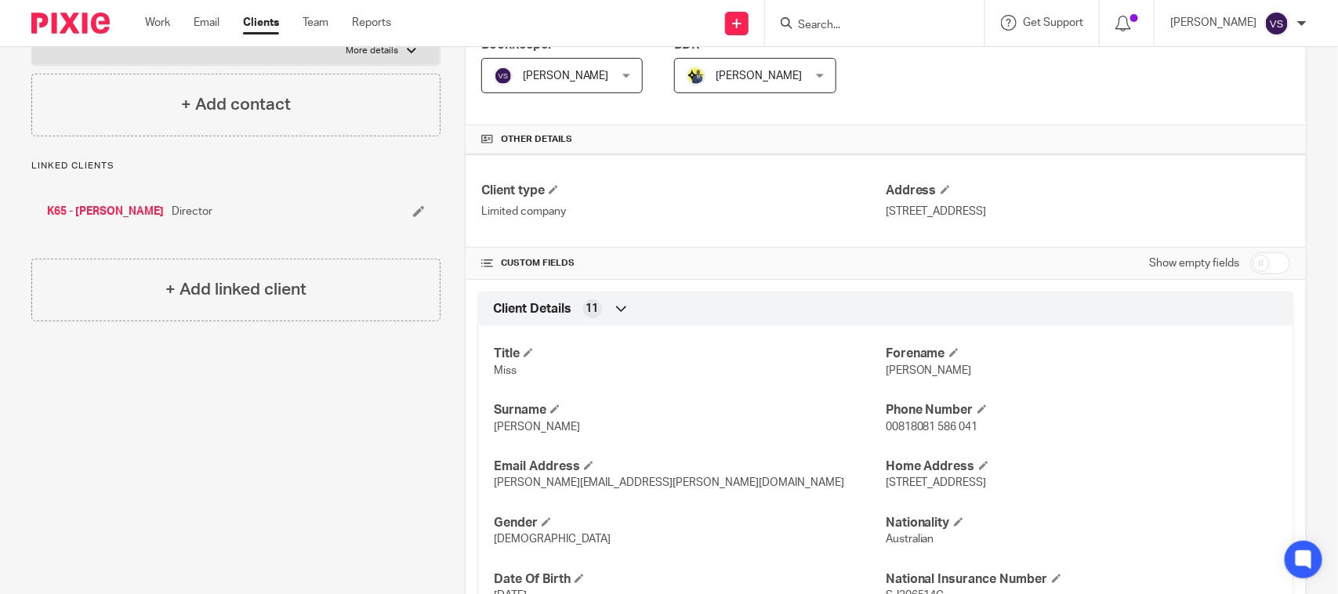
scroll to position [0, 0]
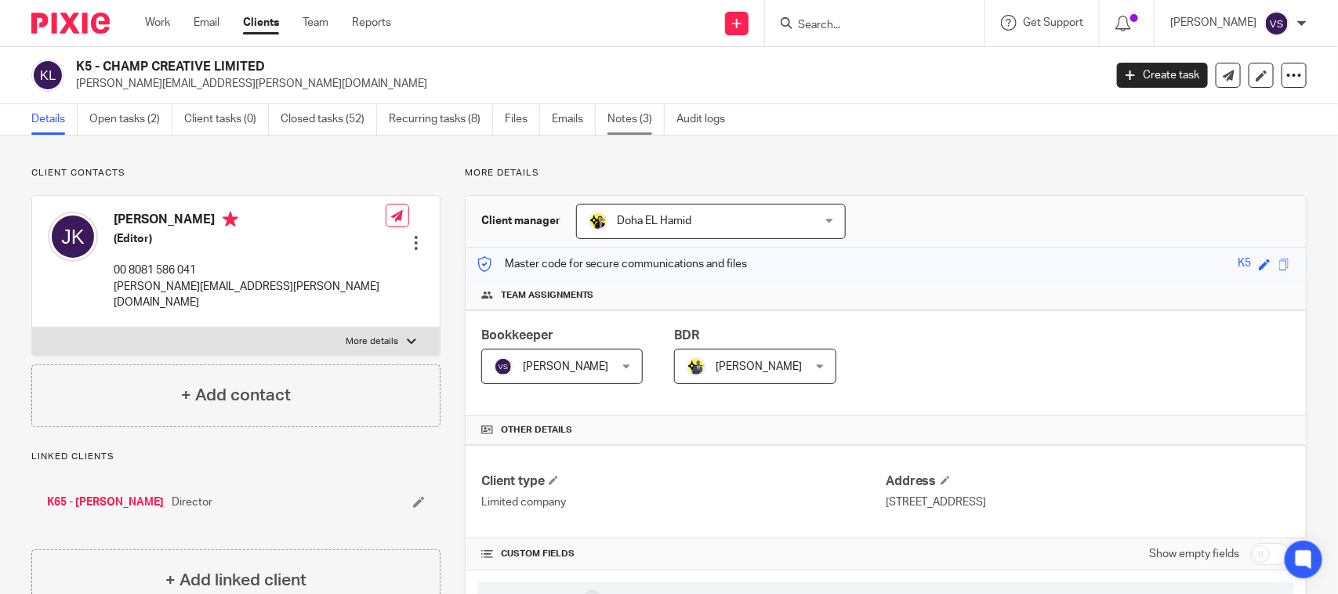
click at [645, 115] on link "Notes (3)" at bounding box center [636, 119] width 57 height 31
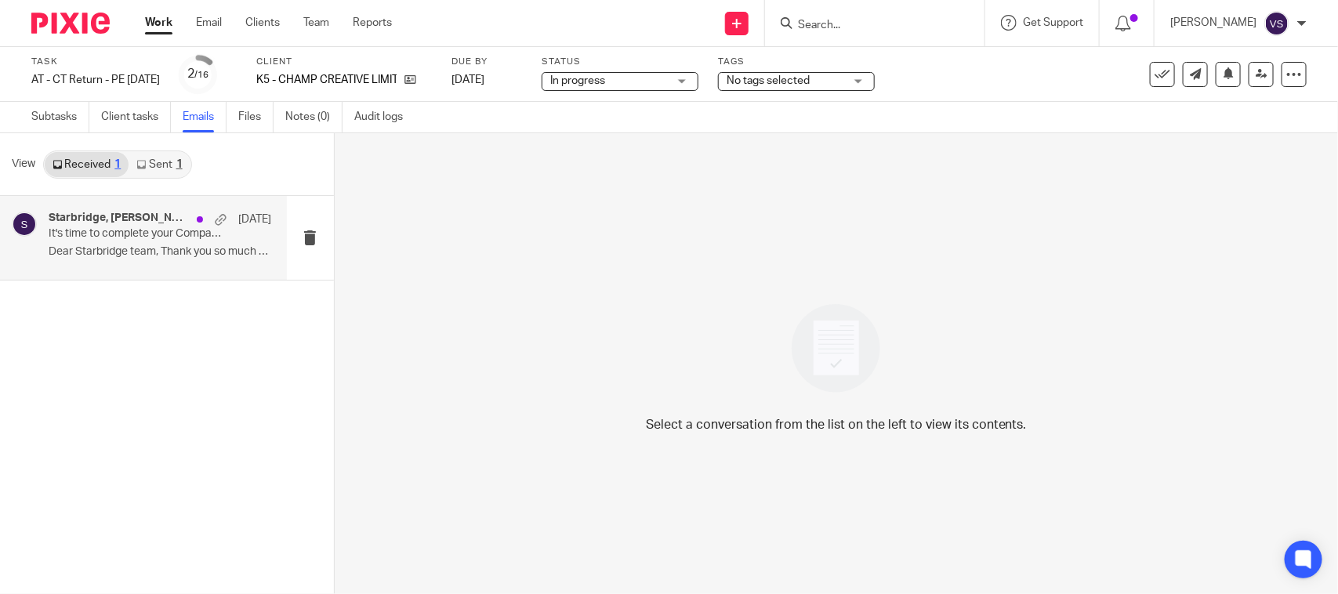
click at [129, 238] on p "It's time to complete your Company Accounts & Corporation Tax Return!" at bounding box center [138, 233] width 178 height 13
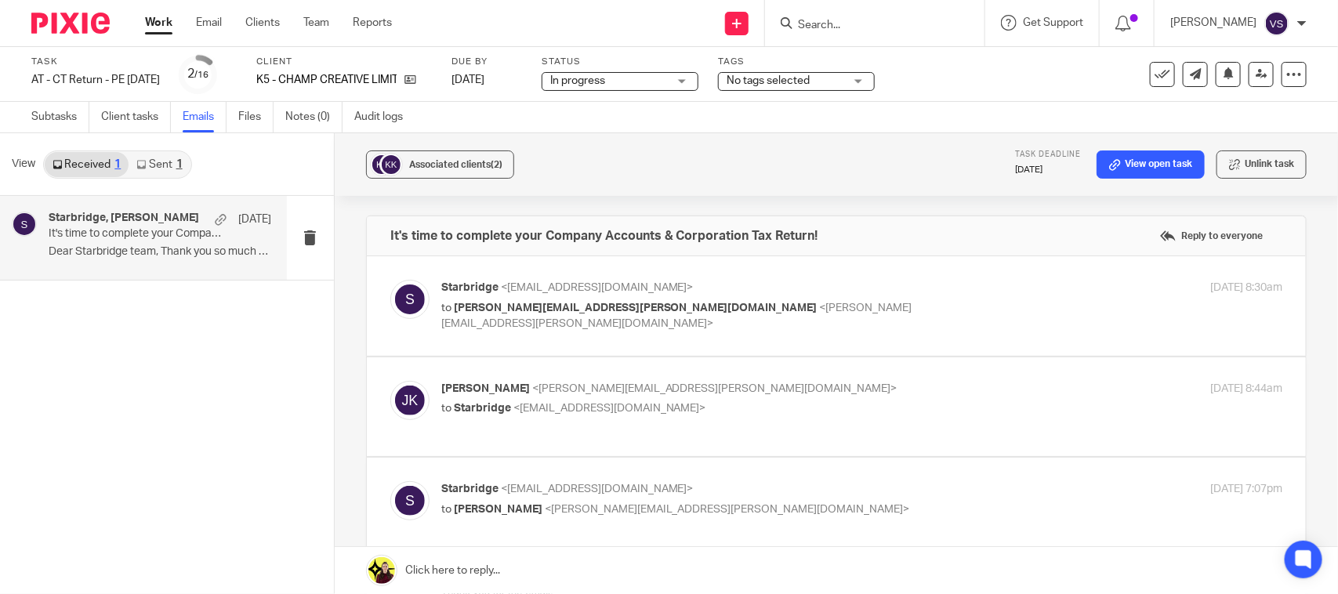
click at [672, 390] on span "<joanna.kawecki@gmail.com>" at bounding box center [714, 388] width 365 height 11
checkbox input "true"
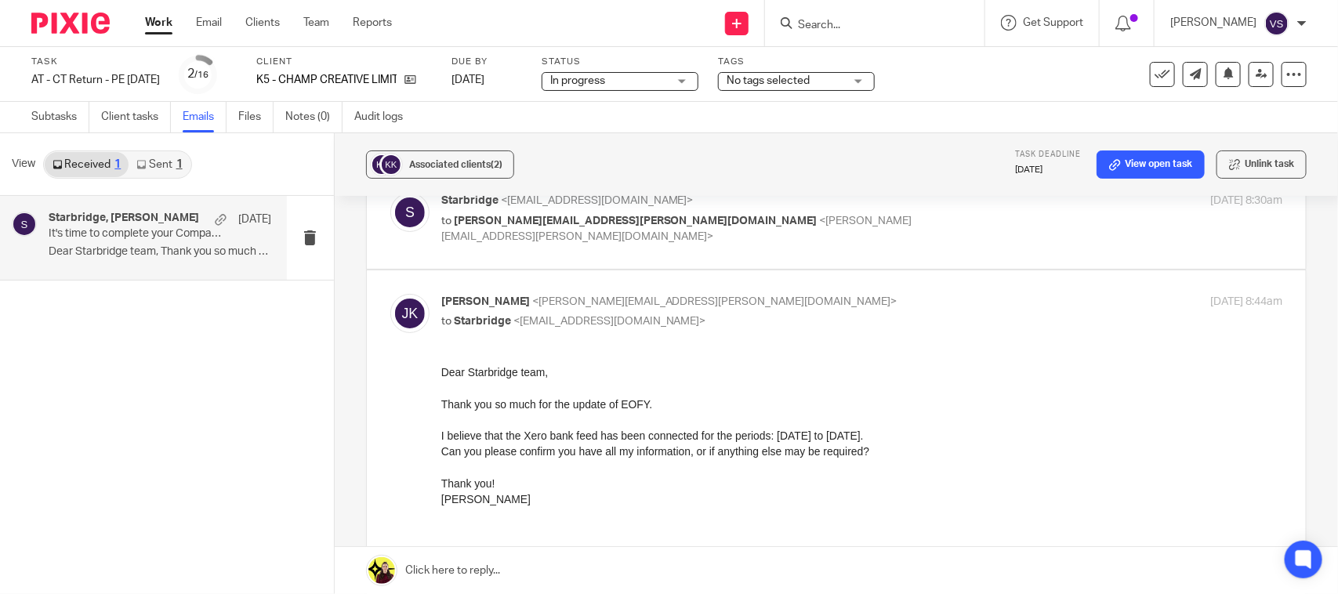
scroll to position [196, 0]
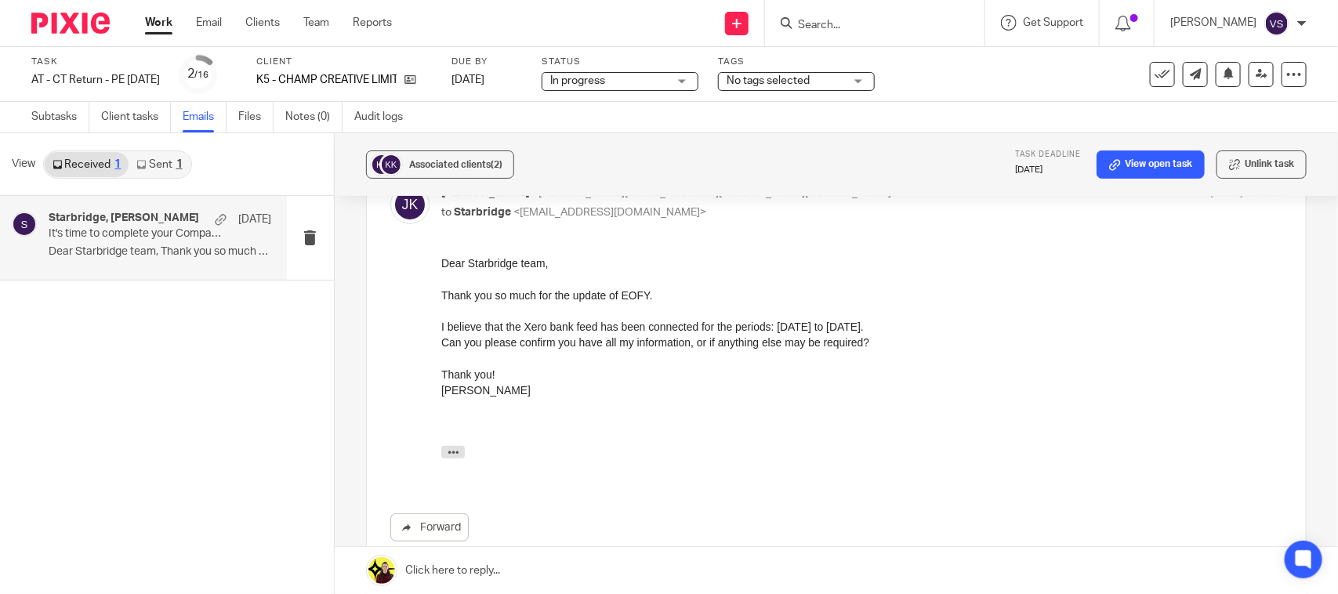
drag, startPoint x: 774, startPoint y: 325, endPoint x: 901, endPoint y: 339, distance: 127.7
click at [973, 328] on div "I believe that the Xero bank feed has been connected for the periods: 01 Septem…" at bounding box center [861, 326] width 841 height 16
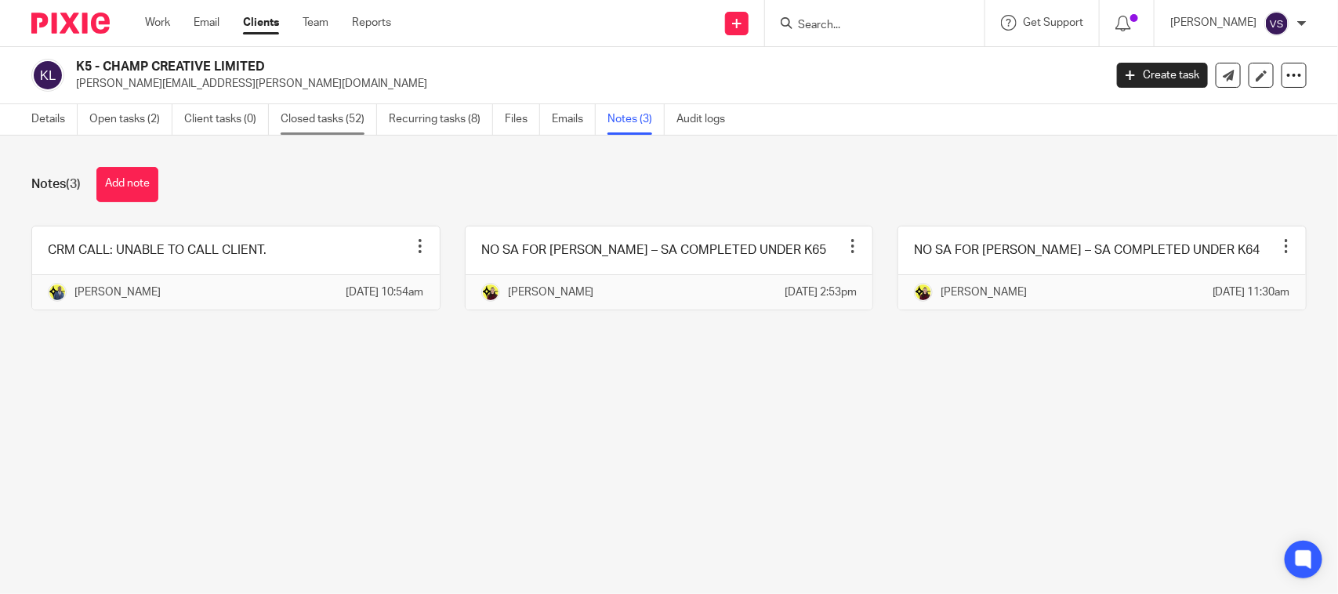
click at [331, 118] on link "Closed tasks (52)" at bounding box center [329, 119] width 96 height 31
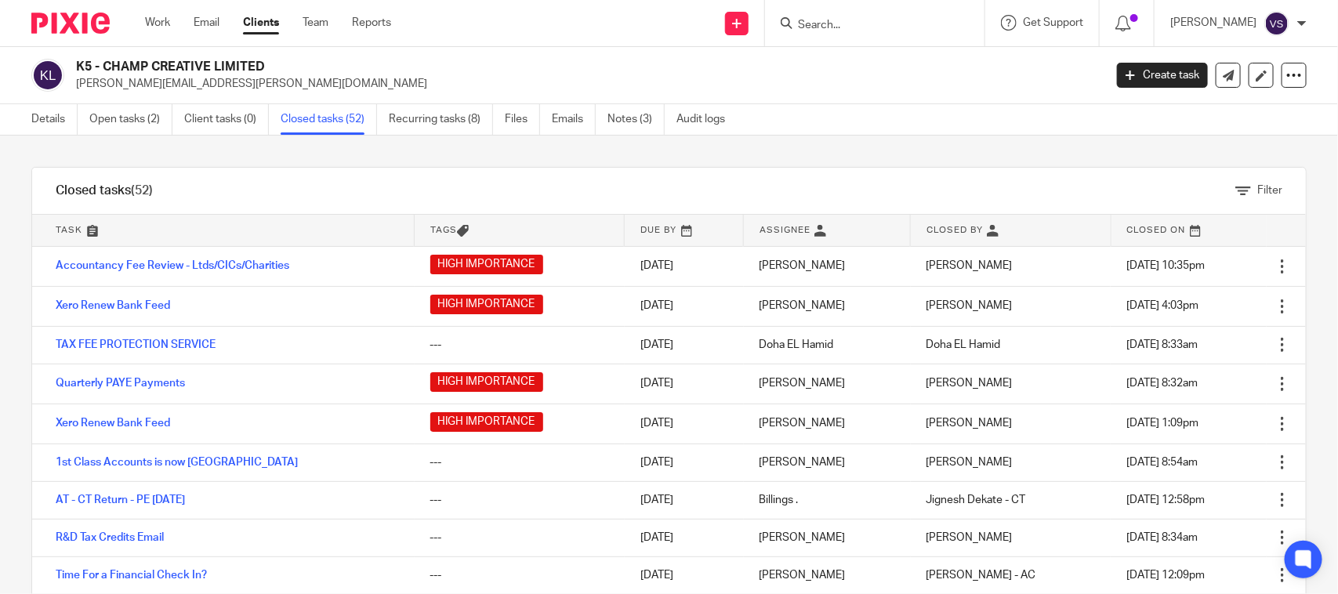
click at [839, 163] on div "Filter tasks Only show tasks matching all of these conditions 1 Task name Is Is…" at bounding box center [669, 365] width 1338 height 459
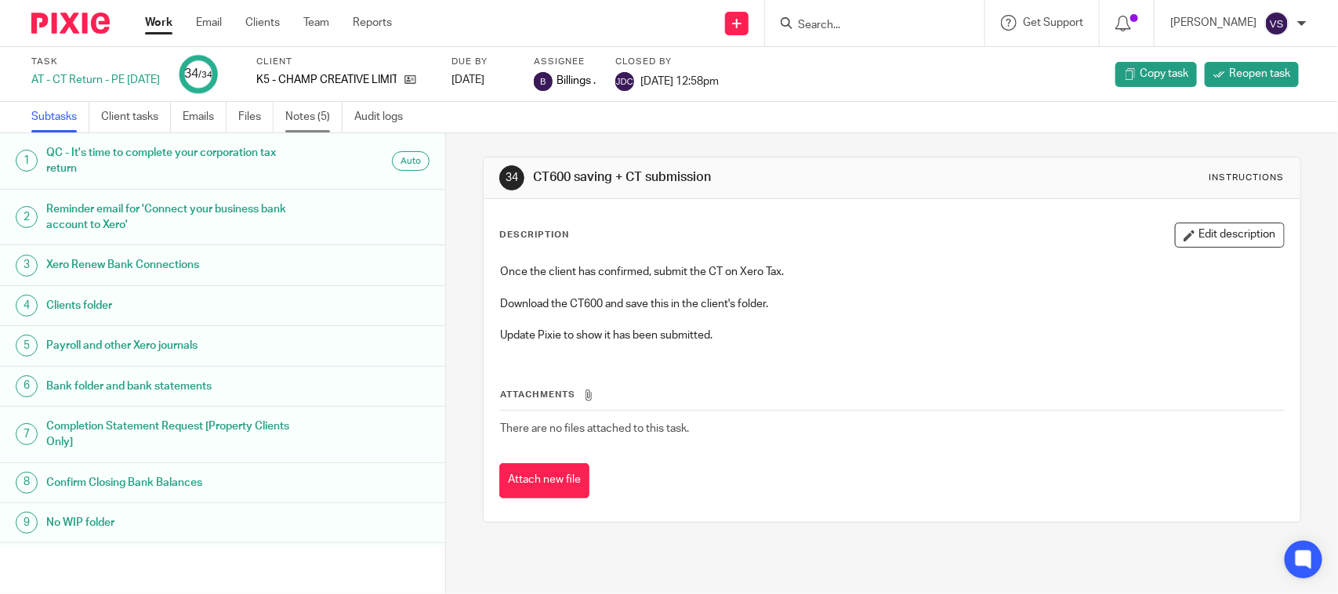
click at [310, 114] on link "Notes (5)" at bounding box center [313, 117] width 57 height 31
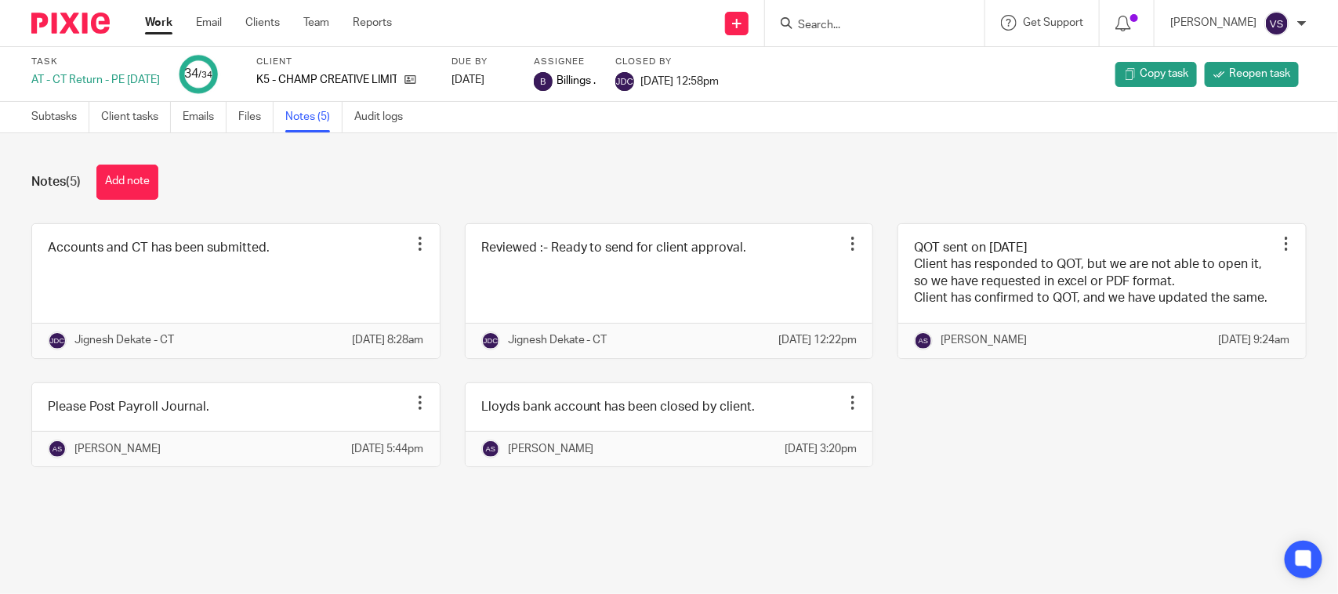
click at [209, 100] on div "Task AT - CT Return - PE [DATE] 34 /34 Client K5 - CHAMP CREATIVE LIMITED Due b…" at bounding box center [669, 74] width 1338 height 55
click at [205, 110] on link "Emails" at bounding box center [205, 117] width 44 height 31
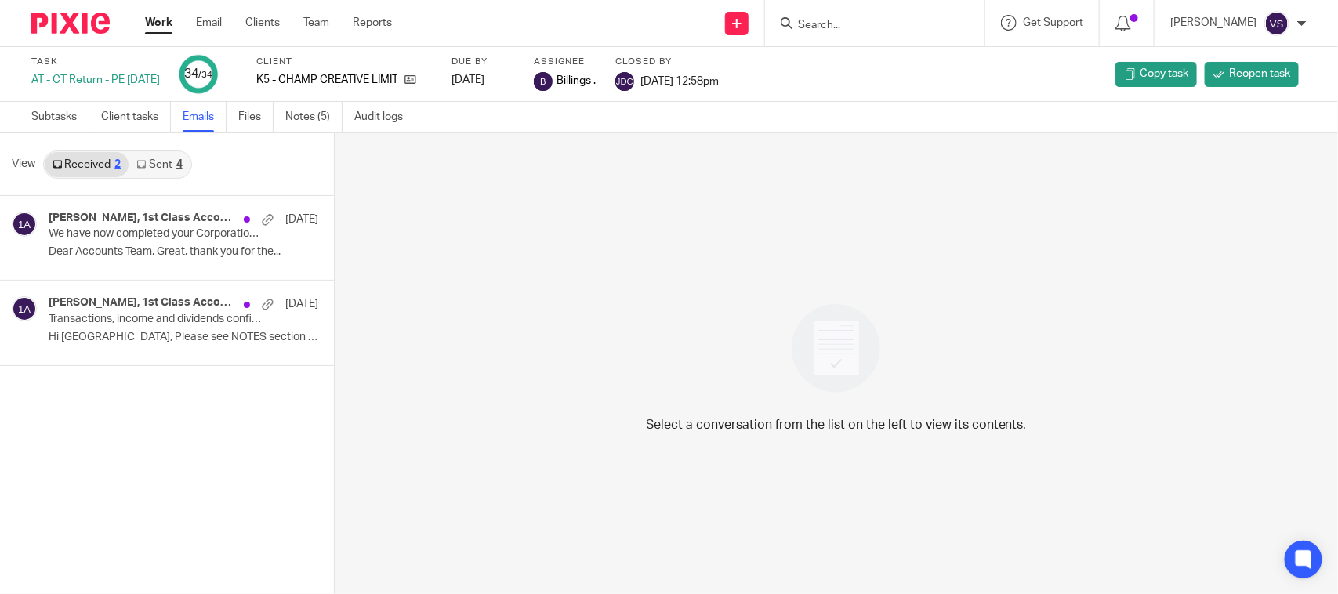
click at [162, 167] on link "Sent 4" at bounding box center [159, 164] width 61 height 25
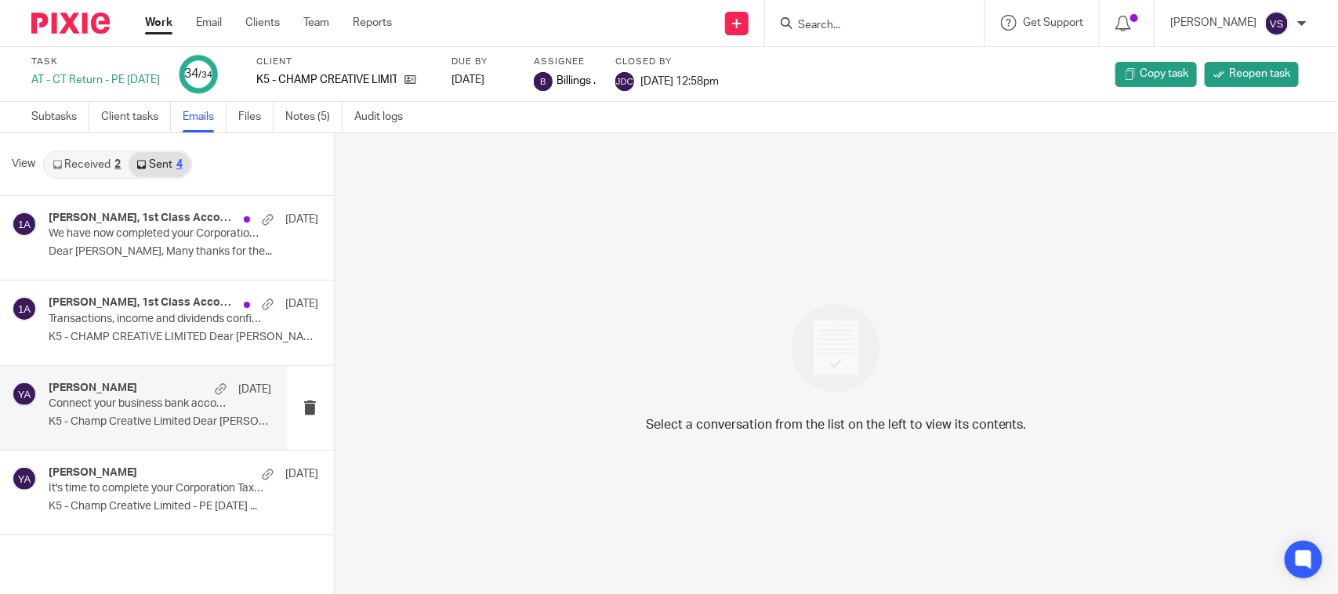
click at [82, 343] on p "K5 - CHAMP CREATIVE LIMITED Dear Joanna, ..." at bounding box center [184, 337] width 270 height 13
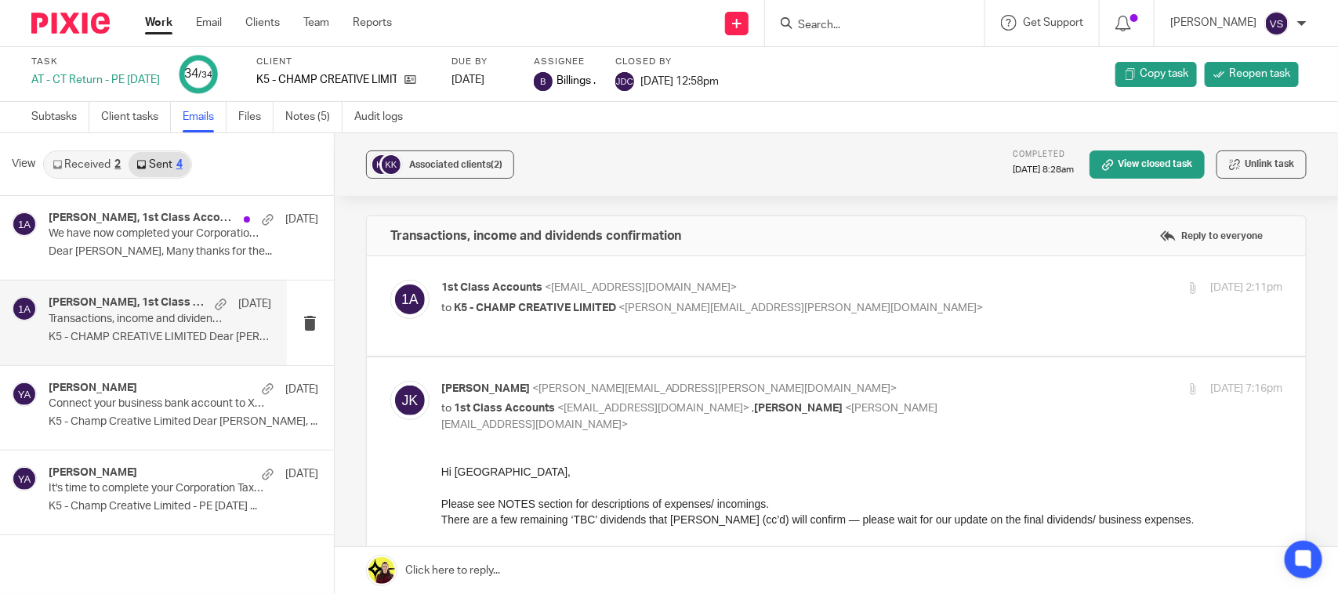
click at [108, 158] on link "Received 2" at bounding box center [87, 164] width 84 height 25
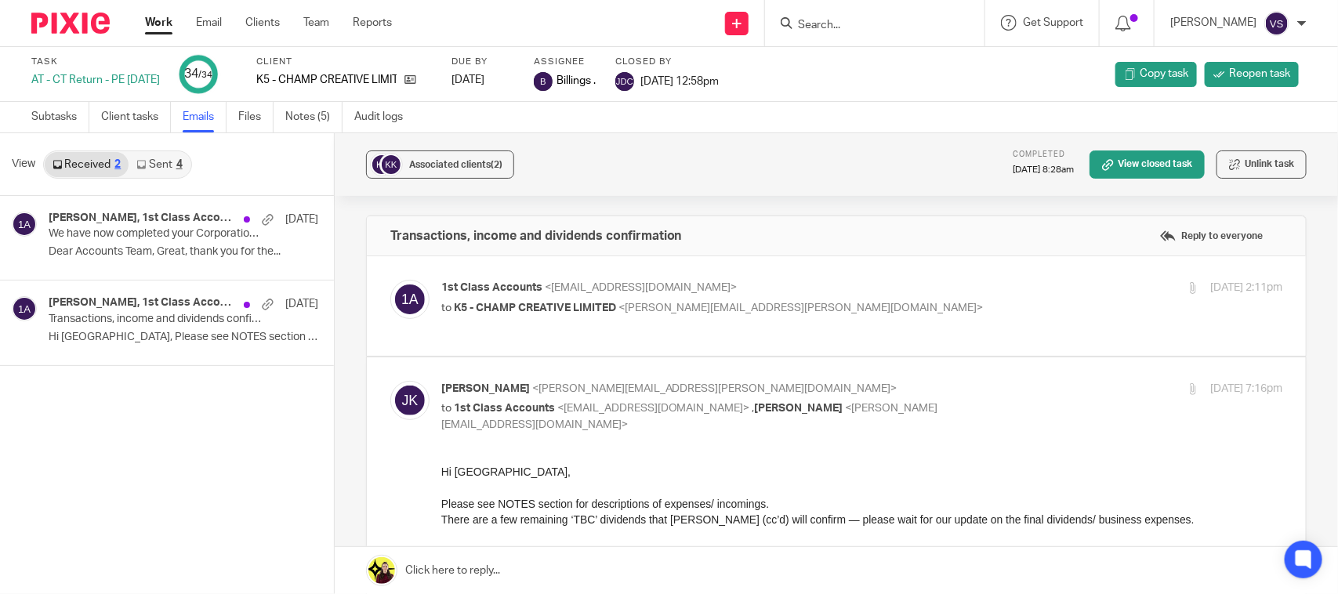
click at [719, 337] on label at bounding box center [836, 306] width 939 height 100
click at [390, 280] on input "checkbox" at bounding box center [390, 279] width 1 height 1
checkbox input "true"
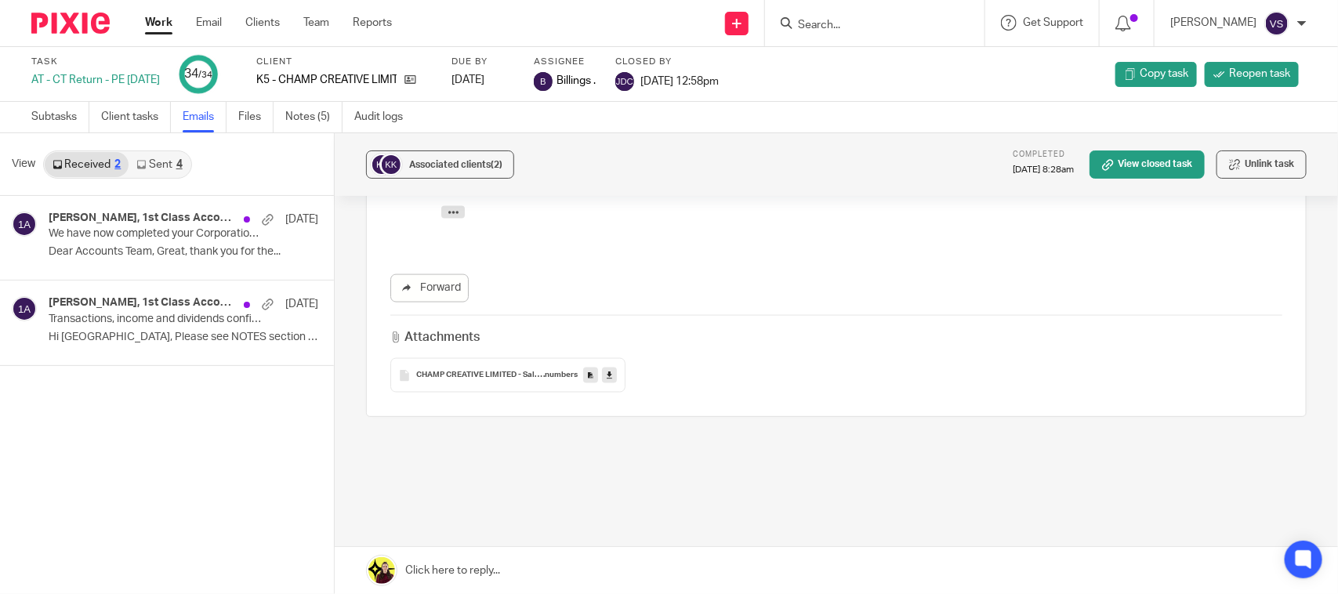
scroll to position [1056, 0]
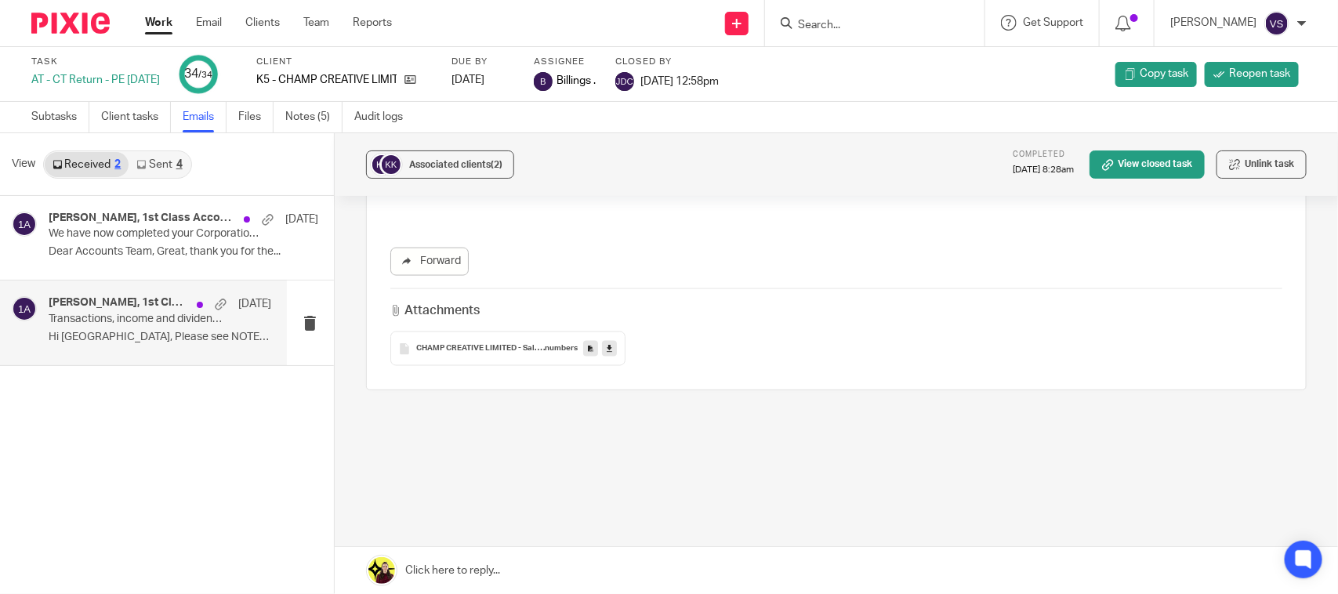
click at [116, 300] on h4 "Joanna Kawecki, 1st Class Accounts" at bounding box center [119, 302] width 140 height 13
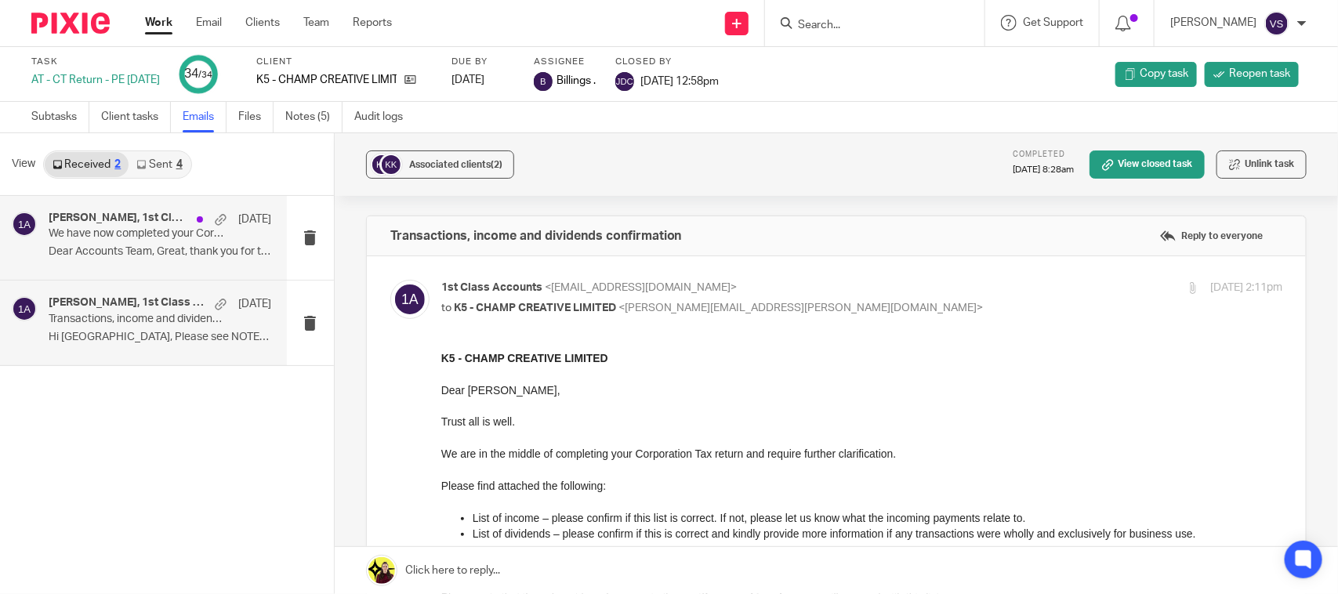
click at [123, 224] on h4 "Joanna Kawecki, 1st Class Accounts" at bounding box center [119, 218] width 140 height 13
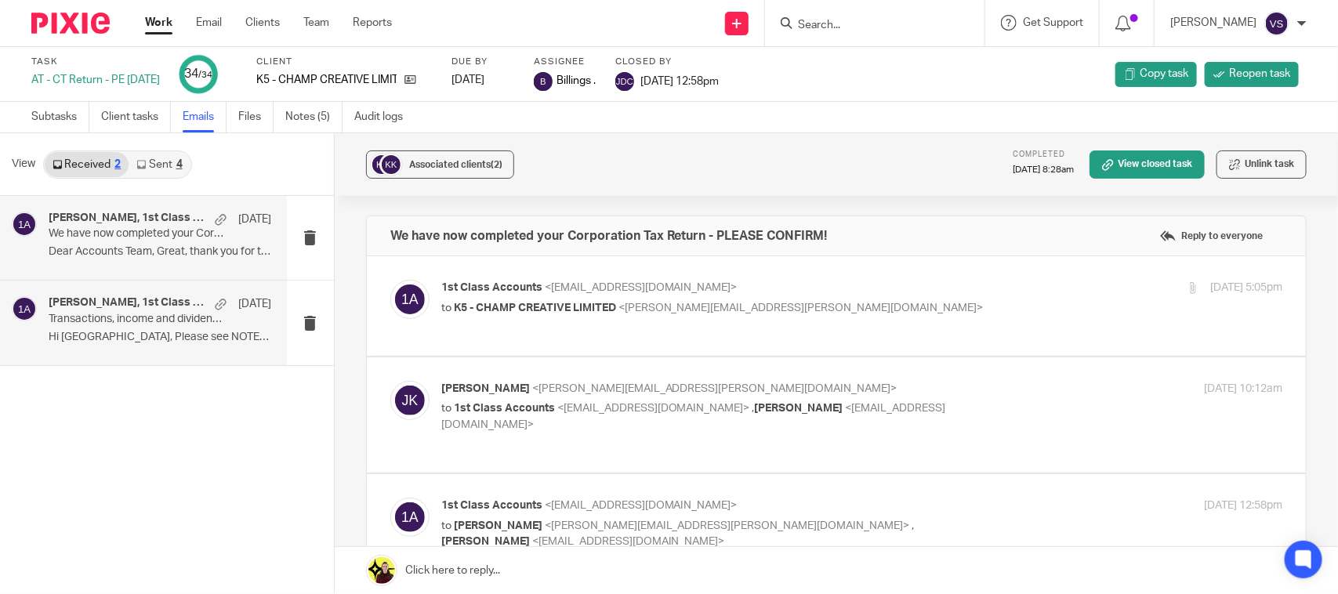
click at [133, 310] on h4 "Joanna Kawecki, 1st Class Accounts" at bounding box center [128, 302] width 158 height 13
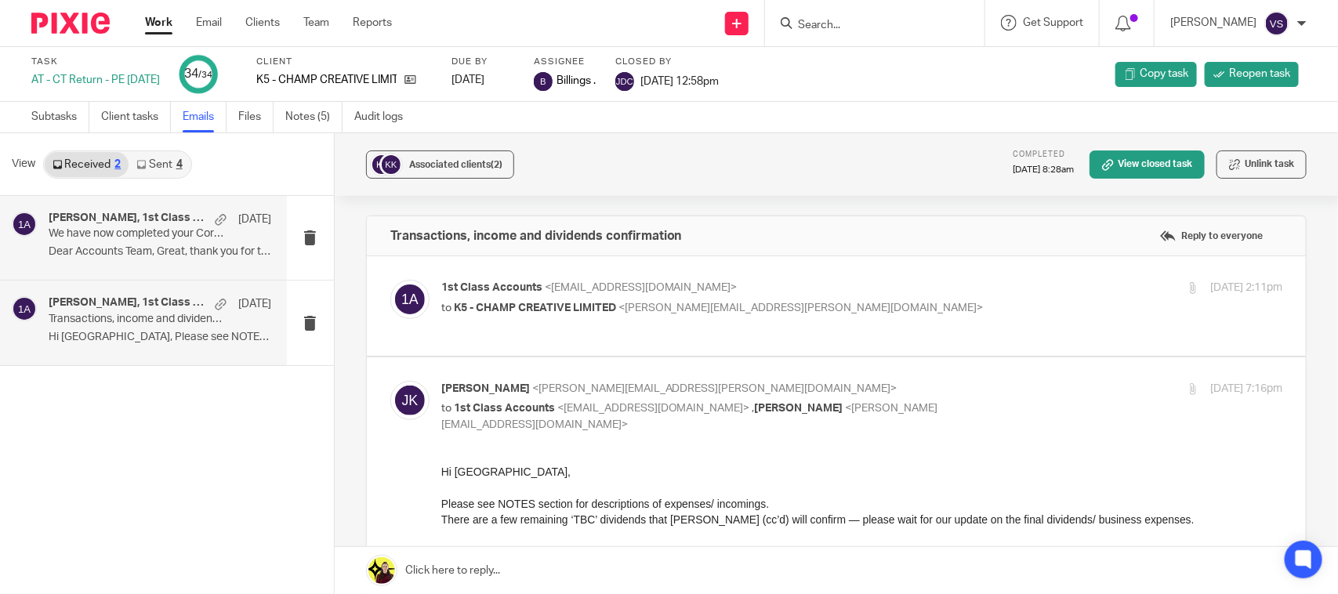
click at [145, 226] on div "Joanna Kawecki, 1st Class Accounts 14 May" at bounding box center [160, 220] width 223 height 16
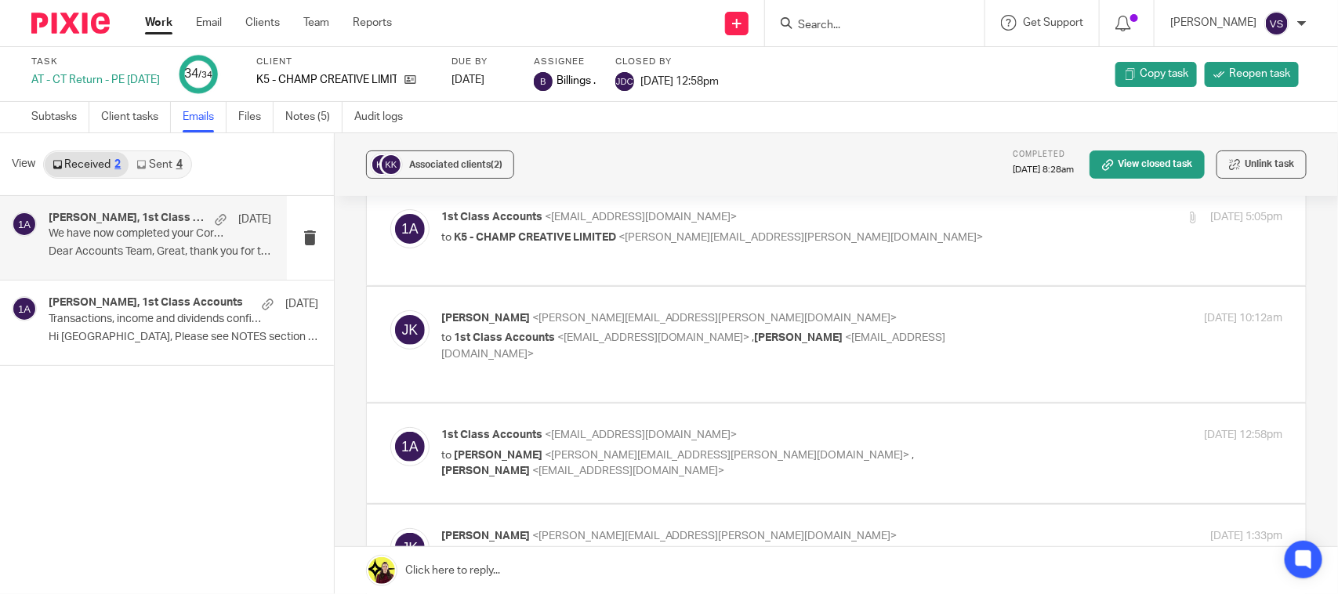
scroll to position [98, 0]
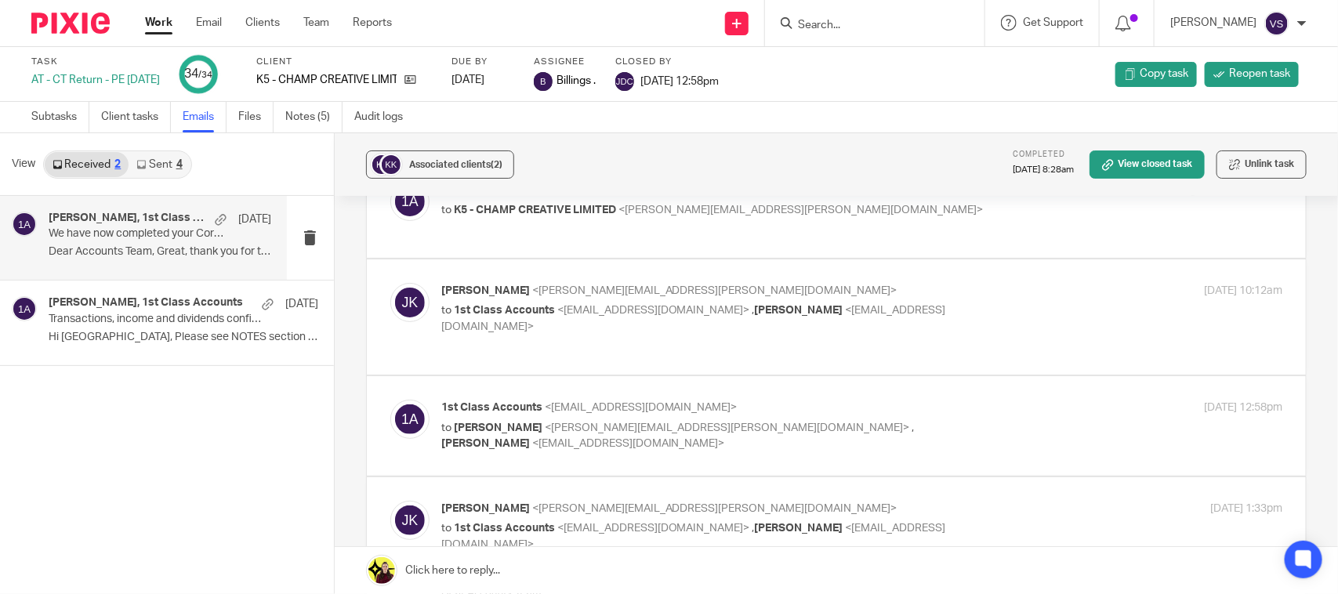
click at [836, 335] on div "Joanna Kawecki <joanna.kawecki@gmail.com> to 1st Class Accounts <info@1stclassa…" at bounding box center [836, 317] width 892 height 68
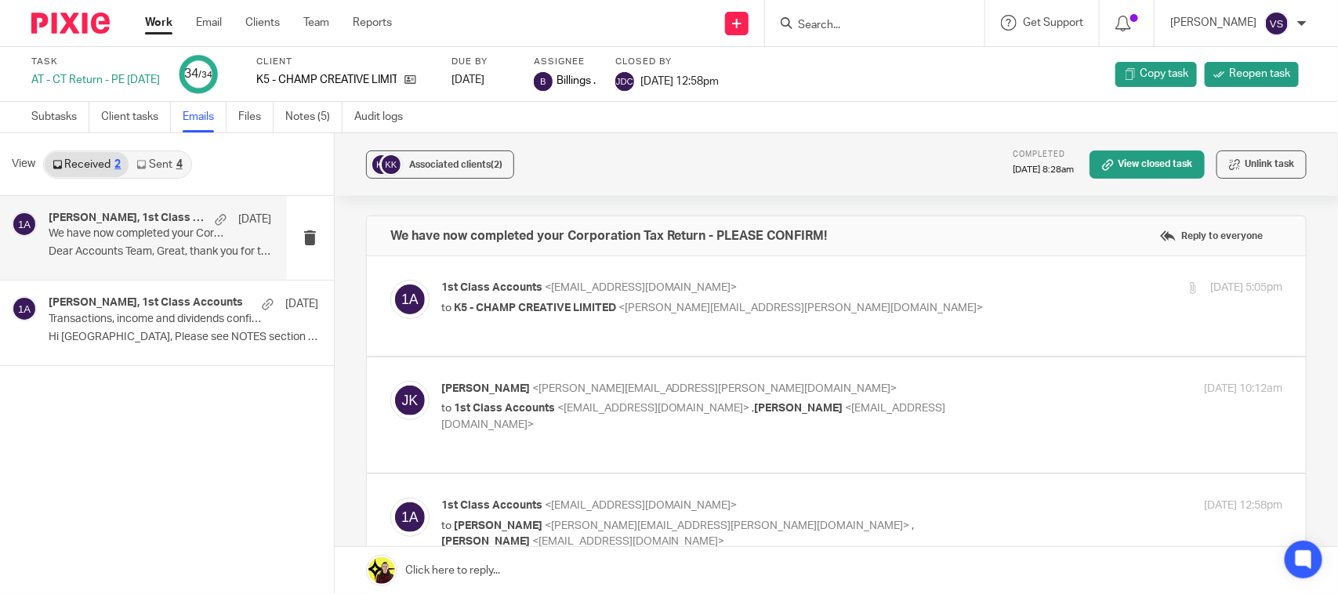
click at [616, 300] on p "to K5 - CHAMP CREATIVE LIMITED <joanna.kawecki@gmail.com>" at bounding box center [721, 308] width 561 height 16
checkbox input "true"
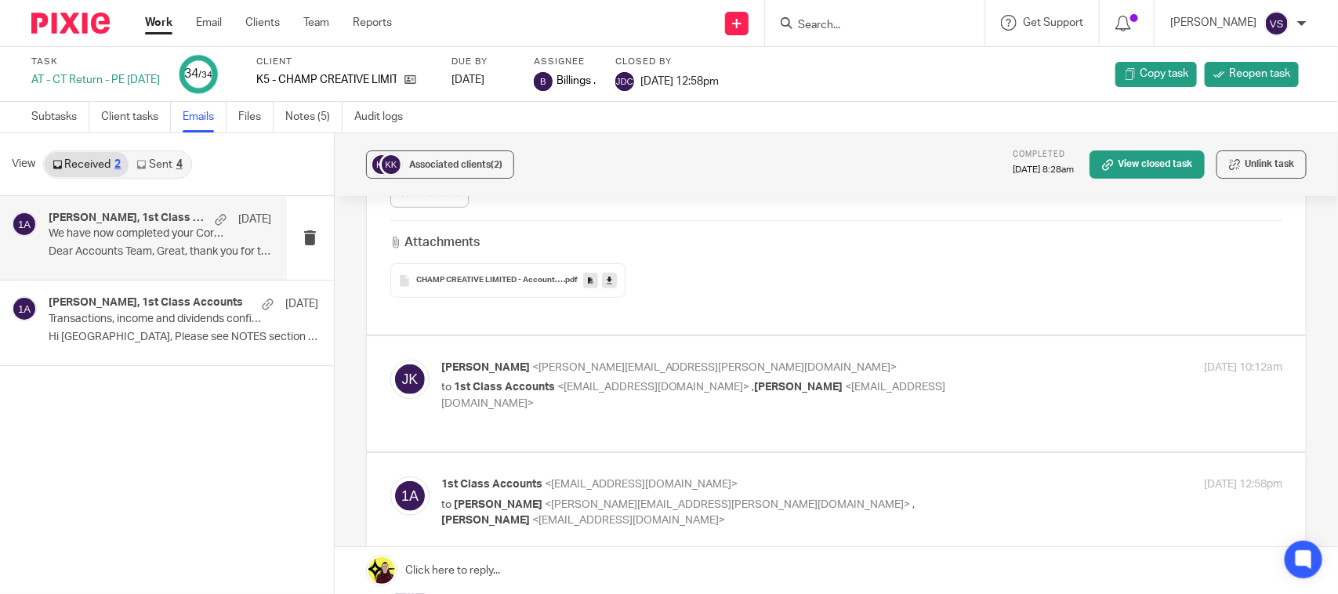
scroll to position [588, 0]
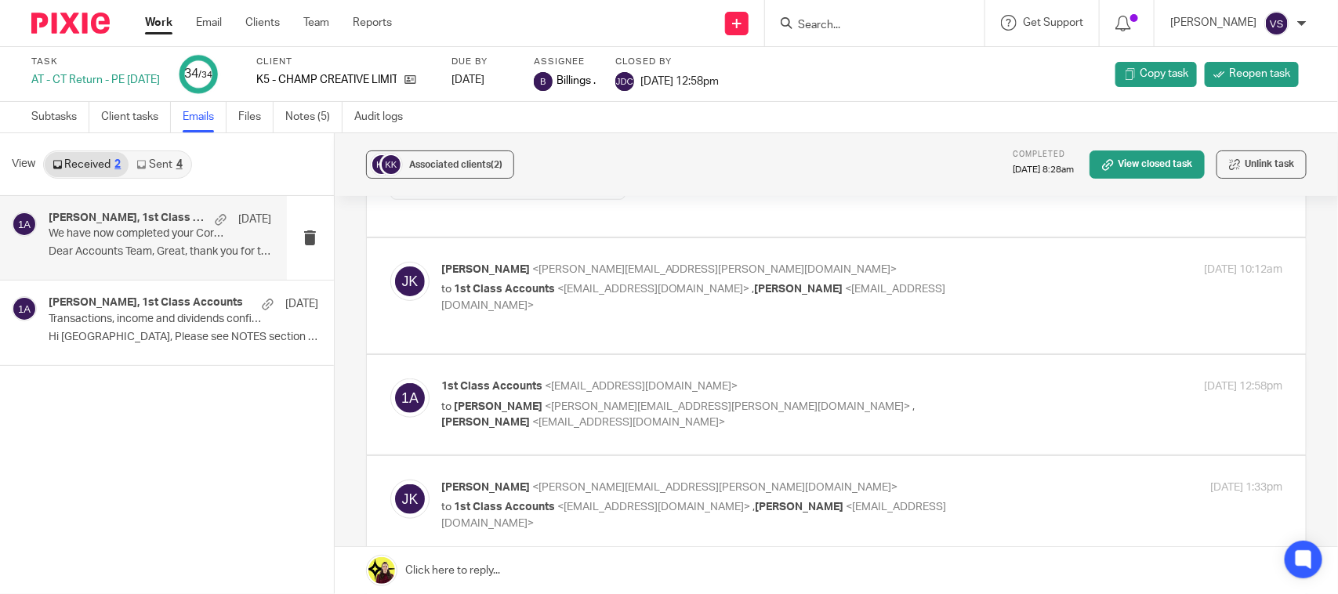
click at [516, 307] on div "Joanna Kawecki <joanna.kawecki@gmail.com> to 1st Class Accounts <info@1stclassa…" at bounding box center [836, 296] width 892 height 68
click at [475, 291] on span "1st Class Accounts" at bounding box center [504, 289] width 101 height 11
checkbox input "true"
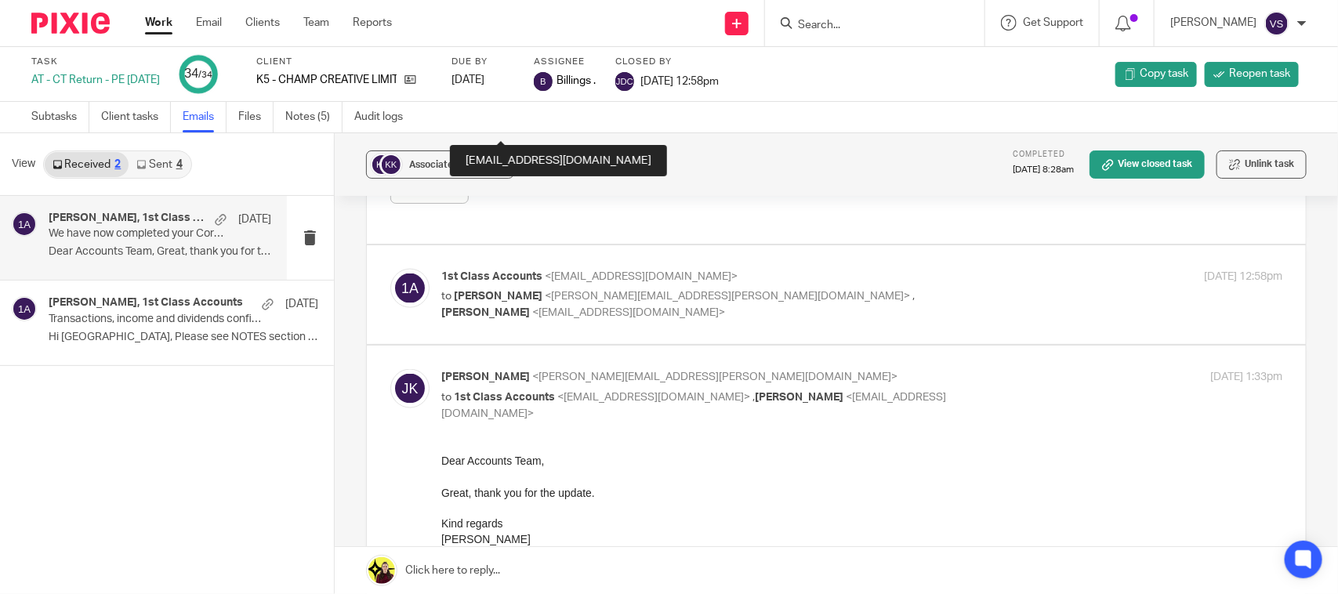
scroll to position [980, 0]
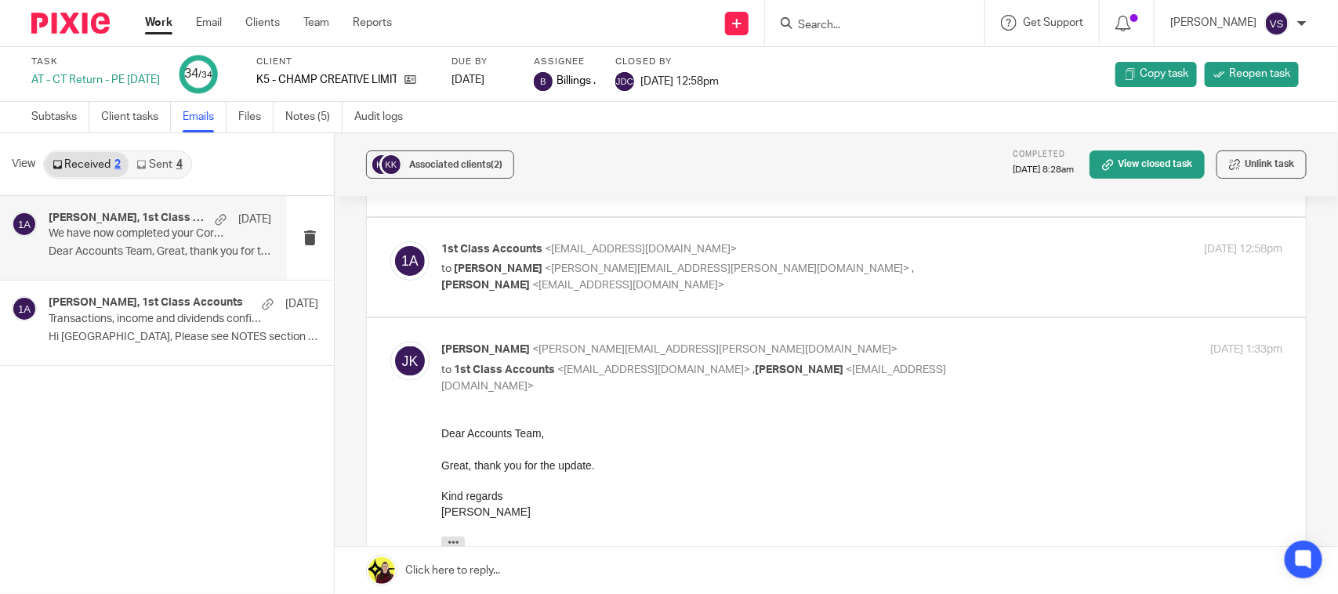
click at [480, 267] on div "1st Class Accounts <info@1stclassaccounts.co.uk> to Joanna Kawecki <joanna.kawe…" at bounding box center [836, 267] width 892 height 53
click at [485, 263] on span "Joanna Kawecki" at bounding box center [498, 268] width 89 height 11
checkbox input "true"
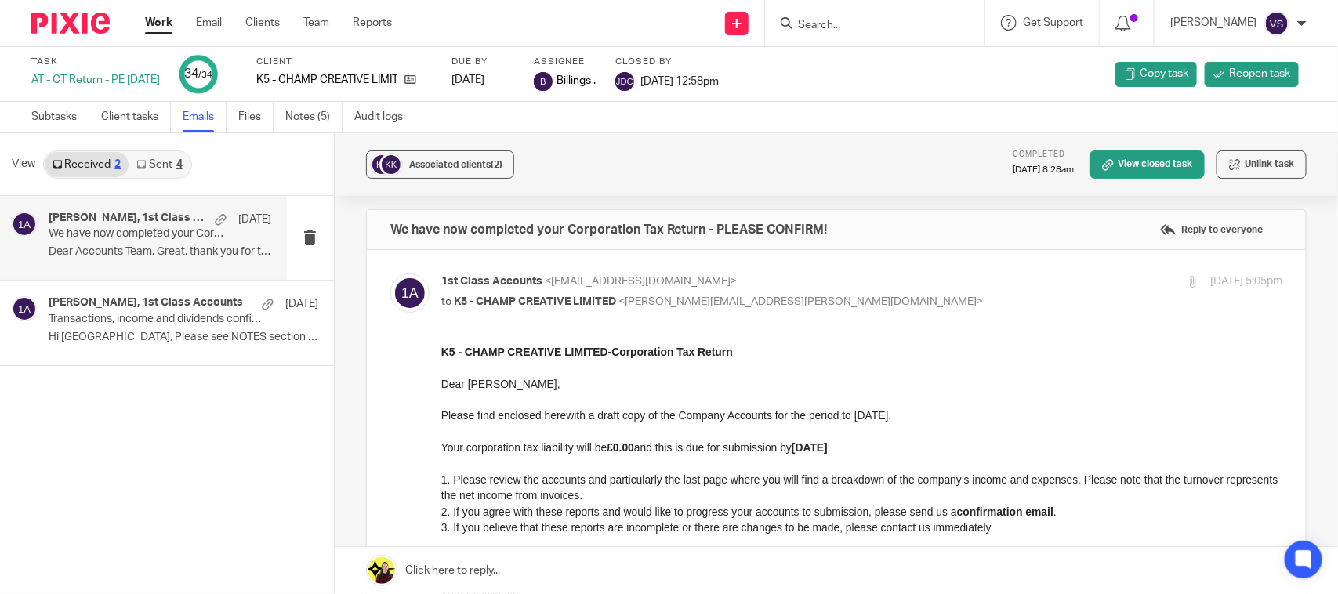
scroll to position [0, 0]
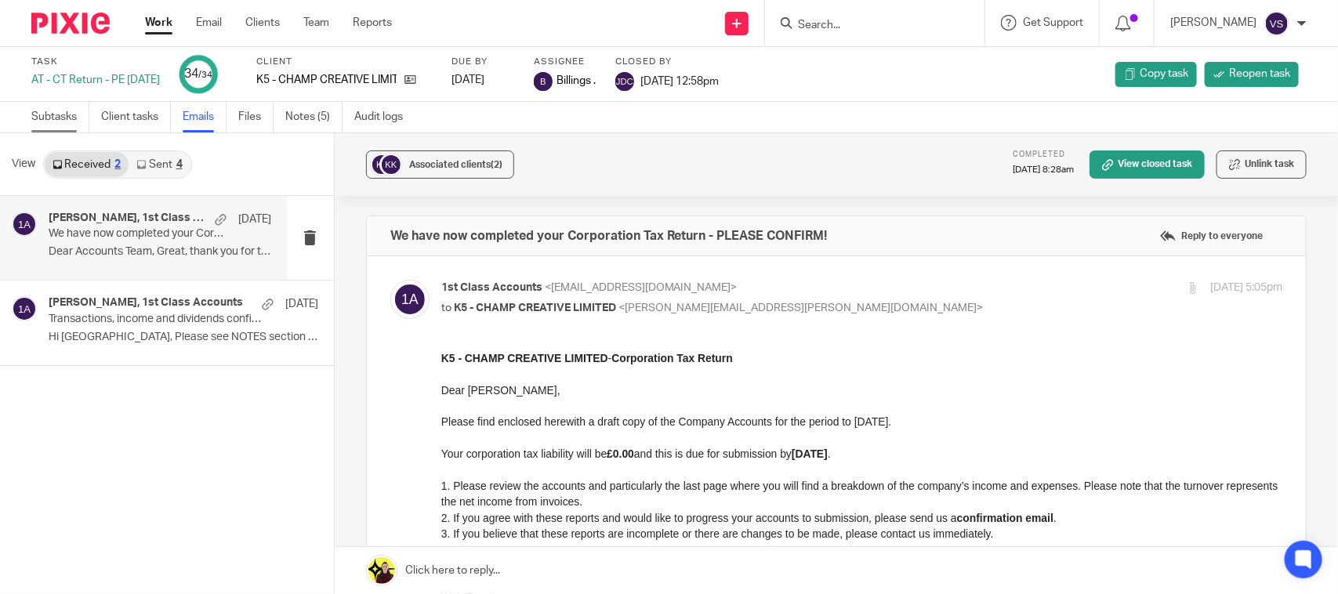
click at [39, 120] on link "Subtasks" at bounding box center [60, 117] width 58 height 31
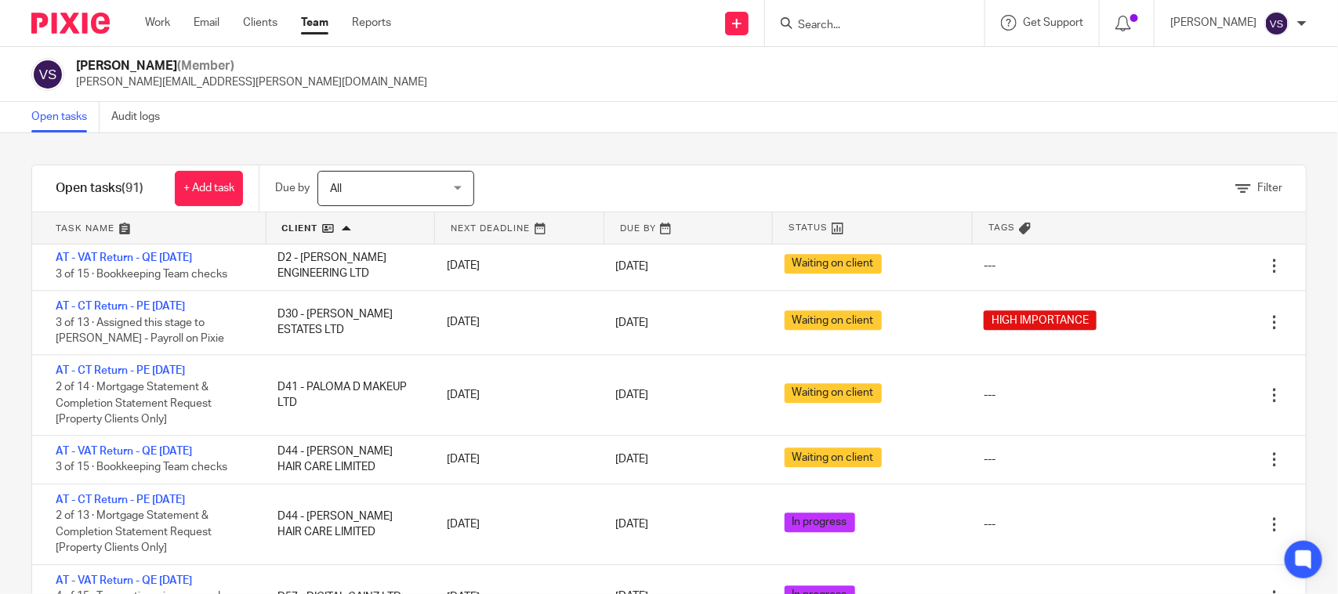
scroll to position [1862, 0]
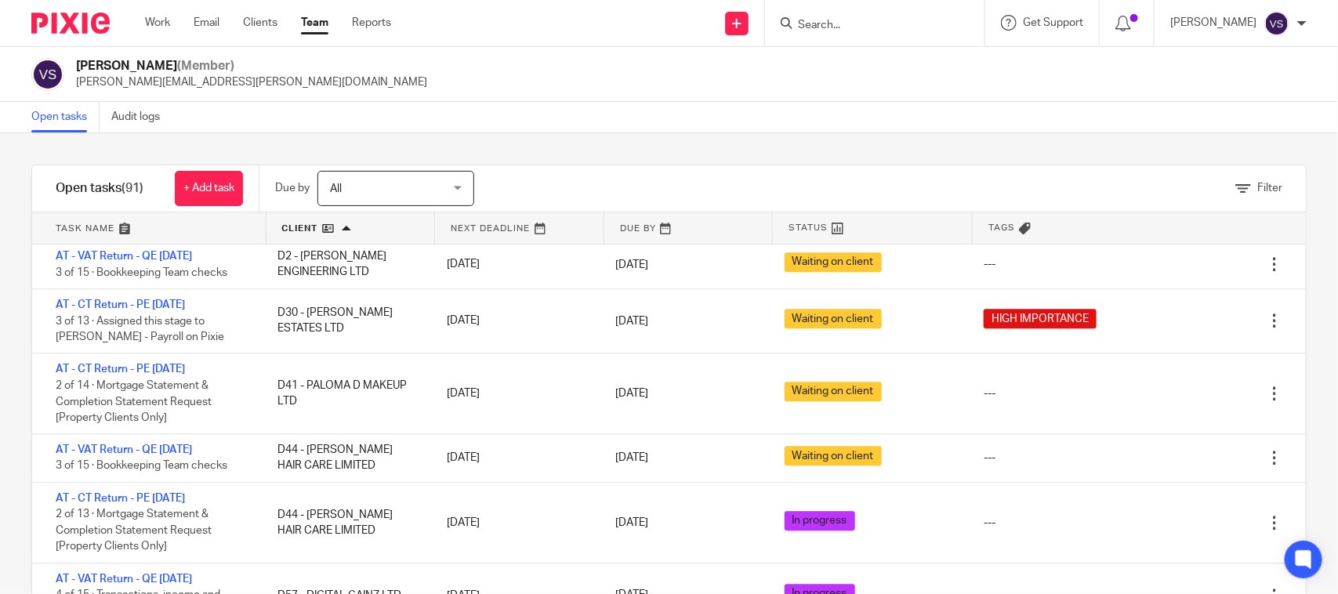
click at [533, 99] on div "[PERSON_NAME] (Member) [PERSON_NAME][EMAIL_ADDRESS][PERSON_NAME][DOMAIN_NAME]" at bounding box center [669, 74] width 1338 height 55
click at [1108, 123] on div "Open tasks Audit logs" at bounding box center [669, 117] width 1338 height 31
click at [1049, 124] on div "Open tasks Audit logs" at bounding box center [669, 117] width 1338 height 31
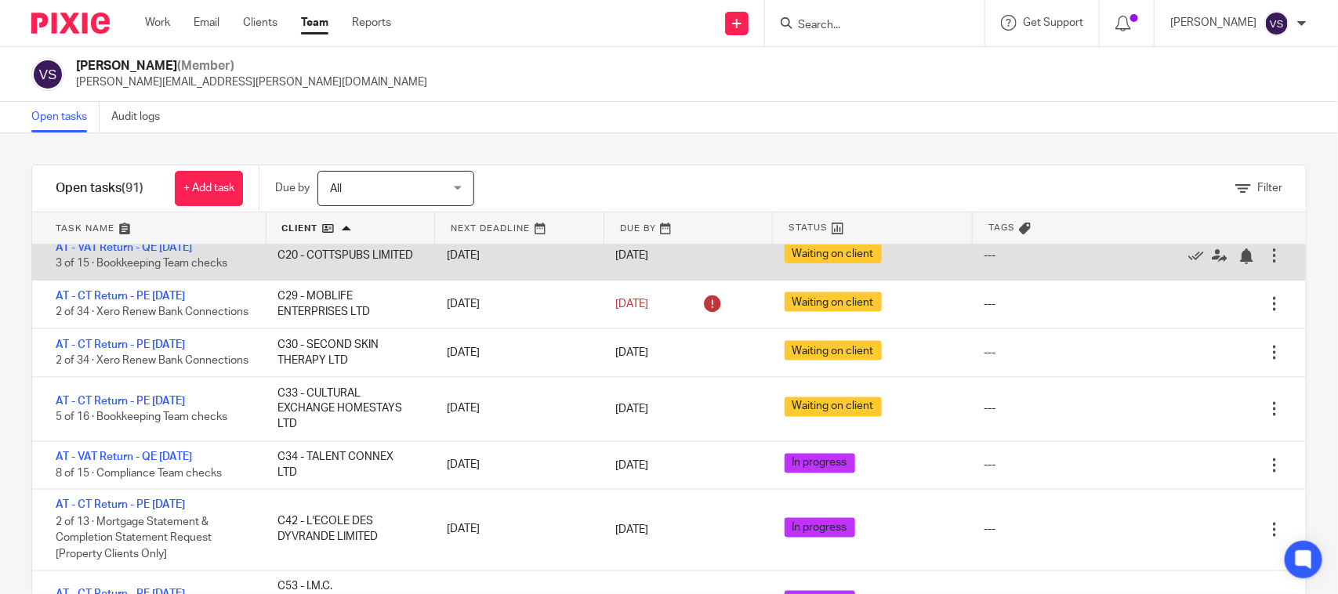
scroll to position [1274, 0]
